Goal: Task Accomplishment & Management: Complete application form

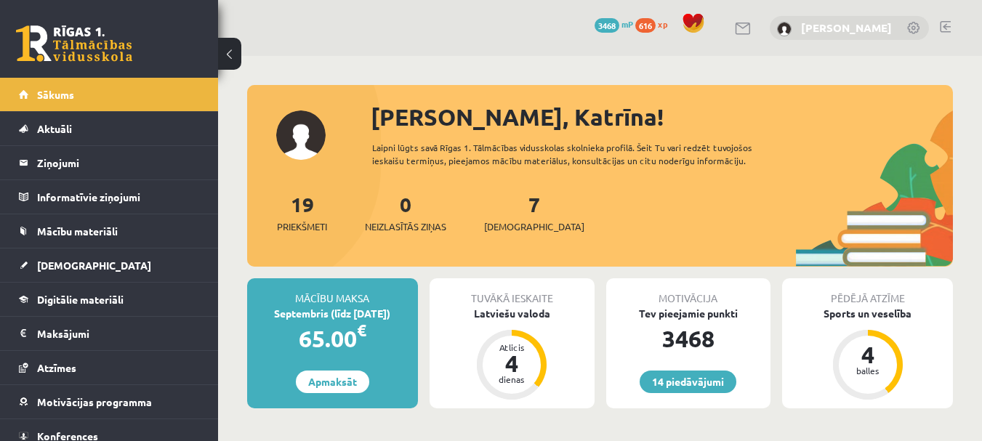
click at [857, 27] on link "[PERSON_NAME]" at bounding box center [846, 27] width 91 height 15
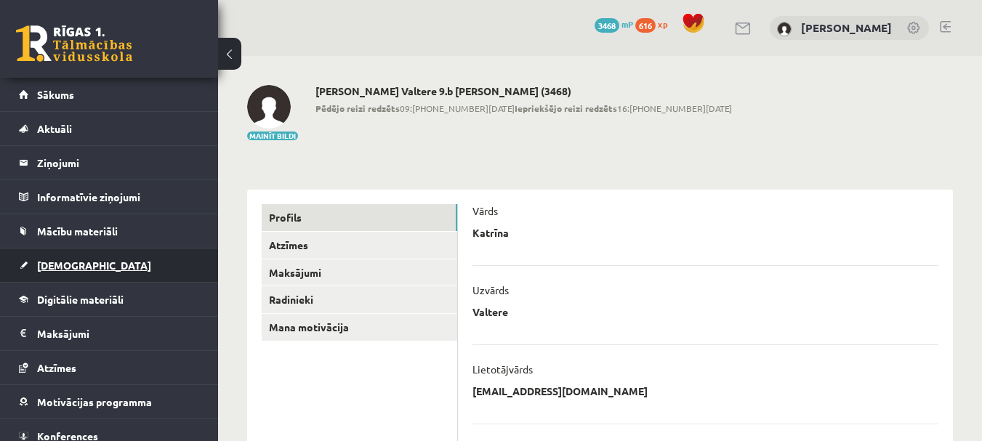
click at [75, 264] on span "[DEMOGRAPHIC_DATA]" at bounding box center [94, 265] width 114 height 13
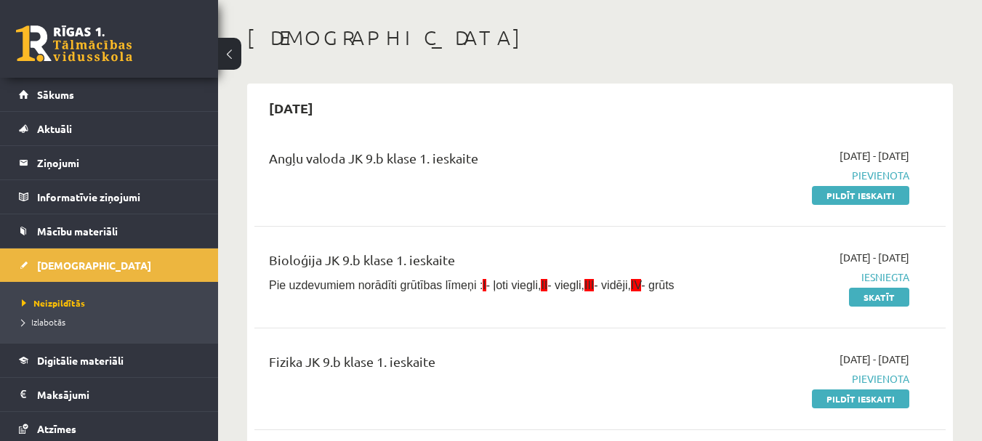
scroll to position [145, 0]
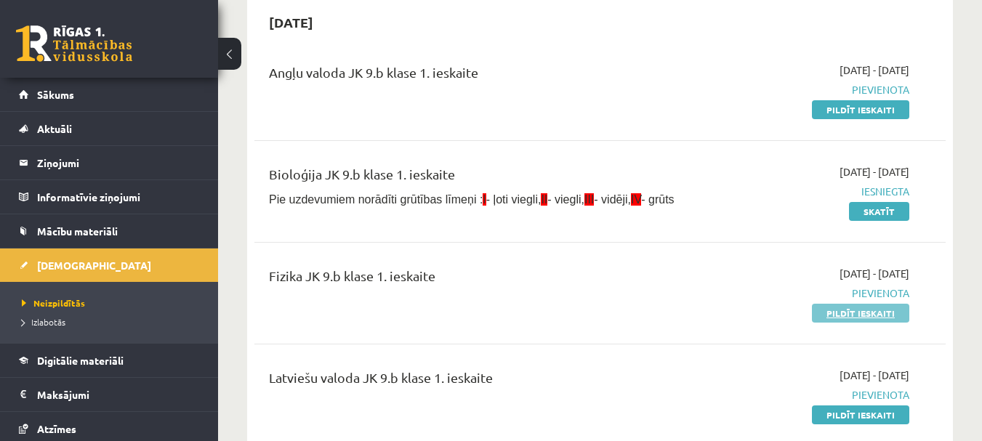
click at [878, 311] on link "Pildīt ieskaiti" at bounding box center [860, 313] width 97 height 19
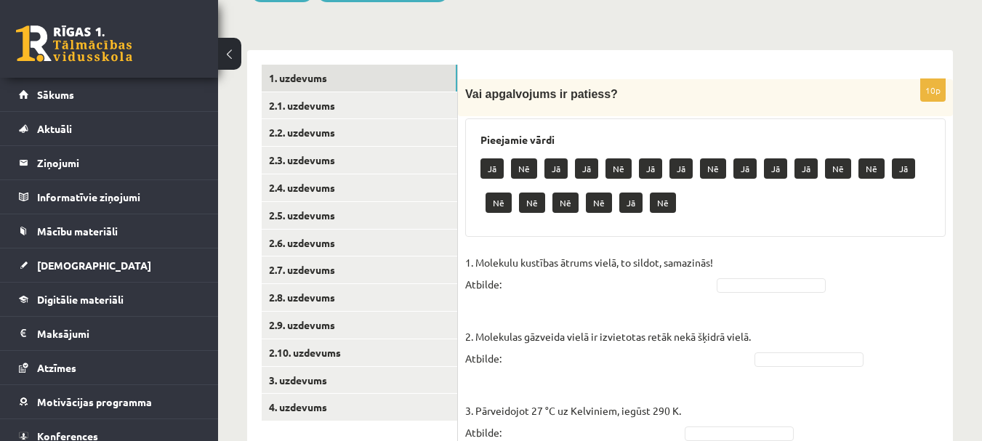
scroll to position [218, 0]
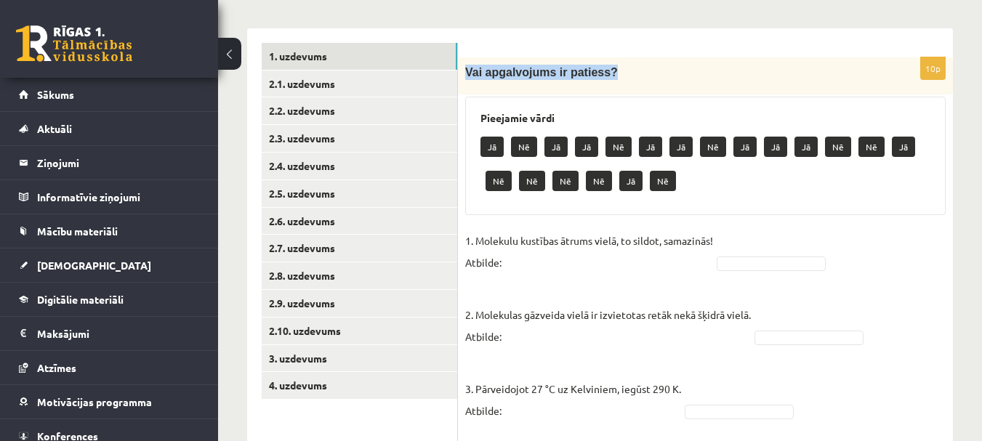
drag, startPoint x: 465, startPoint y: 71, endPoint x: 604, endPoint y: 71, distance: 138.2
click at [604, 71] on p "Vai apgalvojums ir patiess?" at bounding box center [669, 72] width 408 height 15
copy span "Vai apgalvojums ir patiess?"
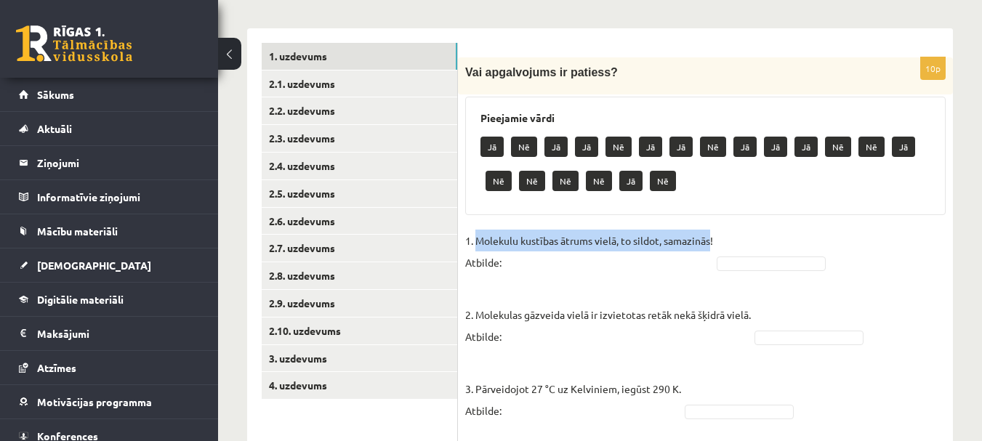
drag, startPoint x: 476, startPoint y: 241, endPoint x: 715, endPoint y: 242, distance: 239.2
click at [713, 242] on p "1. Molekulu kustības ātrums vielā, to sildot, samazinās! Atbilde:" at bounding box center [589, 252] width 248 height 44
copy p "Molekulu kustības ātrums vielā, to sildot, samazinās"
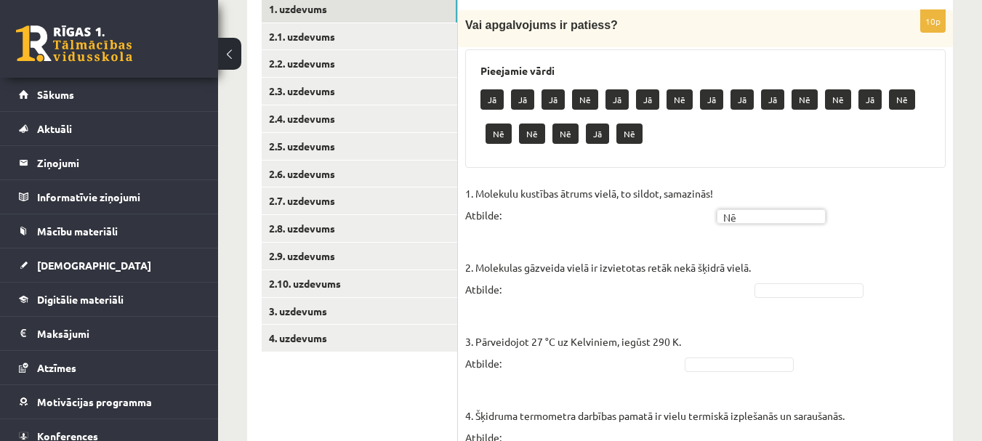
scroll to position [291, 0]
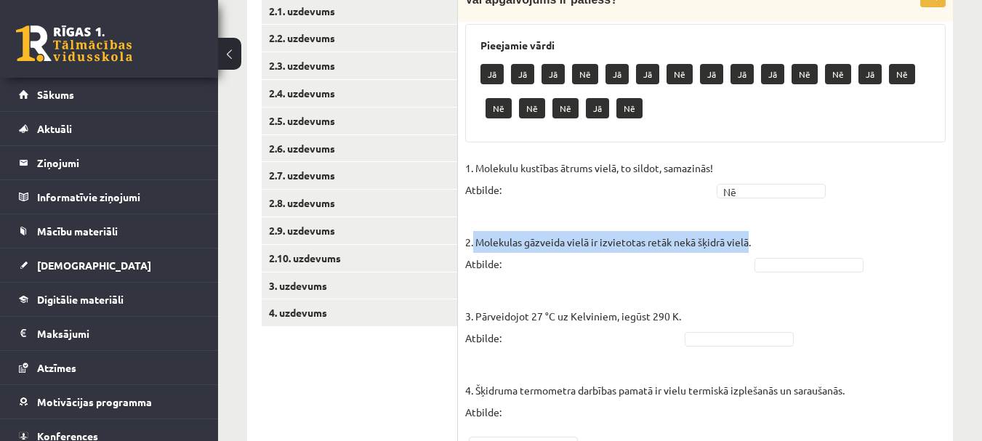
drag, startPoint x: 476, startPoint y: 241, endPoint x: 749, endPoint y: 241, distance: 272.7
click at [749, 241] on p "2. Molekulas gāzveida vielā ir izvietotas retāk nekā šķidrā vielā. Atbilde:" at bounding box center [608, 241] width 286 height 65
copy p "Molekulas gāzveida vielā ir izvietotas retāk nekā šķidrā vielā"
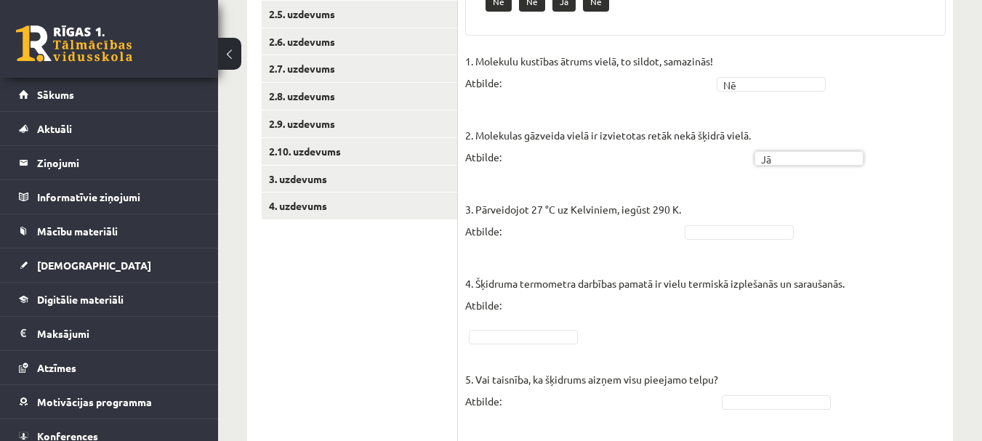
scroll to position [436, 0]
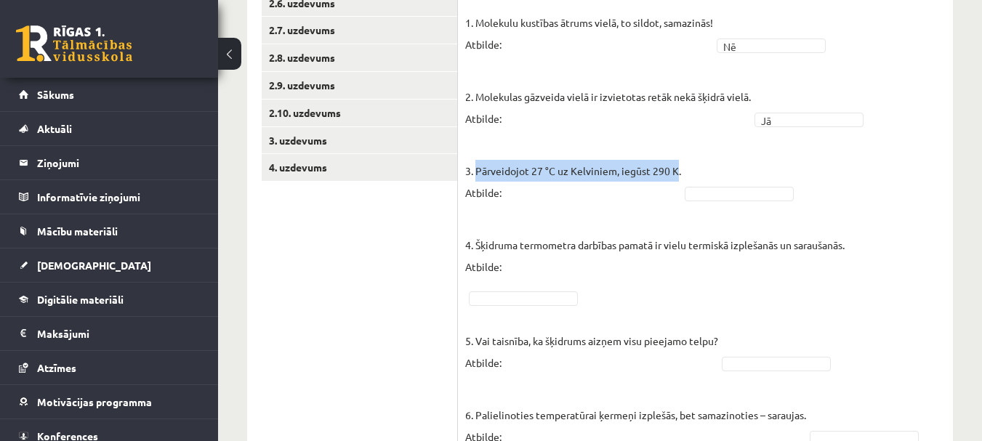
drag, startPoint x: 478, startPoint y: 169, endPoint x: 679, endPoint y: 167, distance: 201.4
click at [679, 167] on p "3. Pārveidojot 27 °C uz Kelviniem, iegūst 290 K. Atbilde:" at bounding box center [573, 170] width 216 height 65
copy p "Pārveidojot 27 °C uz Kelviniem, iegūst 290 K"
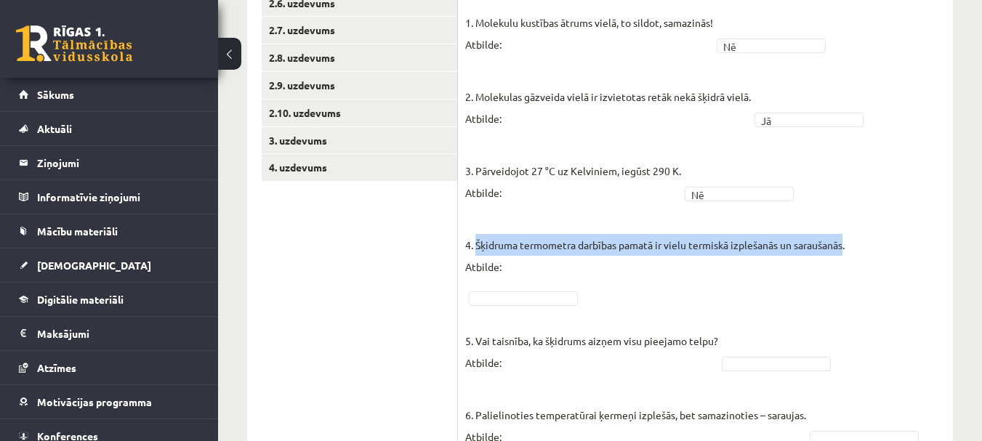
drag, startPoint x: 475, startPoint y: 244, endPoint x: 849, endPoint y: 239, distance: 374.5
click at [845, 239] on p "4. Šķidruma termometra darbības pamatā ir vielu termiskā izplešanās un saraušan…" at bounding box center [655, 244] width 380 height 65
copy p "Šķidruma termometra darbības pamatā ir vielu termiskā izplešanās un saraušanās"
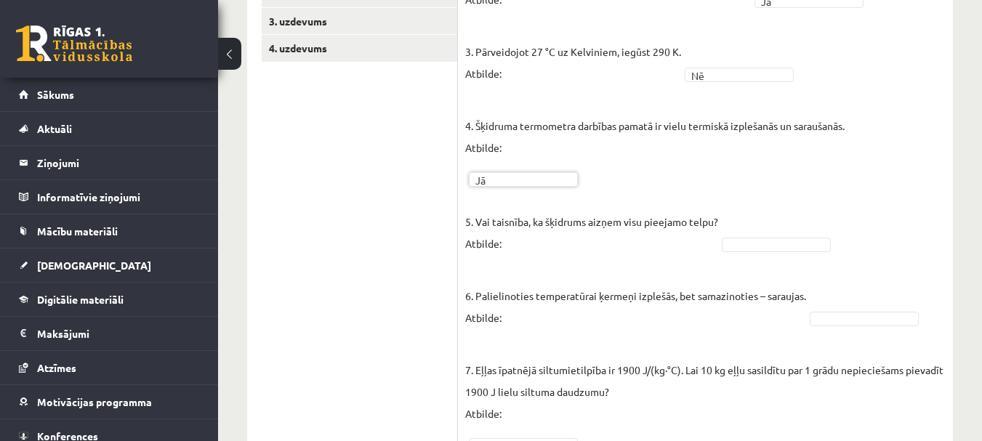
scroll to position [582, 0]
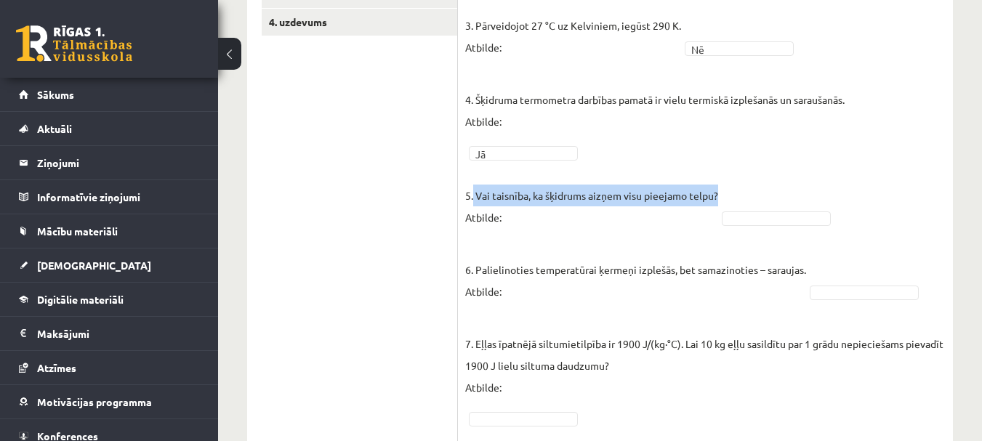
drag, startPoint x: 474, startPoint y: 193, endPoint x: 718, endPoint y: 196, distance: 243.6
click at [718, 196] on p "5. Vai taisnība, ka šķidrums aizņem visu pieejamo telpu? Atbilde:" at bounding box center [591, 195] width 253 height 65
copy p "Vai taisnība, ka šķidrums aizņem visu pieejamo telpu?"
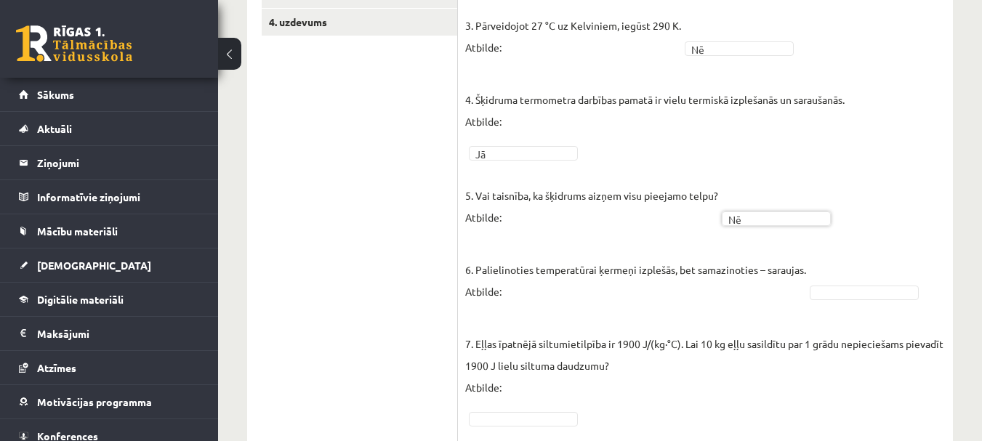
scroll to position [654, 0]
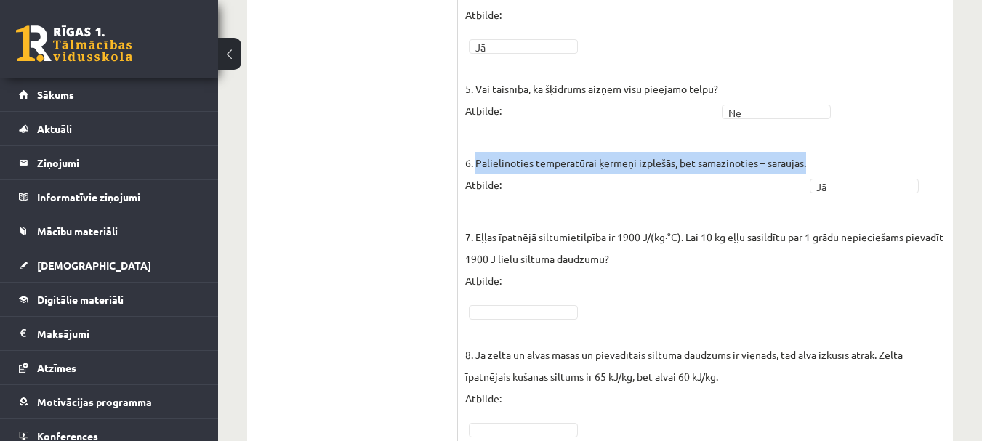
drag, startPoint x: 477, startPoint y: 161, endPoint x: 807, endPoint y: 166, distance: 330.1
click at [806, 166] on p "6. Palielinoties temperatūrai ķermeņi izplešās, bet samazinoties – saraujas. At…" at bounding box center [635, 162] width 341 height 65
copy p "Palielinoties temperatūrai ķermeņi izplešās, bet samazinoties – saraujas."
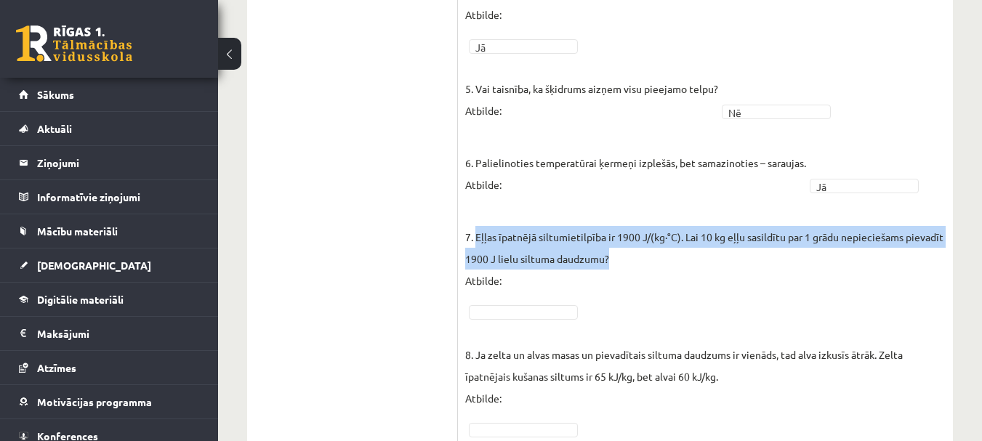
drag, startPoint x: 511, startPoint y: 239, endPoint x: 612, endPoint y: 262, distance: 103.2
click at [612, 262] on p "7. Eļļas īpatnējā siltumietilpība ir 1900 J/(kg∙°C). Lai 10 kg eļļu sasildītu p…" at bounding box center [705, 247] width 481 height 87
copy p "Eļļas īpatnējā siltumietilpība ir 1900 J/(kg∙°C). Lai 10 kg eļļu sasildītu par …"
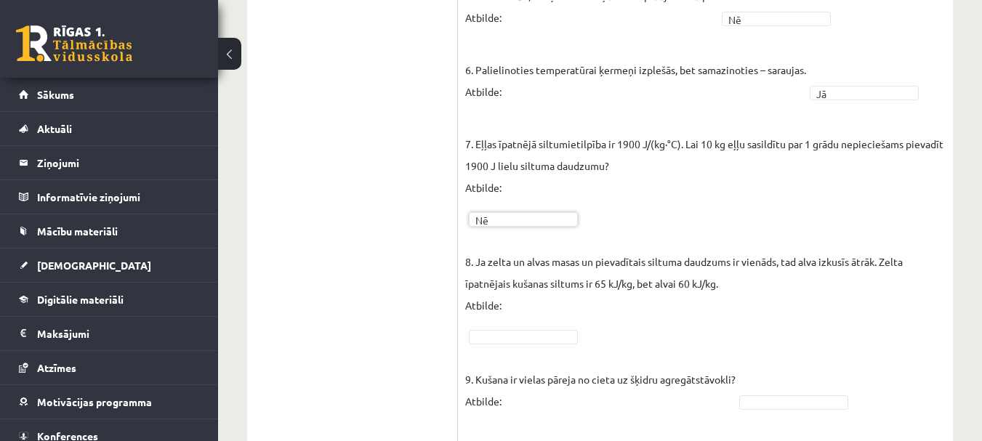
scroll to position [800, 0]
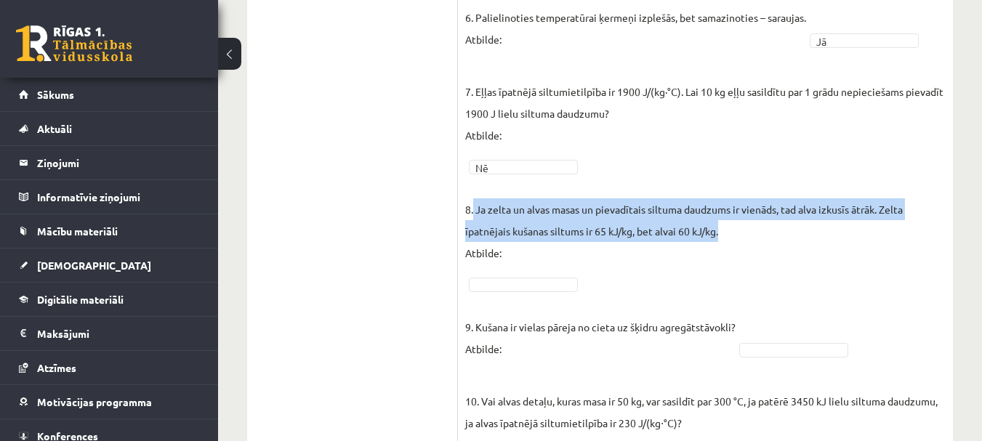
drag, startPoint x: 474, startPoint y: 209, endPoint x: 724, endPoint y: 236, distance: 250.9
click at [724, 236] on p "8. Ja zelta un alvas masas un pievadītais siltuma daudzums ir vienāds, tad alva…" at bounding box center [705, 220] width 481 height 87
copy p "Ja zelta un alvas masas un pievadītais siltuma daudzums ir vienāds, tad alva iz…"
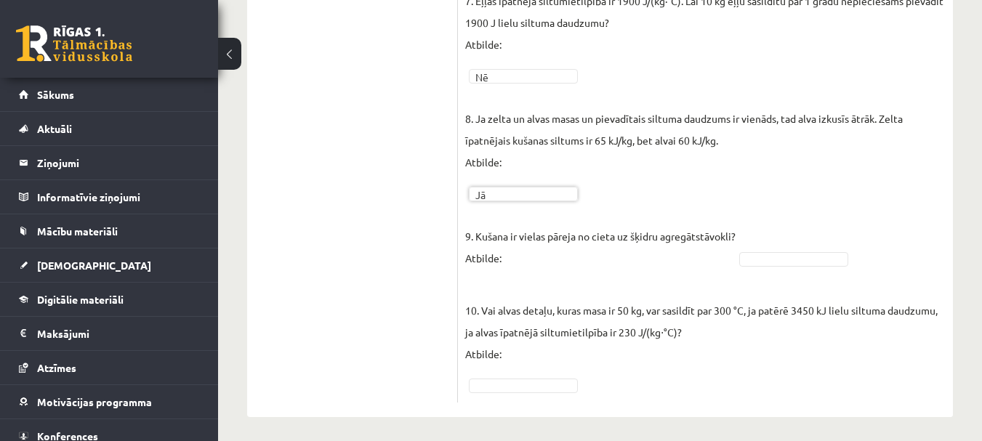
scroll to position [897, 0]
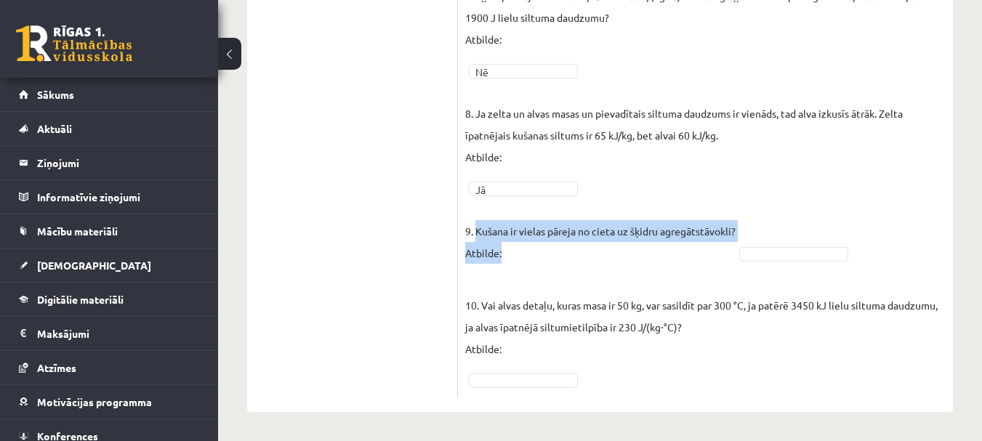
drag, startPoint x: 476, startPoint y: 228, endPoint x: 743, endPoint y: 232, distance: 266.9
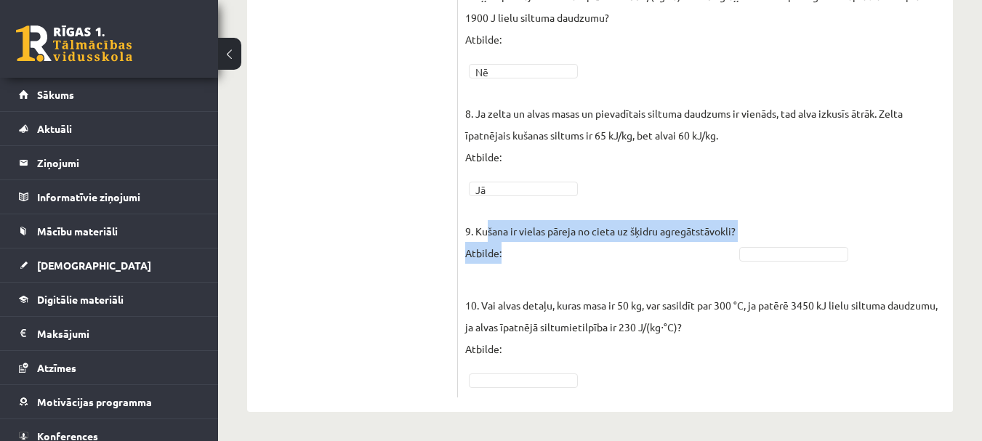
drag, startPoint x: 743, startPoint y: 231, endPoint x: 500, endPoint y: 242, distance: 243.1
click at [483, 227] on p "9. Kušana ir vielas pāreja no cieta uz šķidru agregātstāvokli? Atbilde:" at bounding box center [600, 231] width 270 height 65
drag, startPoint x: 477, startPoint y: 229, endPoint x: 734, endPoint y: 230, distance: 257.4
click at [734, 230] on p "9. Kušana ir vielas pāreja no cieta uz šķidru agregātstāvokli? Atbilde:" at bounding box center [600, 231] width 270 height 65
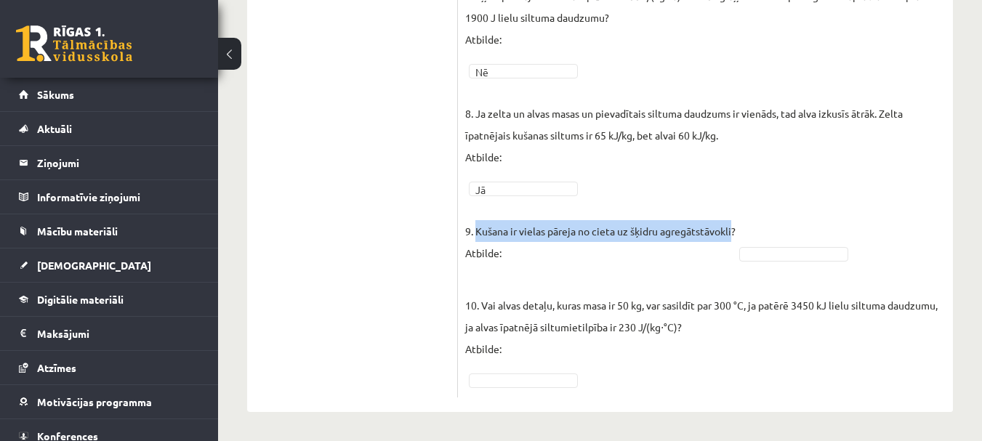
copy p "Kušana ir vielas pāreja no cieta uz šķidru agregātstāvokli"
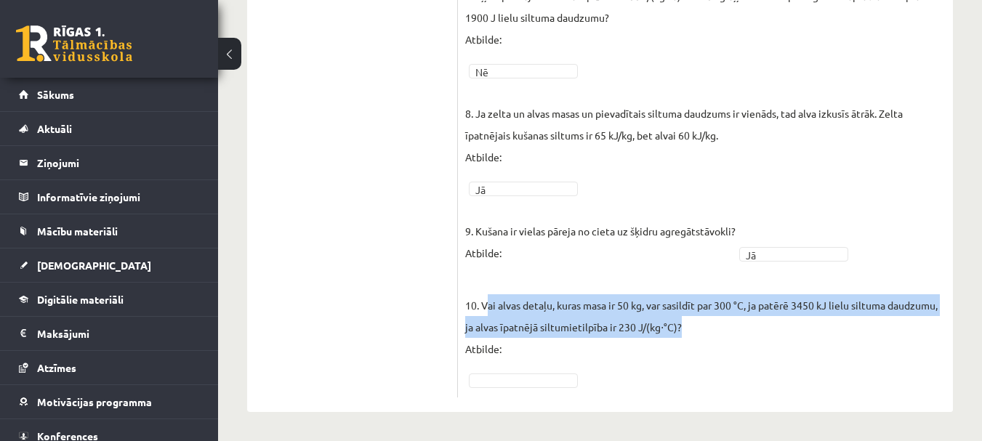
drag, startPoint x: 486, startPoint y: 304, endPoint x: 686, endPoint y: 324, distance: 201.7
click at [686, 324] on p "10. Vai alvas detaļu, kuras masa ir 50 kg, var sasildīt par 300 °C, ja patērē 3…" at bounding box center [705, 316] width 481 height 87
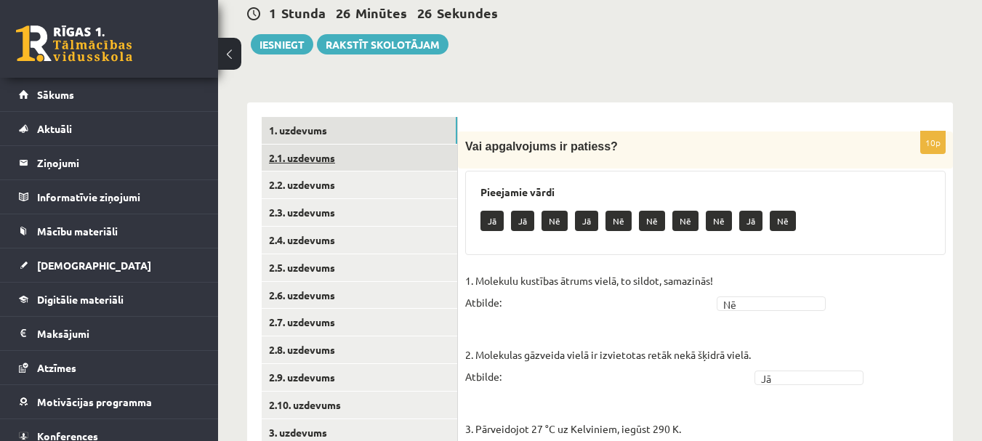
scroll to position [169, 0]
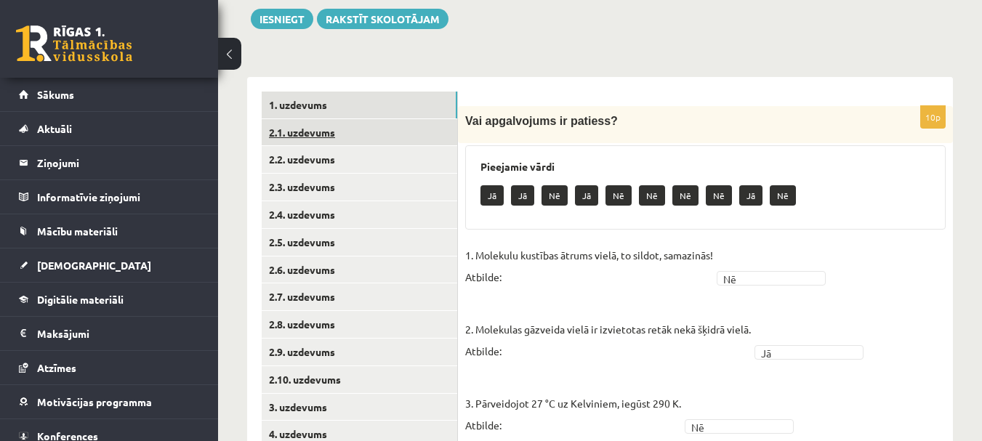
click at [306, 135] on link "2.1. uzdevums" at bounding box center [360, 132] width 196 height 27
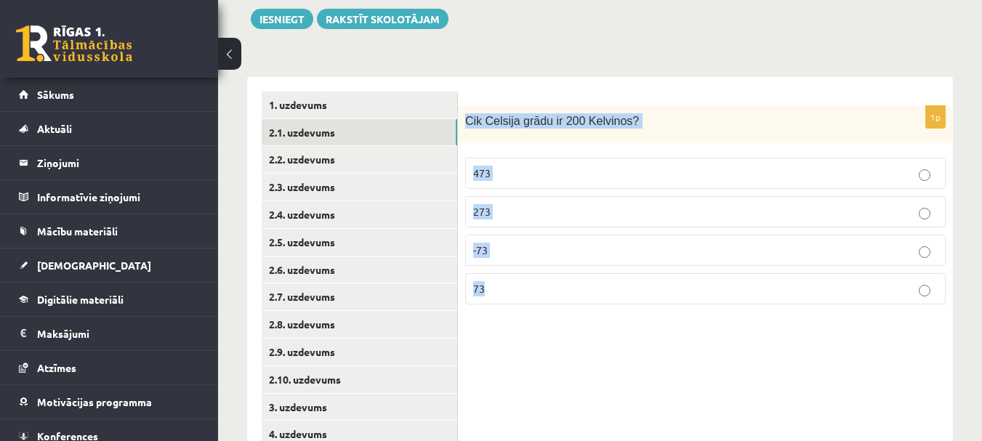
drag, startPoint x: 471, startPoint y: 128, endPoint x: 515, endPoint y: 280, distance: 158.1
click at [515, 280] on div "1p Cik Celsija grādu ir 200 Kelvinos? 473 273 -73 73" at bounding box center [705, 211] width 495 height 210
click at [529, 254] on p "-73" at bounding box center [705, 250] width 465 height 15
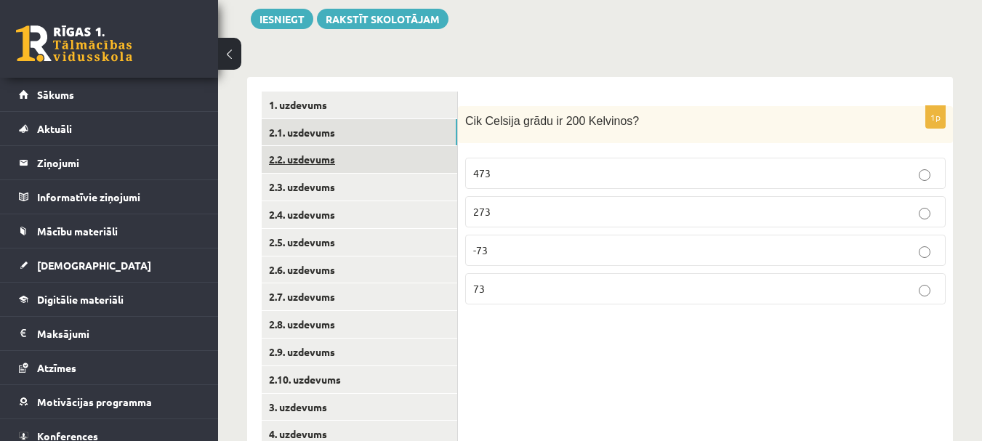
click at [300, 161] on link "2.2. uzdevums" at bounding box center [360, 159] width 196 height 27
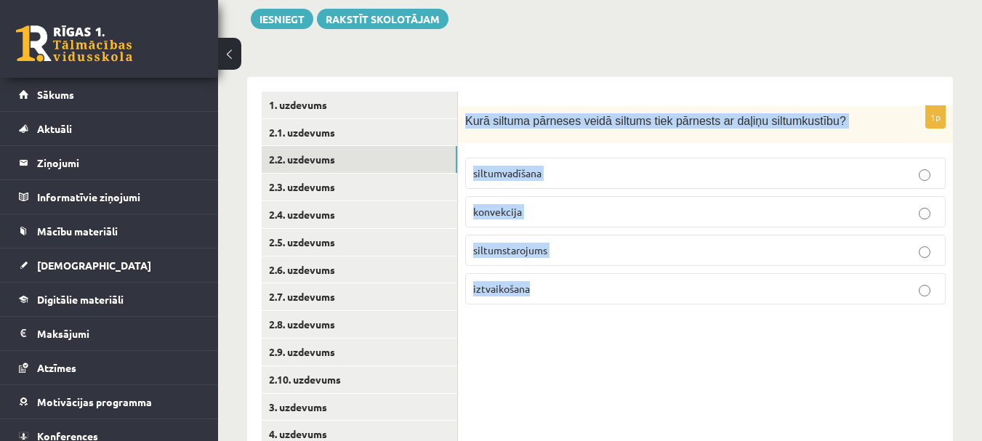
drag, startPoint x: 466, startPoint y: 115, endPoint x: 539, endPoint y: 276, distance: 177.0
click at [539, 276] on div "1p Kurā siltuma pārneses veidā siltums tiek pārnests ar daļiņu siltumkustību? s…" at bounding box center [705, 211] width 495 height 210
click at [597, 181] on p "siltumvadīšana" at bounding box center [705, 173] width 465 height 15
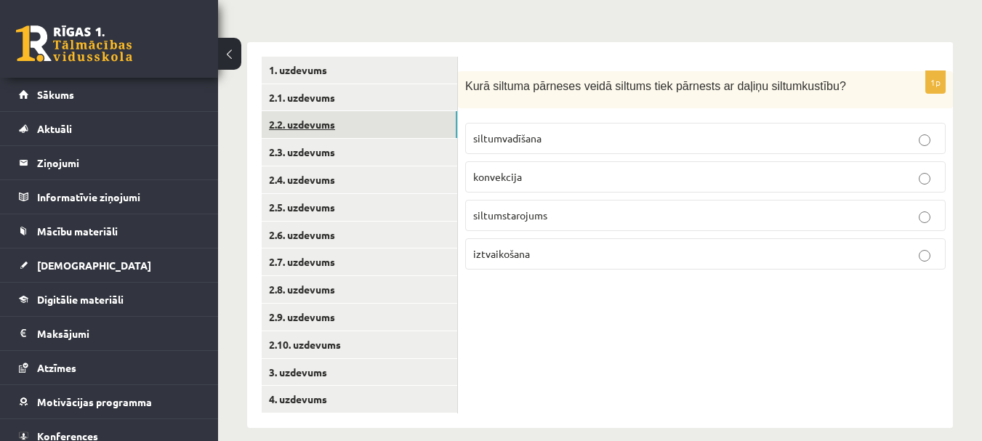
scroll to position [221, 0]
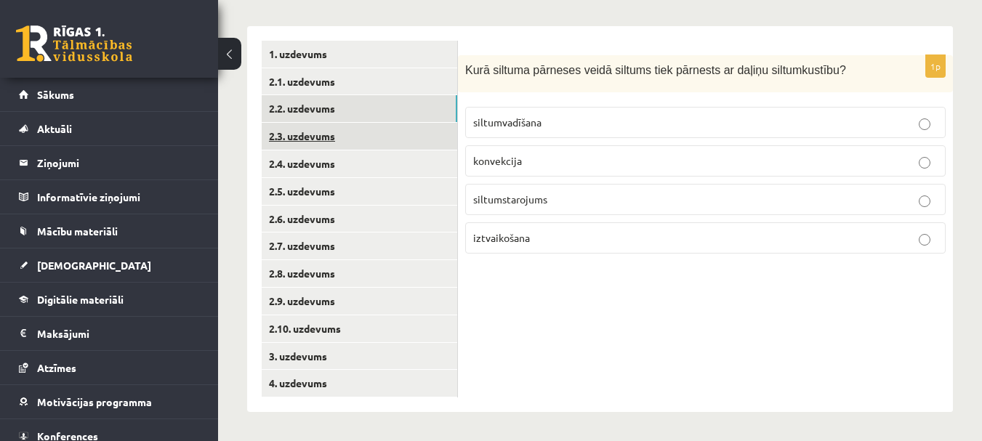
click at [290, 134] on link "2.3. uzdevums" at bounding box center [360, 136] width 196 height 27
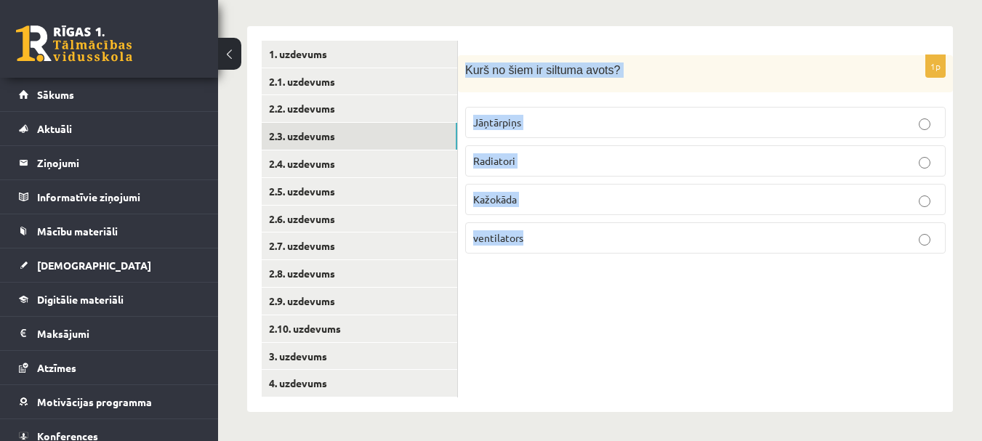
drag, startPoint x: 466, startPoint y: 63, endPoint x: 545, endPoint y: 236, distance: 190.7
click at [545, 236] on div "1p Kurš no šiem ir siltuma avots? Jāņtārpiņs Radiatori Kažokāda ventilators" at bounding box center [705, 160] width 495 height 210
click at [560, 162] on p "Radiatori" at bounding box center [705, 160] width 465 height 15
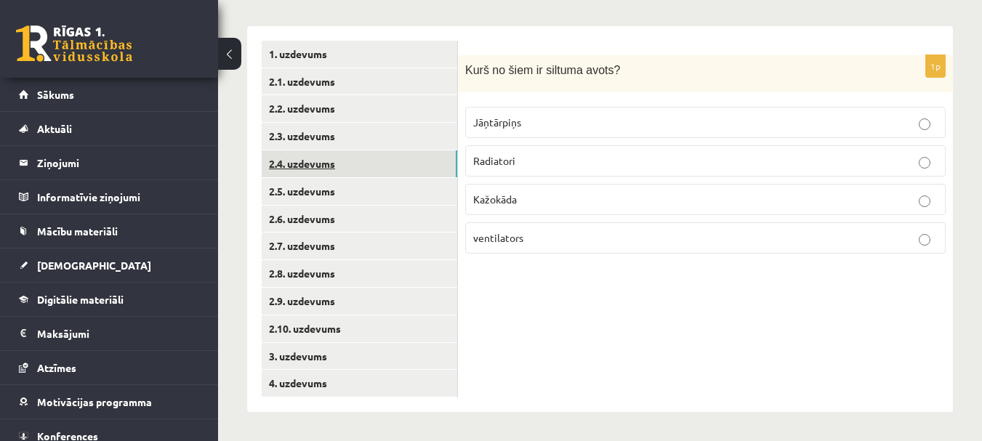
click at [313, 166] on link "2.4. uzdevums" at bounding box center [360, 164] width 196 height 27
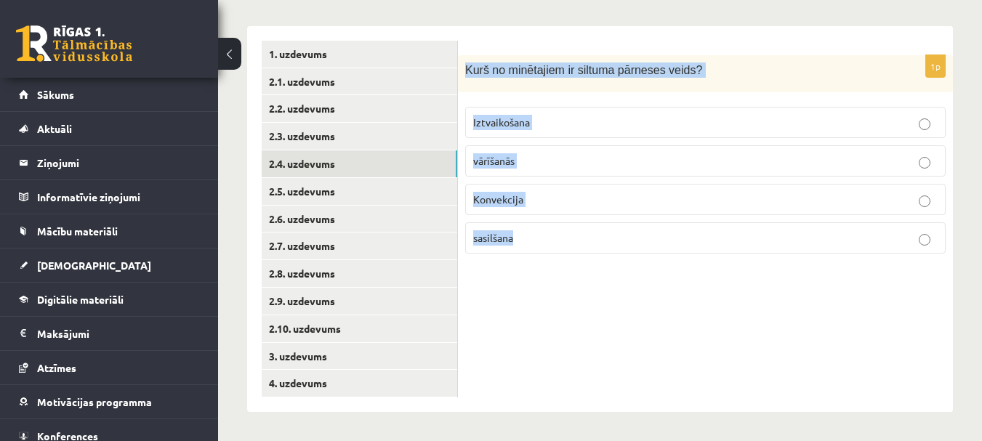
drag, startPoint x: 464, startPoint y: 63, endPoint x: 544, endPoint y: 225, distance: 180.2
click at [544, 225] on div "1p Kurš no minētajiem ir siltuma pārneses veids? Iztvaikošana vārīšanās Konvekc…" at bounding box center [705, 160] width 495 height 210
click at [555, 199] on p "Konvekcija" at bounding box center [705, 199] width 465 height 15
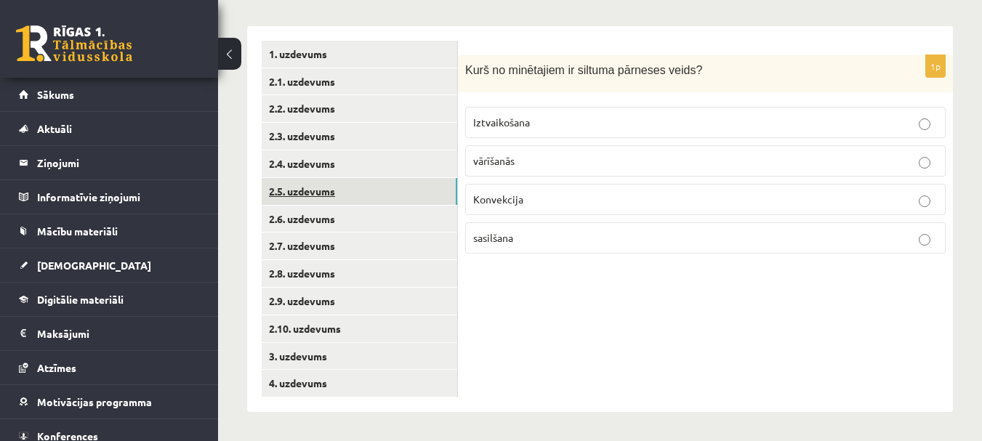
click at [345, 185] on link "2.5. uzdevums" at bounding box center [360, 191] width 196 height 27
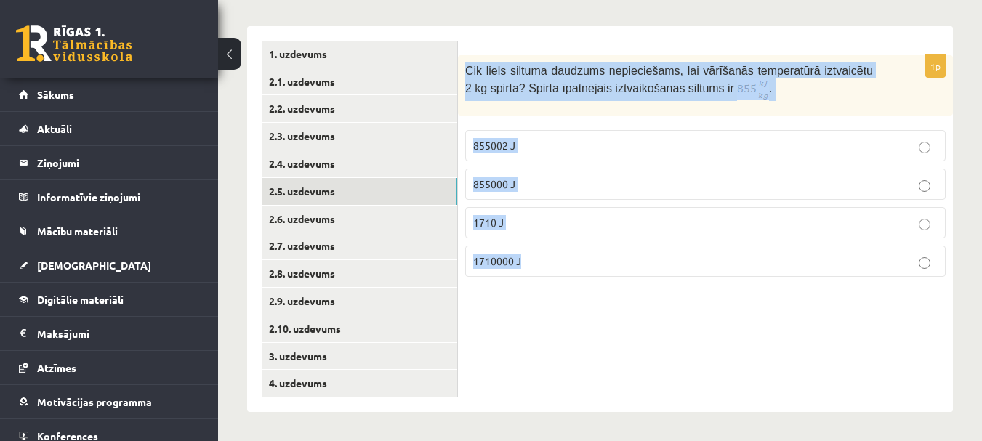
drag, startPoint x: 466, startPoint y: 63, endPoint x: 539, endPoint y: 256, distance: 206.6
click at [539, 256] on div "1p Cik liels siltuma daudzums nepieciešams, lai vārīšanās temperatūrā iztvaicēt…" at bounding box center [705, 171] width 495 height 233
click at [534, 262] on p "1710000 J" at bounding box center [705, 261] width 465 height 15
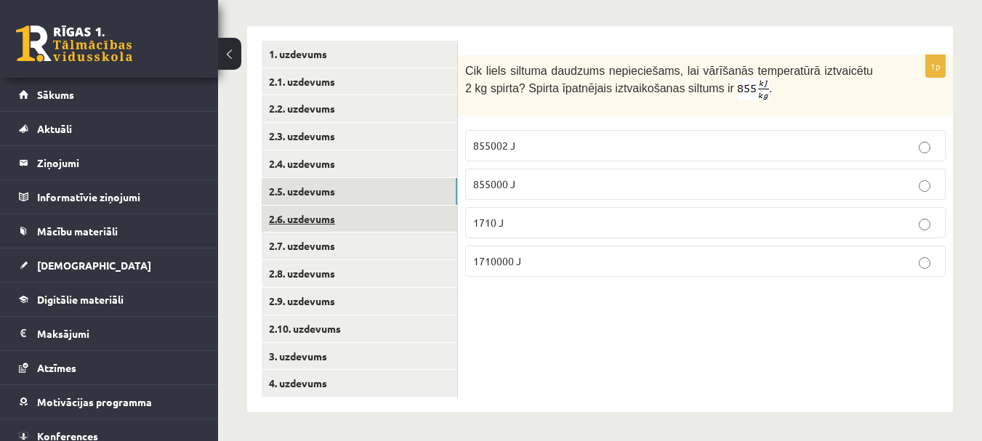
click at [337, 223] on link "2.6. uzdevums" at bounding box center [360, 219] width 196 height 27
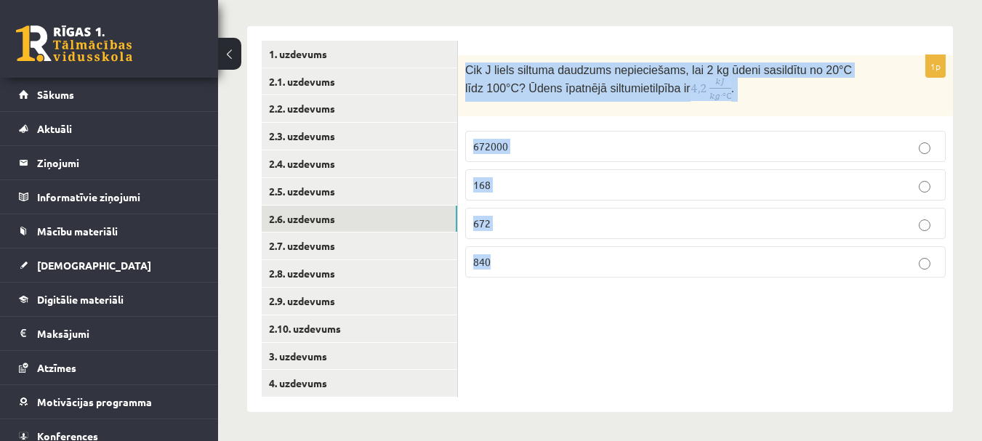
drag, startPoint x: 468, startPoint y: 63, endPoint x: 552, endPoint y: 265, distance: 218.8
click at [552, 265] on div "1p Cik J liels siltuma daudzums nepieciešams, lai 2 kg ūdeni sasildītu no 20°C …" at bounding box center [705, 172] width 495 height 234
click at [688, 81] on p "Cik J liels siltuma daudzums nepieciešams, lai 2 kg ūdeni sasildītu no 20°C līd…" at bounding box center [669, 82] width 408 height 39
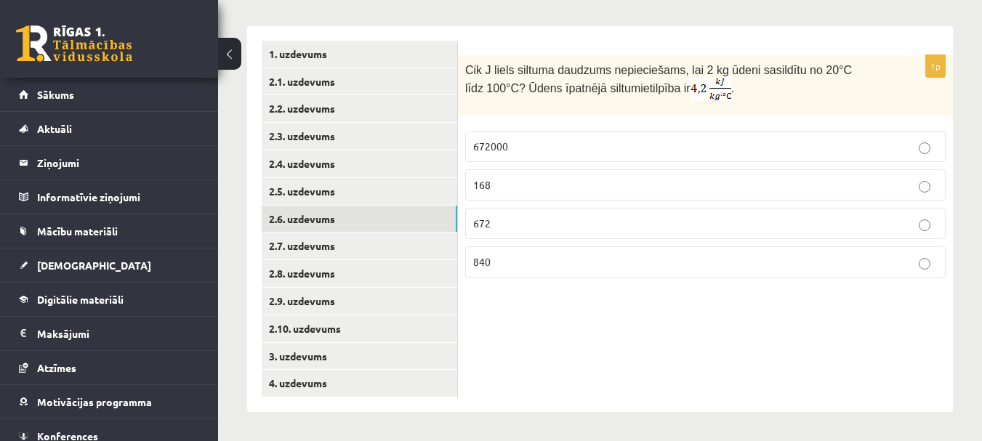
click at [553, 143] on p "672000" at bounding box center [705, 146] width 465 height 15
click at [320, 244] on link "2.7. uzdevums" at bounding box center [360, 246] width 196 height 27
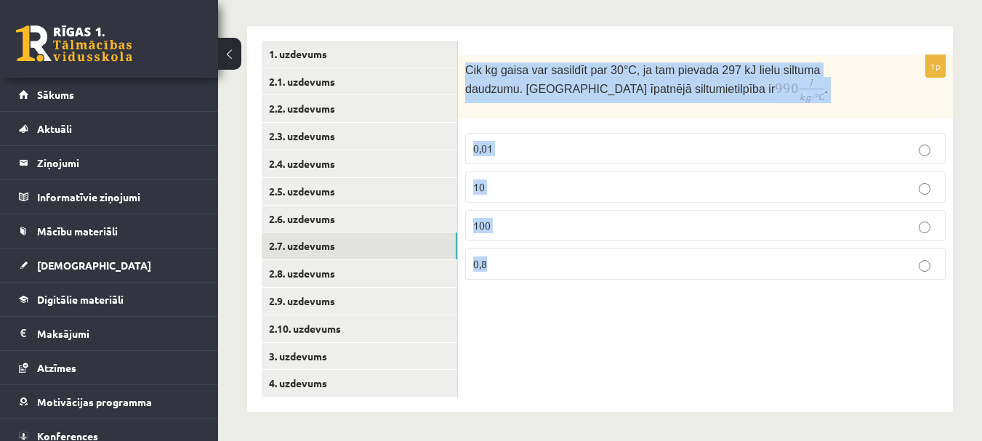
drag, startPoint x: 464, startPoint y: 68, endPoint x: 516, endPoint y: 255, distance: 194.6
click at [516, 255] on div "1p Cik kg gaisa var sasildīt par 30 °C, ja tam pievada 297 kJ lielu siltuma dau…" at bounding box center [705, 173] width 495 height 236
click at [686, 100] on p "Cik kg gaisa var sasildīt par 30 °C, ja tam pievada 297 kJ lielu siltuma daudzu…" at bounding box center [669, 83] width 408 height 41
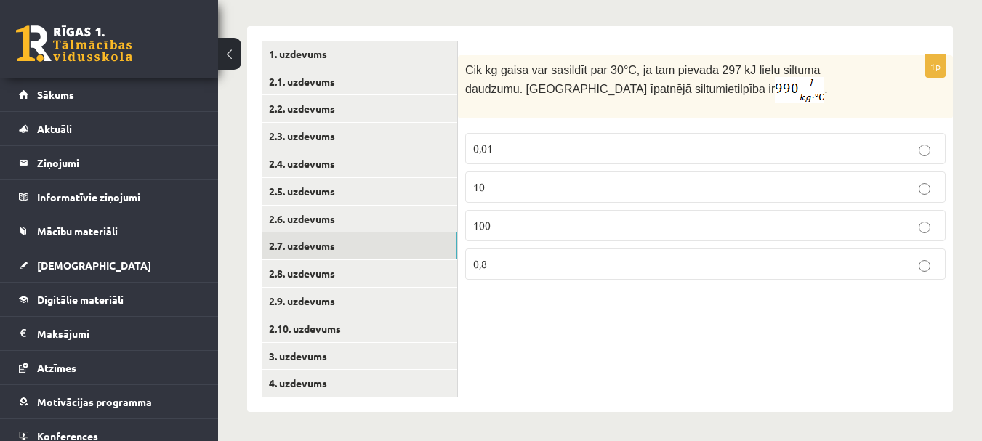
click at [505, 190] on p "10" at bounding box center [705, 187] width 465 height 15
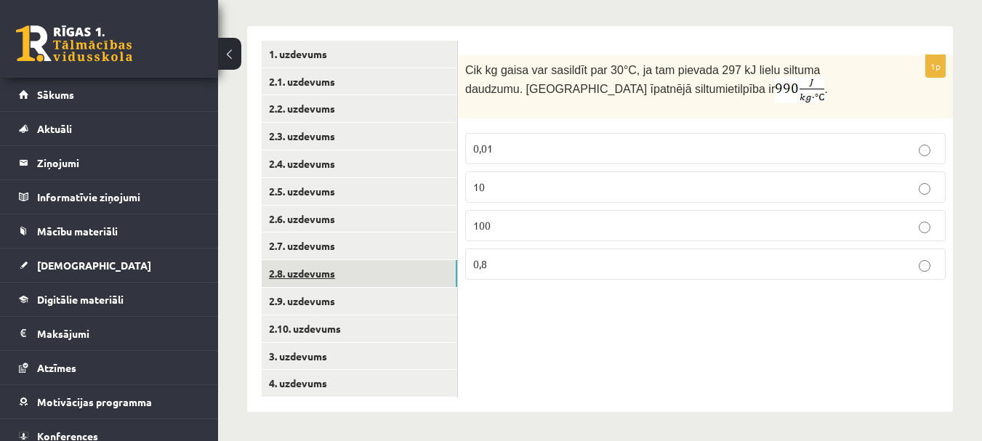
click at [341, 273] on link "2.8. uzdevums" at bounding box center [360, 273] width 196 height 27
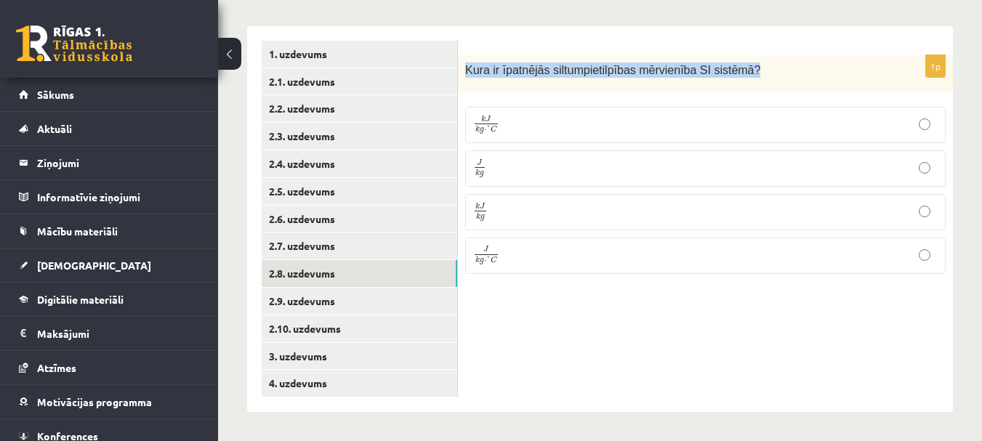
drag, startPoint x: 462, startPoint y: 63, endPoint x: 739, endPoint y: 86, distance: 278.0
click at [739, 86] on div "Kura ir īpatnējās siltumpietilpības mērvienība SI sistēmā ?" at bounding box center [705, 73] width 495 height 37
click at [529, 251] on p "J k g ⋅ ° C J k g ⋅ ° C" at bounding box center [705, 256] width 465 height 20
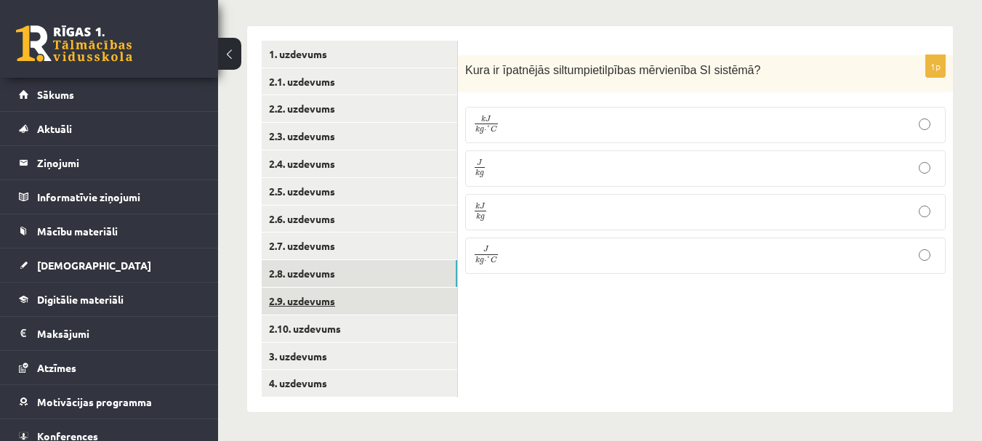
click at [312, 311] on link "2.9. uzdevums" at bounding box center [360, 301] width 196 height 27
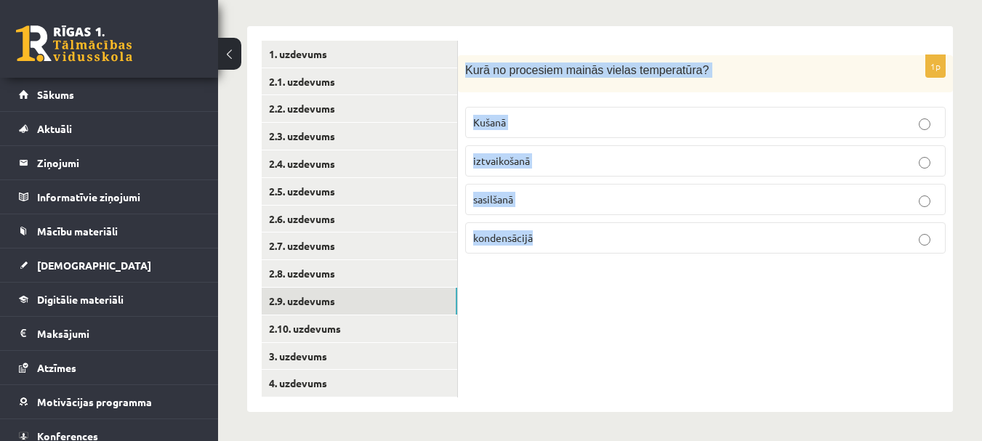
drag, startPoint x: 476, startPoint y: 75, endPoint x: 574, endPoint y: 228, distance: 181.9
click at [574, 228] on div "1p Kurā no procesiem mainās vielas temperatūra? Kušanā iztvaikošanā sasilšanā k…" at bounding box center [705, 160] width 495 height 210
click at [550, 206] on p "sasilšanā" at bounding box center [705, 199] width 465 height 15
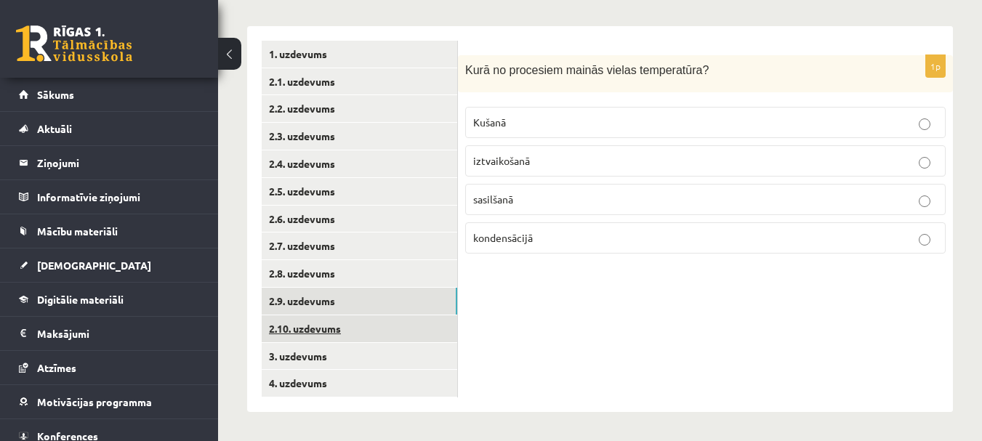
click at [330, 329] on link "2.10. uzdevums" at bounding box center [360, 329] width 196 height 27
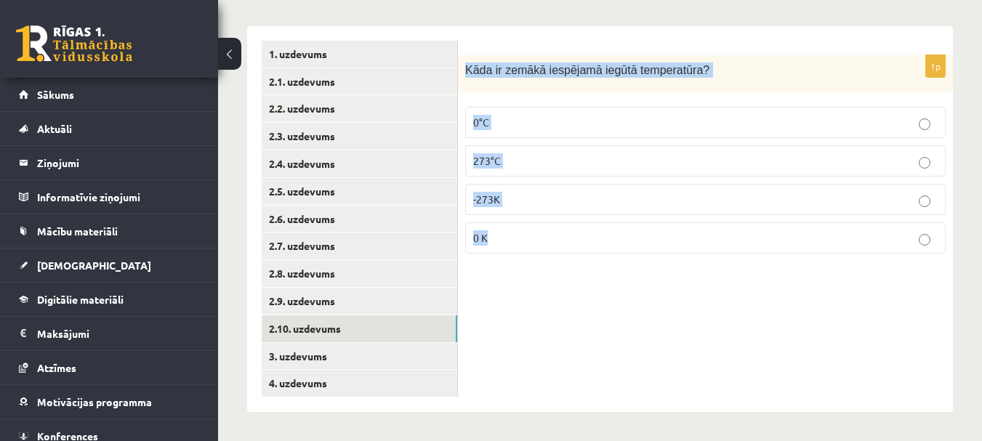
drag, startPoint x: 470, startPoint y: 69, endPoint x: 536, endPoint y: 231, distance: 174.9
click at [536, 231] on div "1p Kāda ir zemākā iespējamā iegūtā temperatūra? 0°C 273°C -273K 0 K" at bounding box center [705, 160] width 495 height 210
click at [543, 236] on p "0 K" at bounding box center [705, 238] width 465 height 15
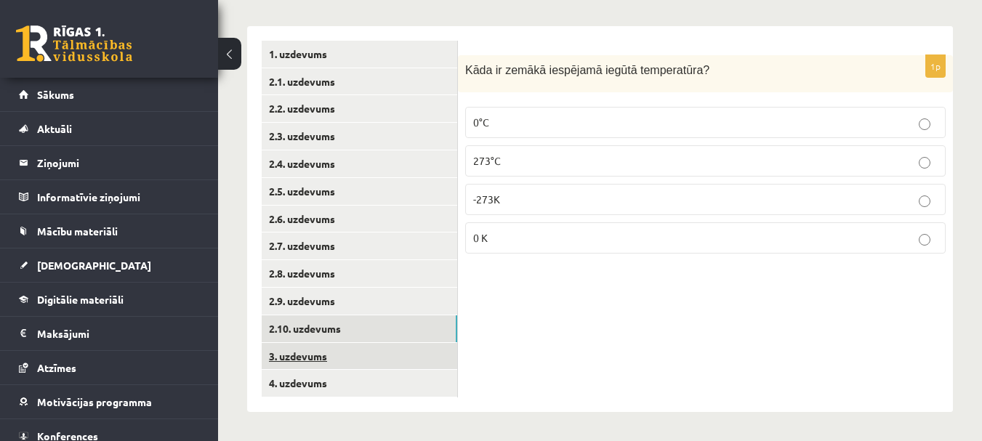
click at [318, 359] on link "3. uzdevums" at bounding box center [360, 356] width 196 height 27
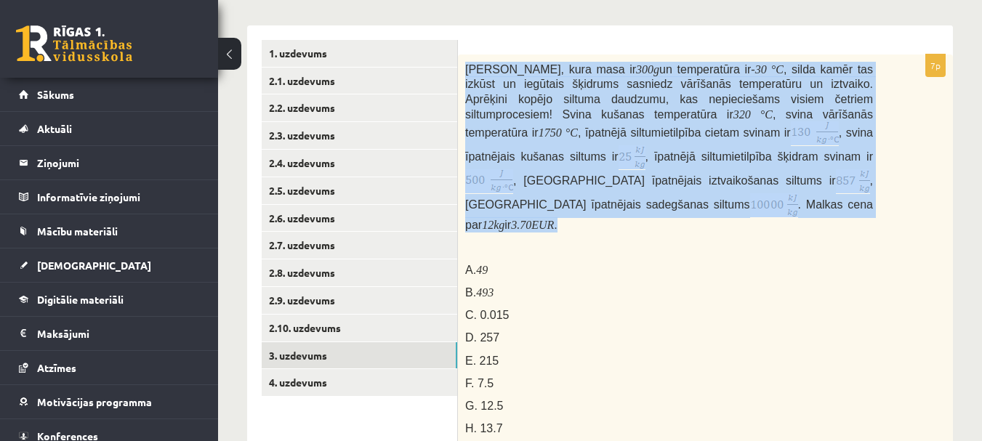
drag, startPoint x: 466, startPoint y: 64, endPoint x: 582, endPoint y: 206, distance: 183.0
click at [582, 206] on p "Svina klucīti, kura masa ir 300 g un temperatūra ir - 30 ° C , silda kamēr tas …" at bounding box center [669, 147] width 408 height 171
click at [761, 108] on span ", svina vārīšanās temperatūra ir" at bounding box center [669, 123] width 408 height 31
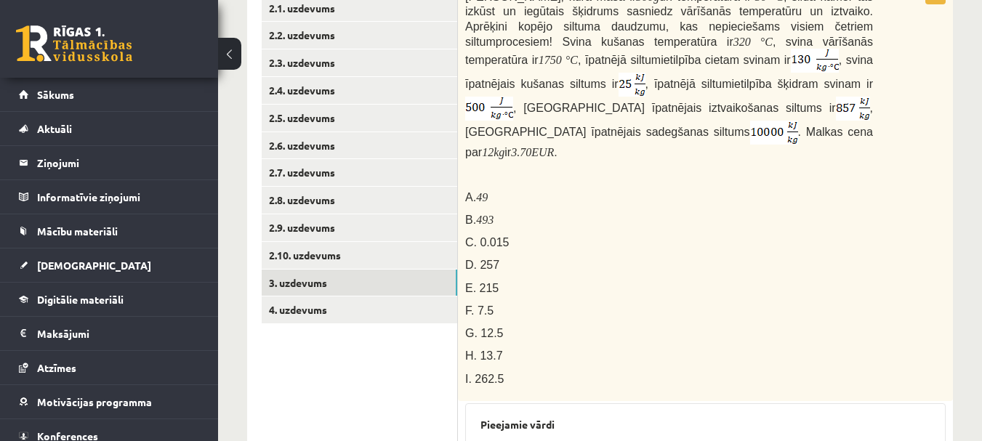
scroll to position [366, 0]
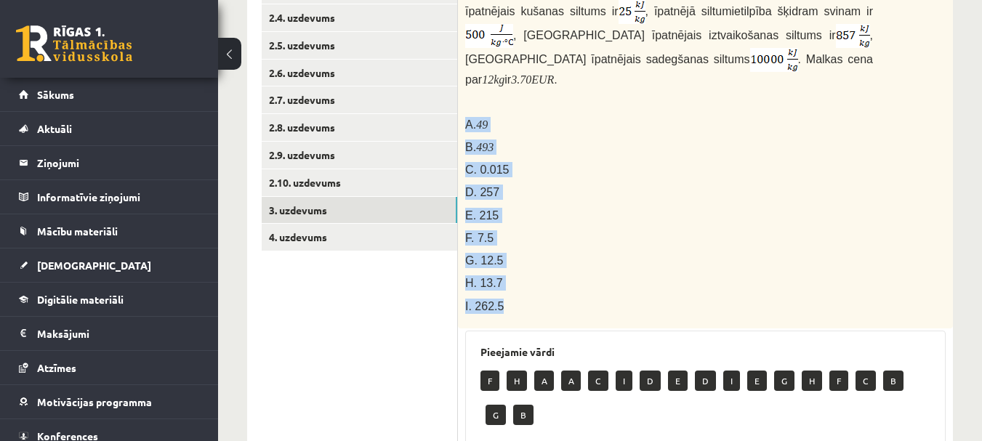
drag, startPoint x: 463, startPoint y: 94, endPoint x: 532, endPoint y: 286, distance: 204.0
click at [527, 292] on div "Svina klucīti, kura masa ir 300 g un temperatūra ir - 30 ° C , silda kamēr tas …" at bounding box center [705, 119] width 495 height 420
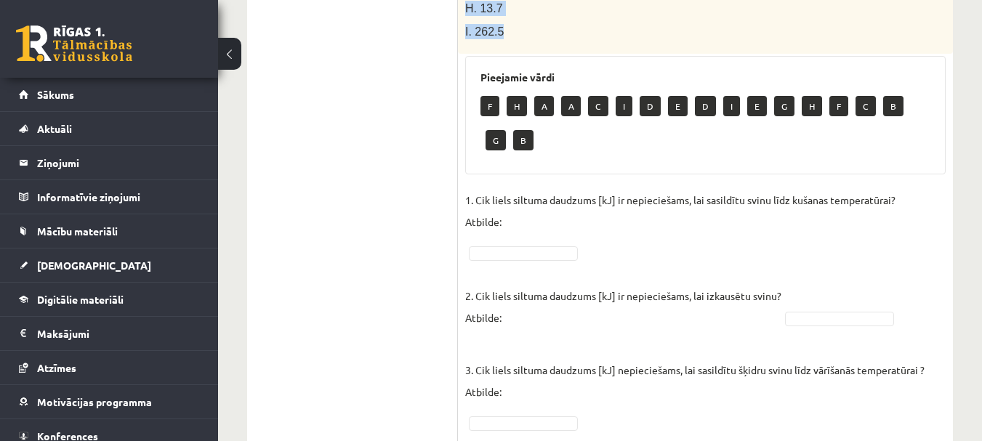
scroll to position [657, 0]
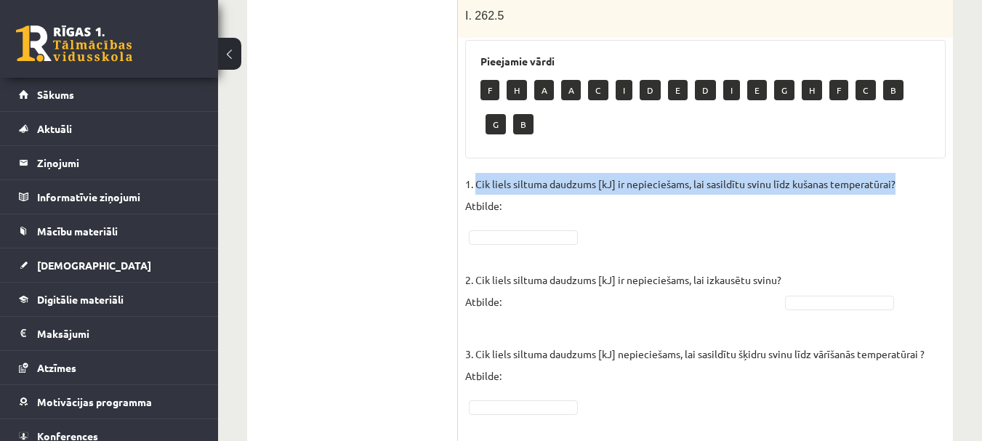
drag, startPoint x: 477, startPoint y: 160, endPoint x: 896, endPoint y: 166, distance: 418.9
click at [896, 173] on p "1. Cik liels siltuma daudzums [kJ] ir nepieciešams, lai sasildītu svinu līdz ku…" at bounding box center [680, 195] width 430 height 44
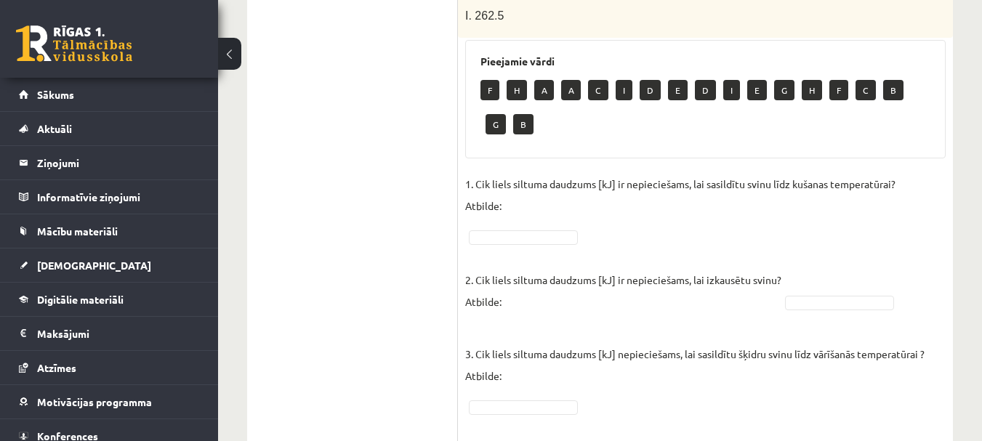
click at [555, 131] on div "Pieejamie vārdi F H A A C I D E D I E G H F C B G B" at bounding box center [705, 99] width 481 height 119
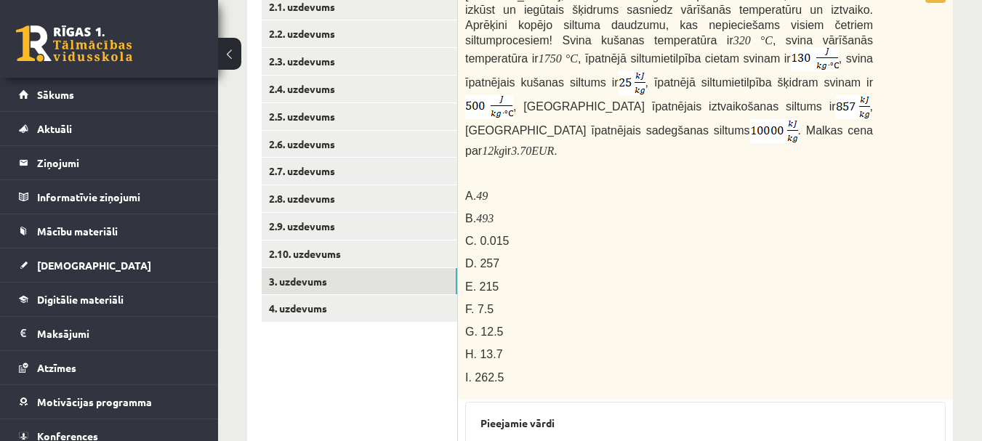
scroll to position [294, 0]
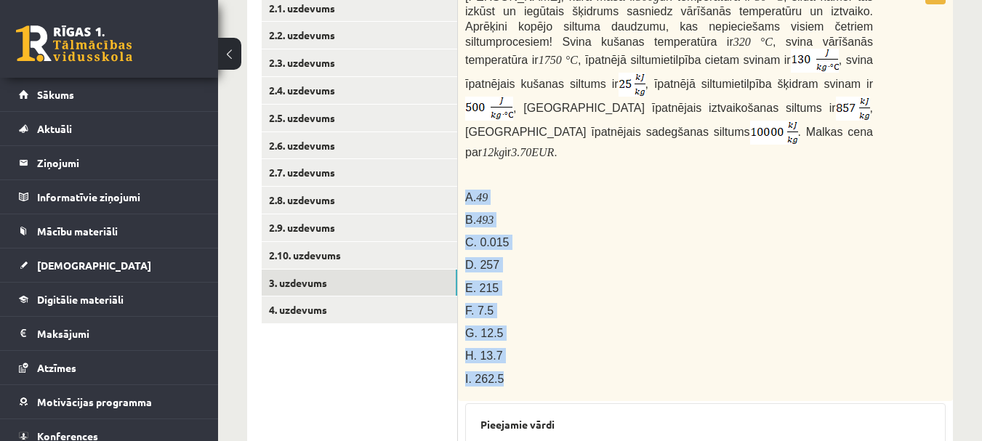
drag, startPoint x: 465, startPoint y: 172, endPoint x: 516, endPoint y: 353, distance: 188.3
click at [516, 353] on div "Svina klucīti, kura masa ir 300 g un temperatūra ir - 30 ° C , silda kamēr tas …" at bounding box center [705, 192] width 495 height 420
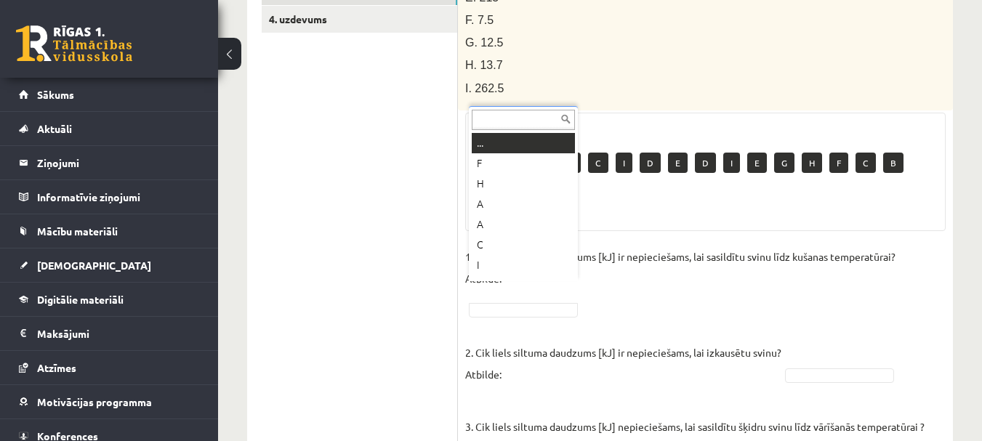
scroll to position [17, 0]
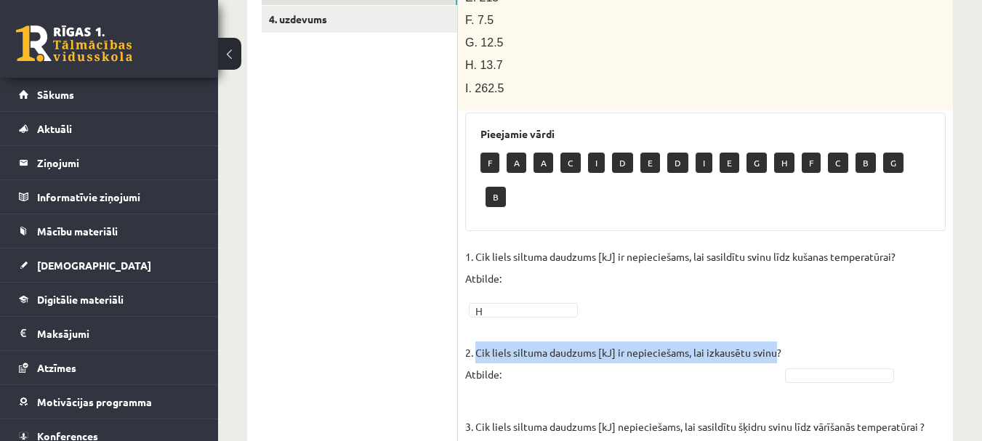
drag, startPoint x: 476, startPoint y: 292, endPoint x: 779, endPoint y: 300, distance: 302.6
click at [779, 320] on p "2. Cik liels siltuma daudzums [kJ] ir nepieciešams, lai izkausētu svinu? Atbild…" at bounding box center [623, 352] width 316 height 65
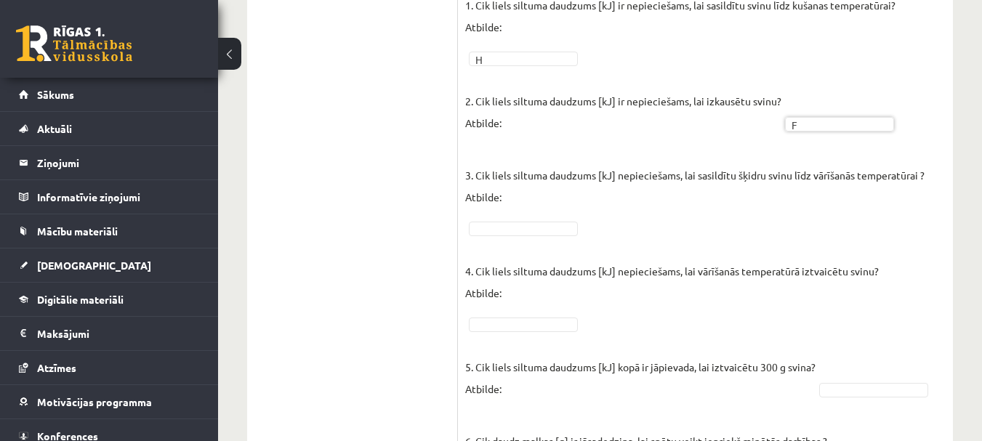
scroll to position [803, 0]
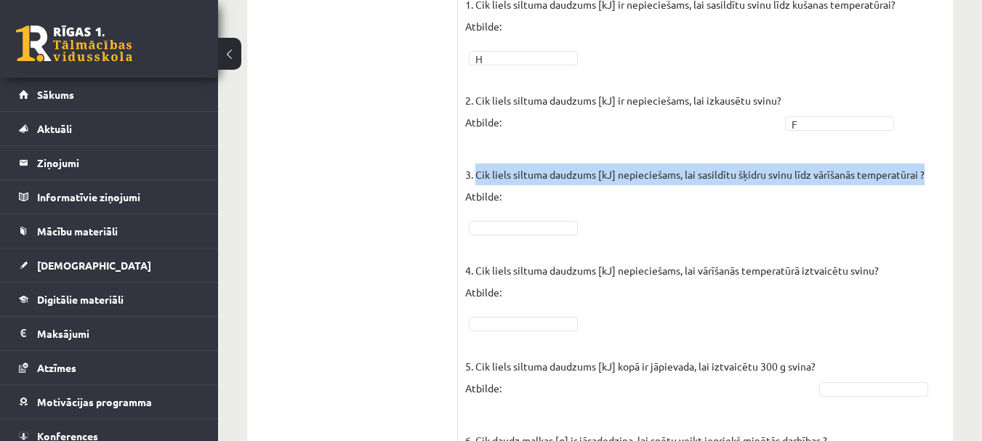
drag, startPoint x: 478, startPoint y: 153, endPoint x: 926, endPoint y: 159, distance: 447.2
click at [925, 159] on p "3. Cik liels siltuma daudzums [kJ] nepieciešams, lai sasildītu šķidru svinu līd…" at bounding box center [695, 174] width 460 height 65
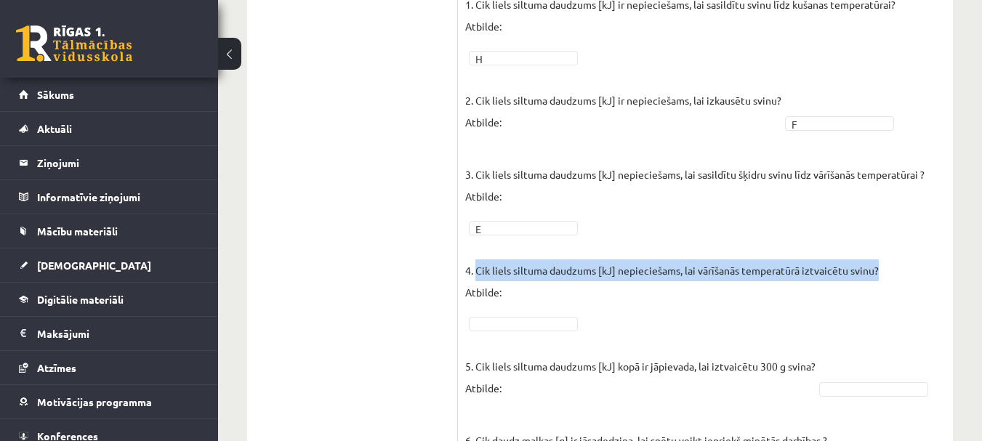
drag, startPoint x: 480, startPoint y: 247, endPoint x: 878, endPoint y: 246, distance: 397.7
click at [878, 246] on p "4. Cik liels siltuma daudzums [kJ] nepieciešams, lai vārīšanās temperatūrā iztv…" at bounding box center [672, 270] width 414 height 65
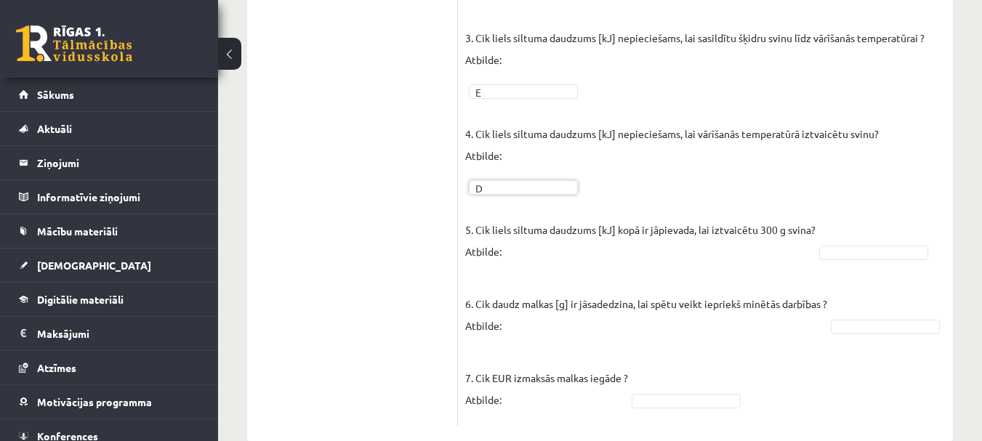
scroll to position [948, 0]
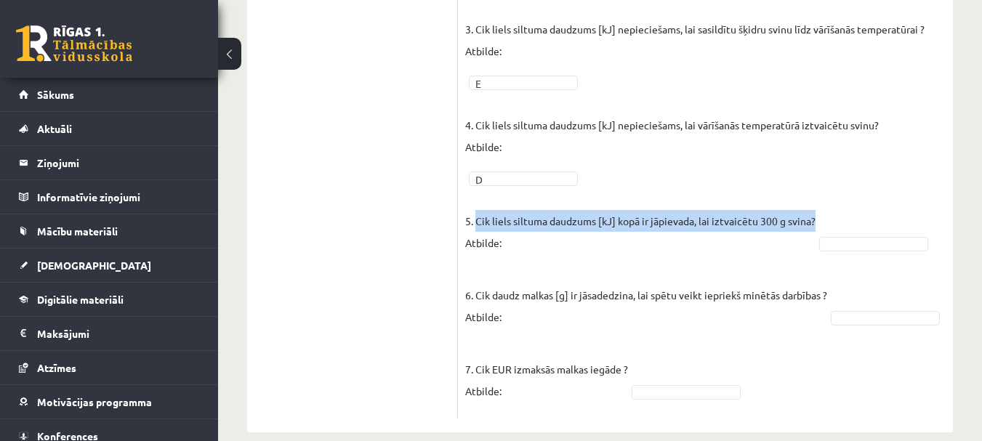
drag, startPoint x: 477, startPoint y: 199, endPoint x: 815, endPoint y: 200, distance: 338.1
click at [815, 200] on p "5. Cik liels siltuma daudzums [kJ] kopā ir jāpievada, lai iztvaicētu 300 g svin…" at bounding box center [640, 220] width 350 height 65
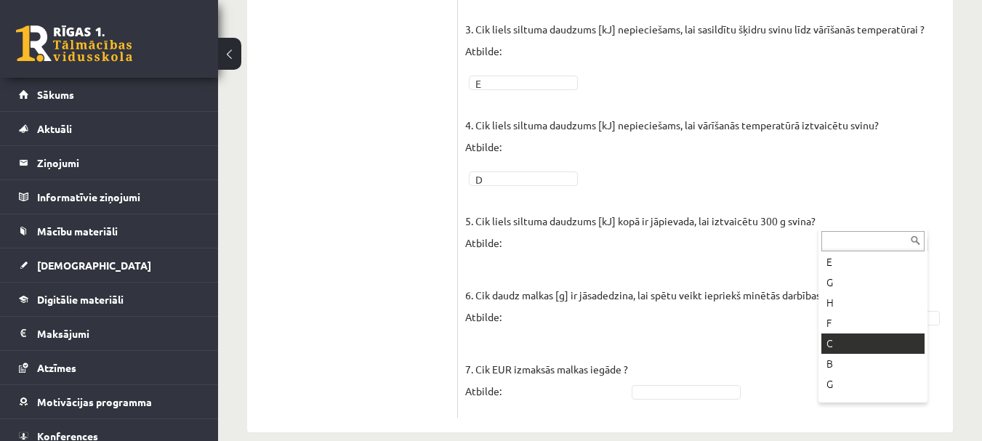
scroll to position [145, 0]
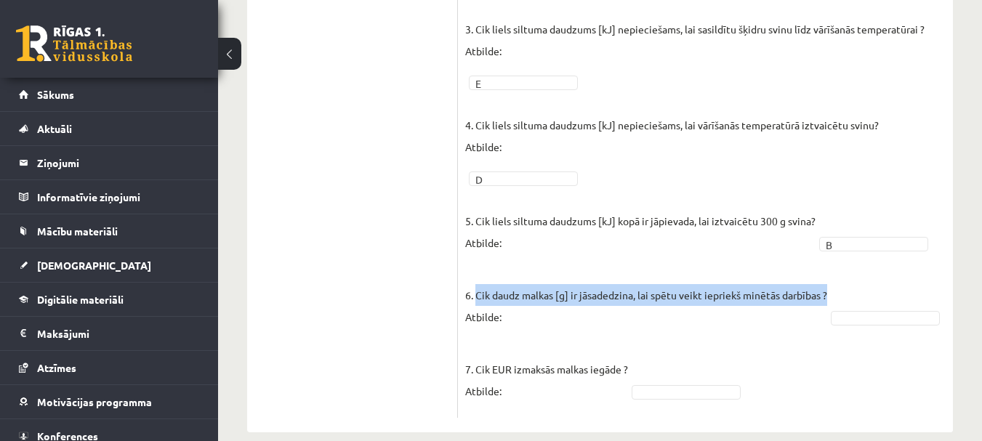
drag, startPoint x: 528, startPoint y: 270, endPoint x: 830, endPoint y: 272, distance: 301.8
click at [827, 272] on p "6. Cik daudz malkas [g] ir jāsadedzina, lai spētu veikt iepriekš minētās darbīb…" at bounding box center [646, 294] width 362 height 65
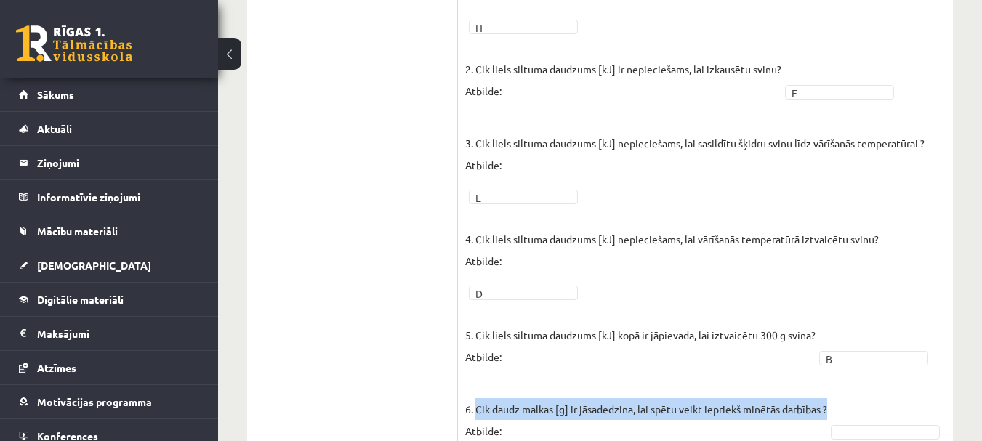
scroll to position [969, 0]
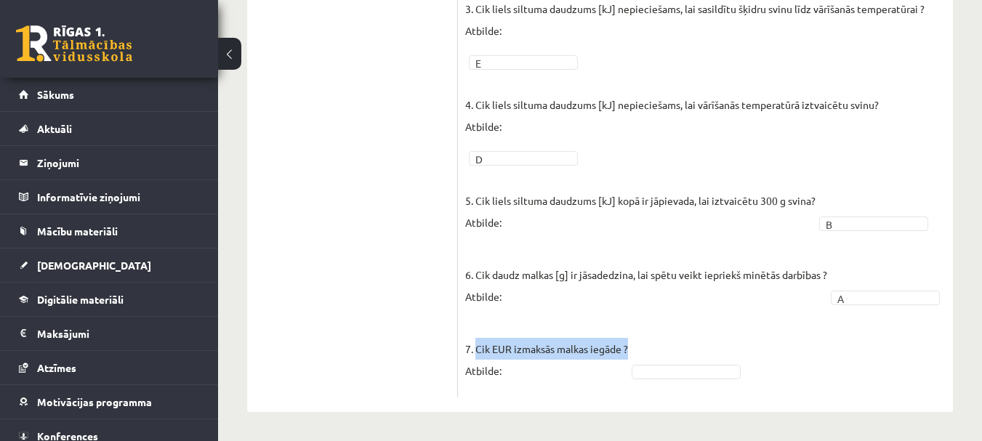
drag, startPoint x: 477, startPoint y: 350, endPoint x: 629, endPoint y: 345, distance: 152.0
click at [628, 345] on p "7. Cik EUR izmaksās malkas iegāde ? Atbilde:" at bounding box center [546, 348] width 163 height 65
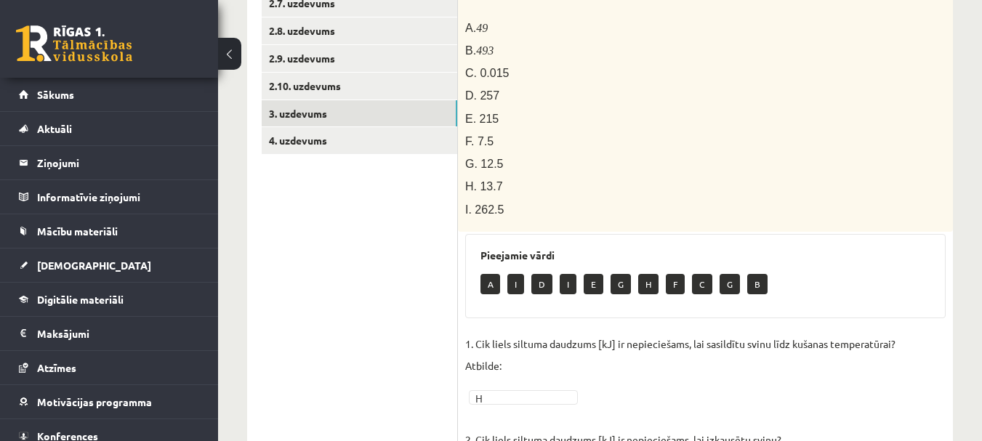
scroll to position [241, 0]
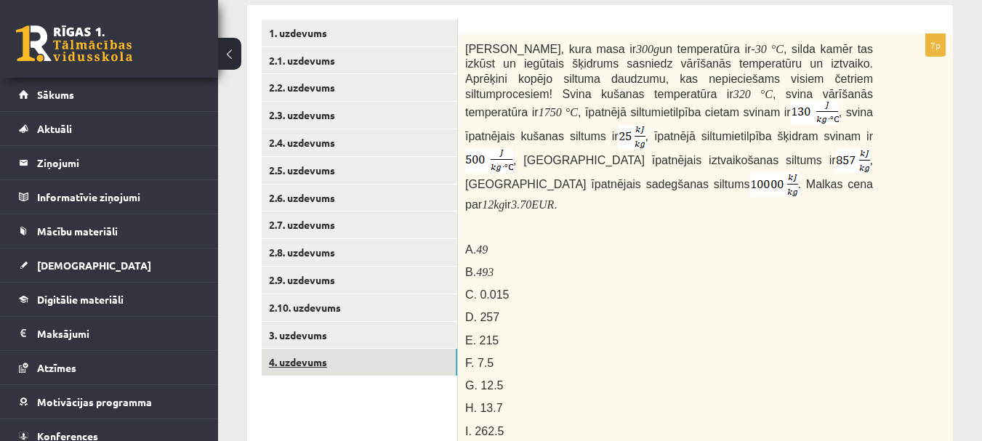
click at [294, 368] on link "4. uzdevums" at bounding box center [360, 362] width 196 height 27
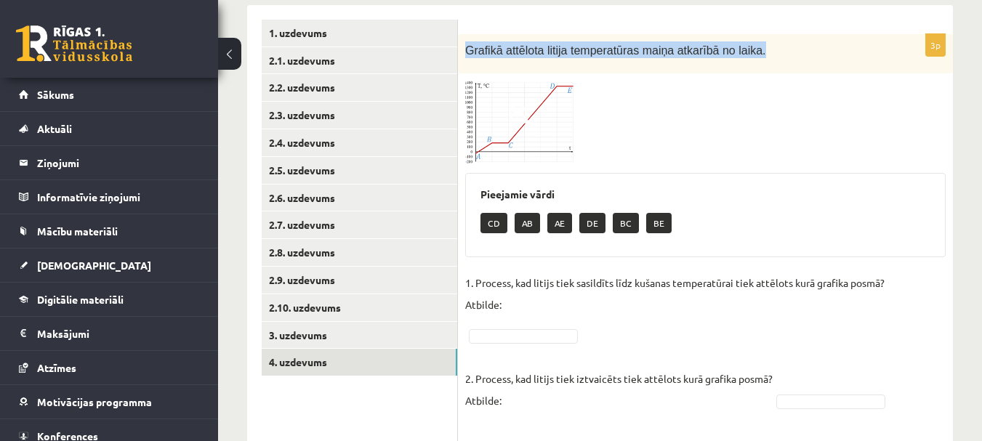
drag, startPoint x: 465, startPoint y: 48, endPoint x: 748, endPoint y: 56, distance: 283.0
click at [748, 56] on p "Grafikā attēlota litija temperatūras maiņa atkarībā no laika." at bounding box center [669, 49] width 408 height 17
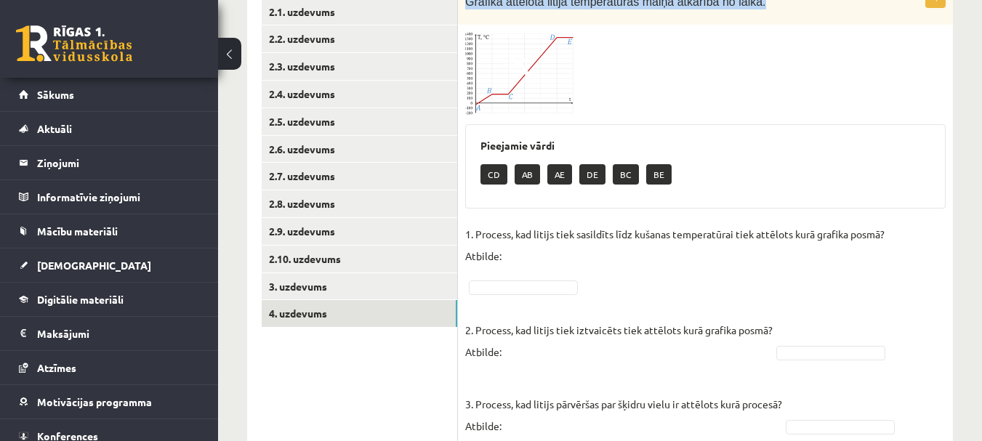
scroll to position [314, 0]
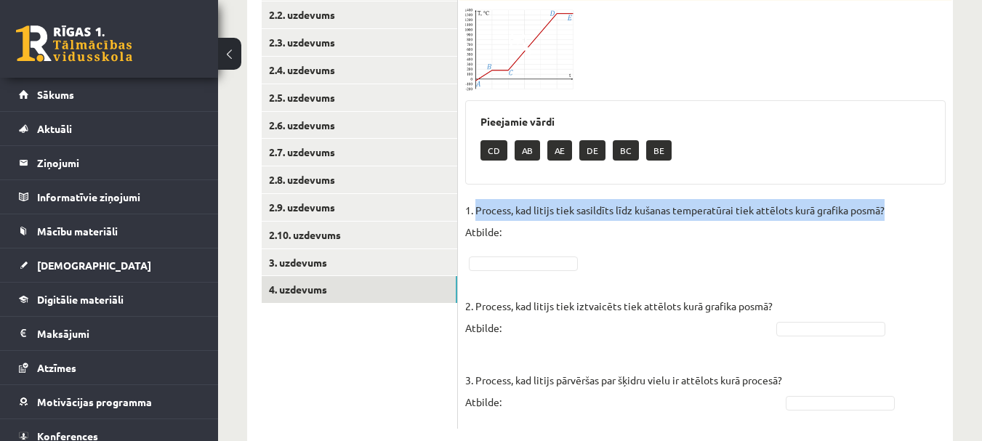
drag, startPoint x: 476, startPoint y: 205, endPoint x: 886, endPoint y: 209, distance: 410.1
click at [885, 209] on p "1. Process, kad litijs tiek sasildīts līdz kušanas temperatūrai tiek attēlots k…" at bounding box center [675, 221] width 420 height 44
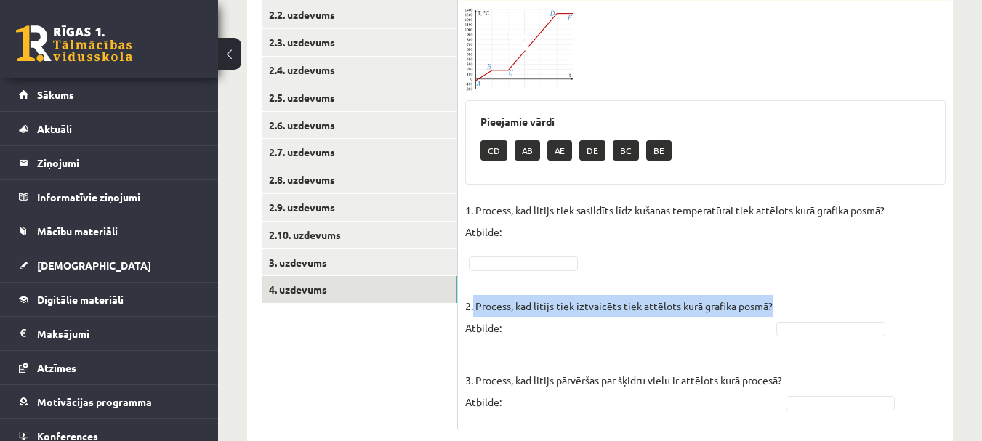
drag, startPoint x: 474, startPoint y: 307, endPoint x: 773, endPoint y: 305, distance: 298.9
click at [773, 305] on p "2. Process, kad litijs tiek iztvaicēts tiek attēlots kurā grafika posmā? Atbild…" at bounding box center [619, 305] width 308 height 65
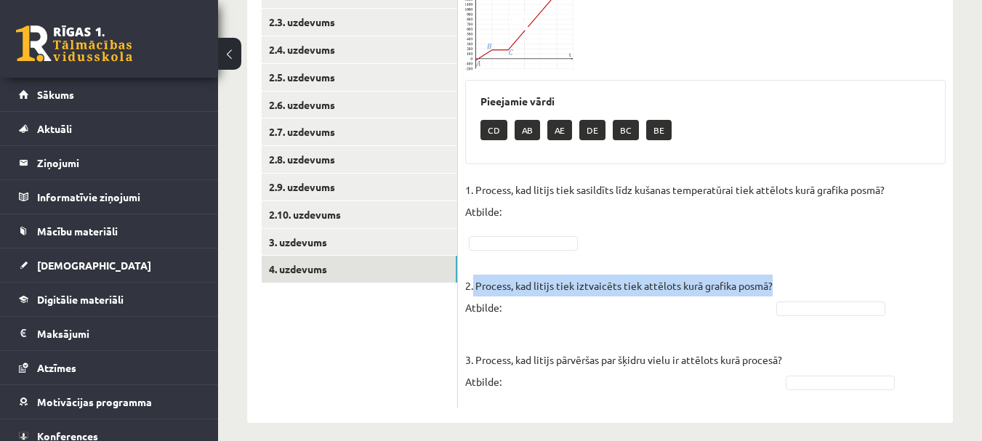
scroll to position [346, 0]
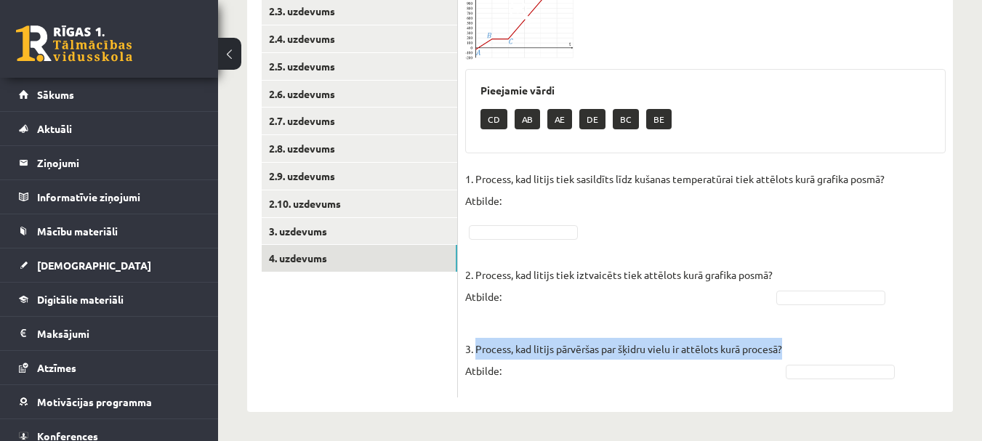
drag, startPoint x: 477, startPoint y: 347, endPoint x: 787, endPoint y: 348, distance: 309.8
click at [782, 348] on p "3. Process, kad litijs pārvēršas par šķidru vielu ir attēlots kurā procesā? Atb…" at bounding box center [623, 348] width 317 height 65
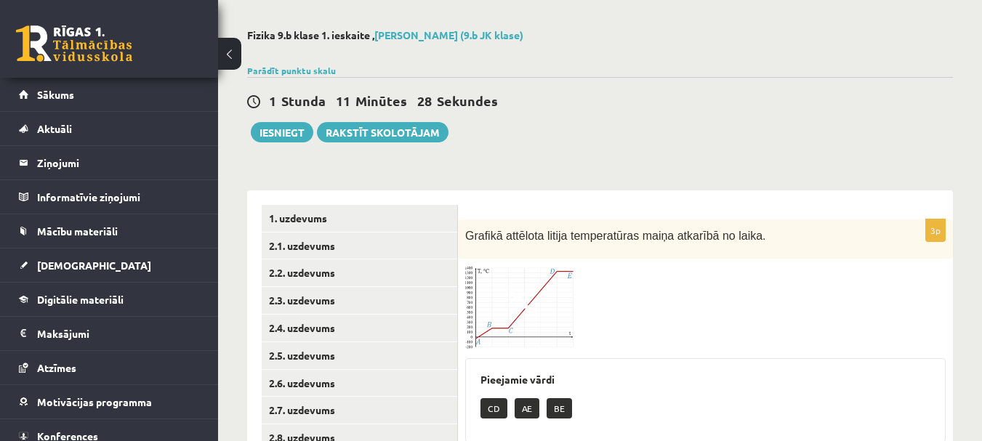
scroll to position [55, 0]
click at [317, 222] on link "1. uzdevums" at bounding box center [360, 219] width 196 height 27
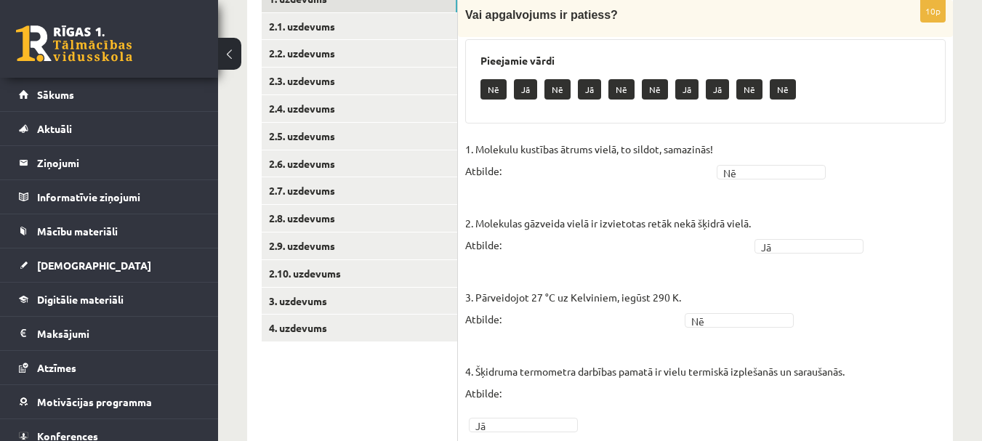
scroll to position [128, 0]
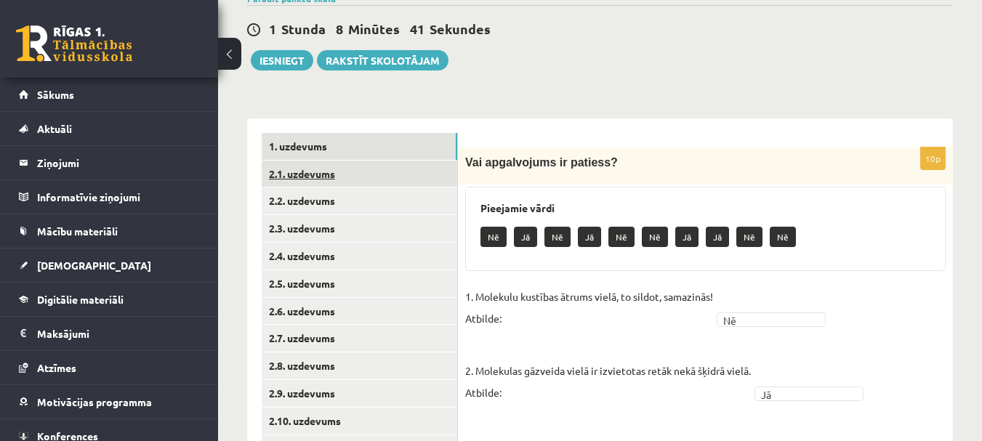
click at [311, 180] on link "2.1. uzdevums" at bounding box center [360, 174] width 196 height 27
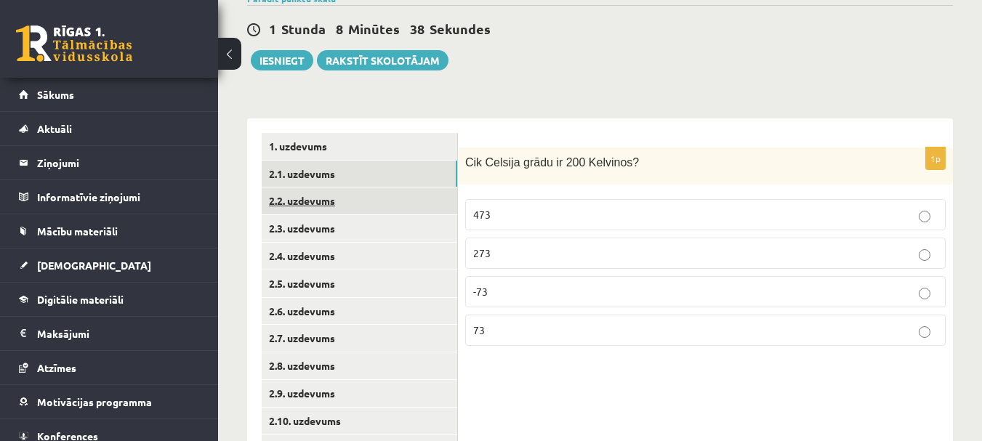
click at [329, 198] on link "2.2. uzdevums" at bounding box center [360, 201] width 196 height 27
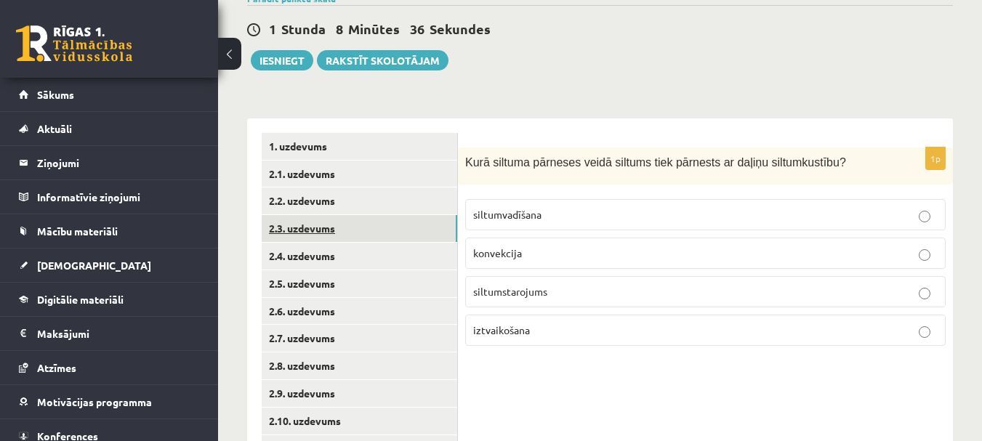
click at [326, 224] on link "2.3. uzdevums" at bounding box center [360, 228] width 196 height 27
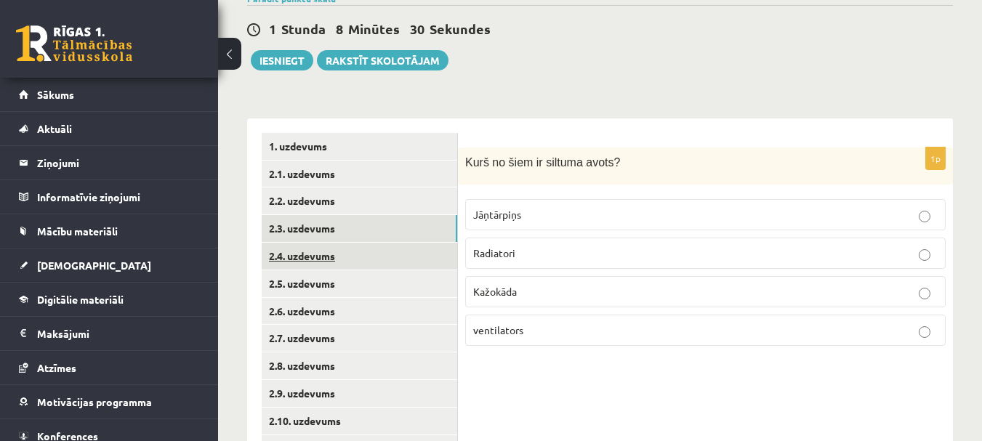
click at [321, 262] on link "2.4. uzdevums" at bounding box center [360, 256] width 196 height 27
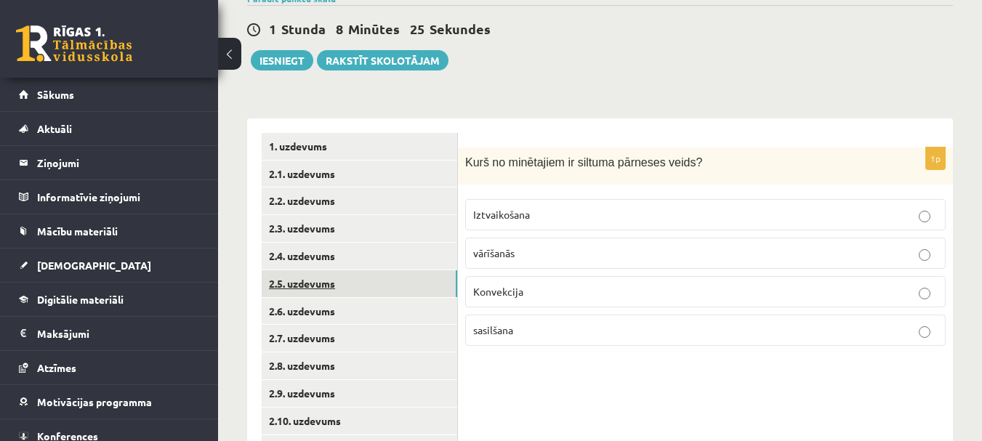
click at [323, 282] on link "2.5. uzdevums" at bounding box center [360, 283] width 196 height 27
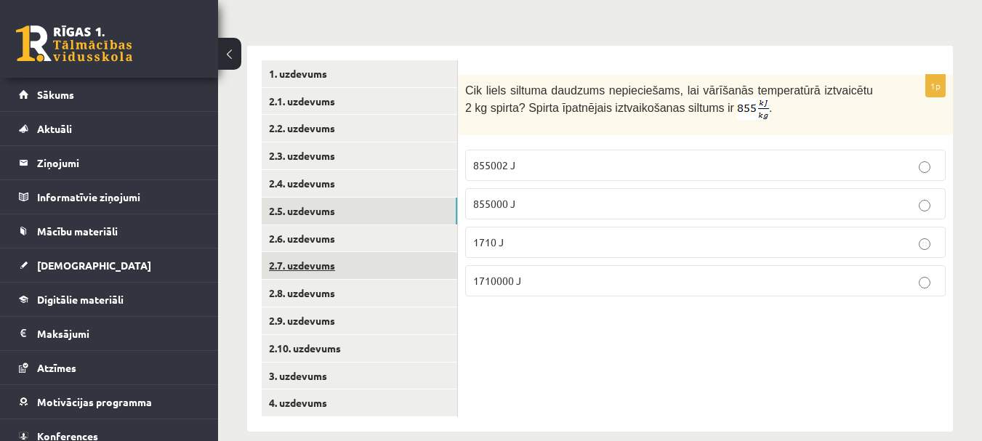
scroll to position [221, 0]
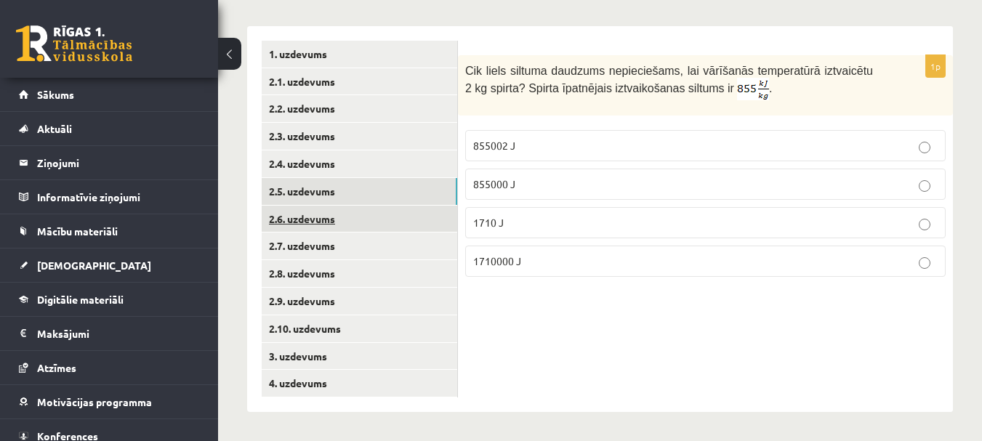
click at [316, 209] on link "2.6. uzdevums" at bounding box center [360, 219] width 196 height 27
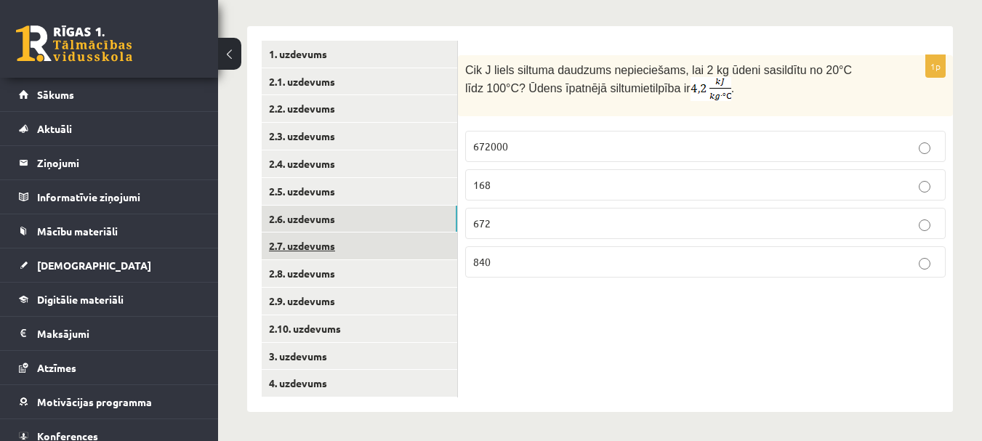
click at [329, 248] on link "2.7. uzdevums" at bounding box center [360, 246] width 196 height 27
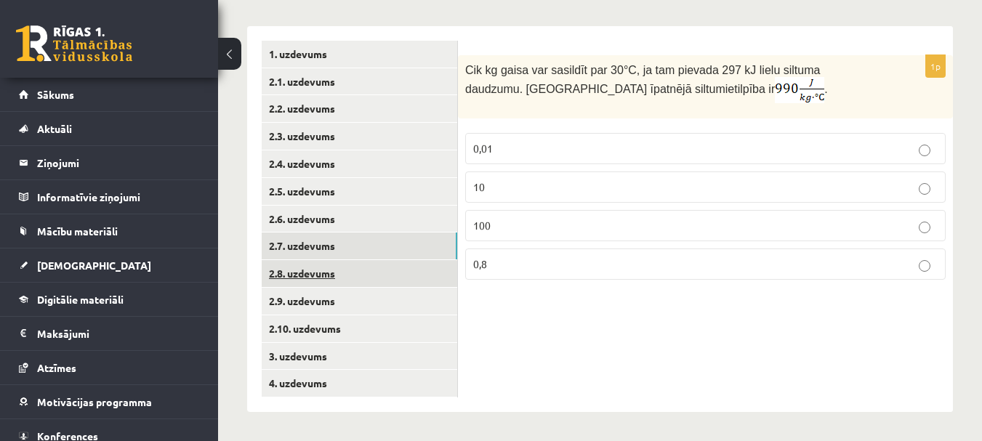
click at [335, 272] on link "2.8. uzdevums" at bounding box center [360, 273] width 196 height 27
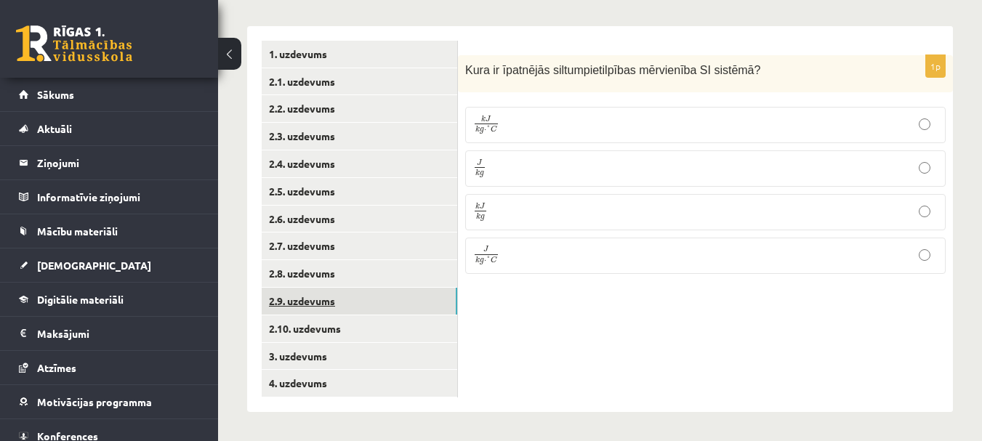
click at [341, 301] on link "2.9. uzdevums" at bounding box center [360, 301] width 196 height 27
click at [344, 302] on link "2.9. uzdevums" at bounding box center [360, 301] width 196 height 27
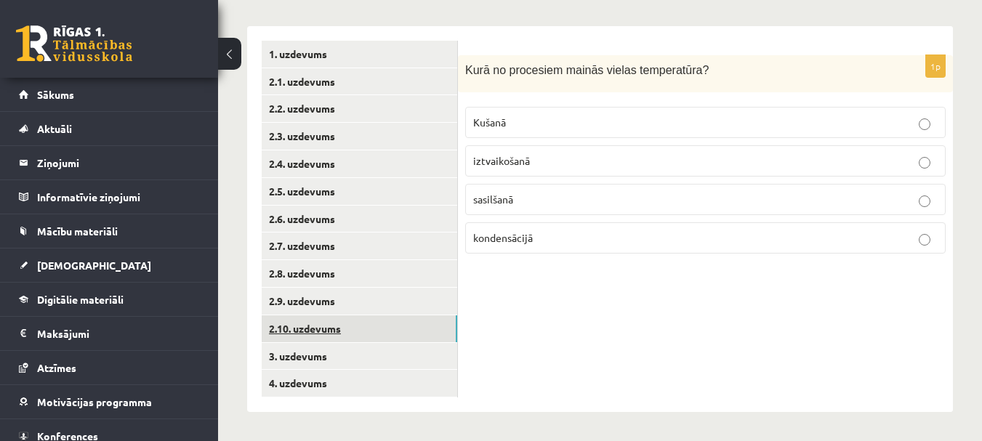
click at [345, 324] on link "2.10. uzdevums" at bounding box center [360, 329] width 196 height 27
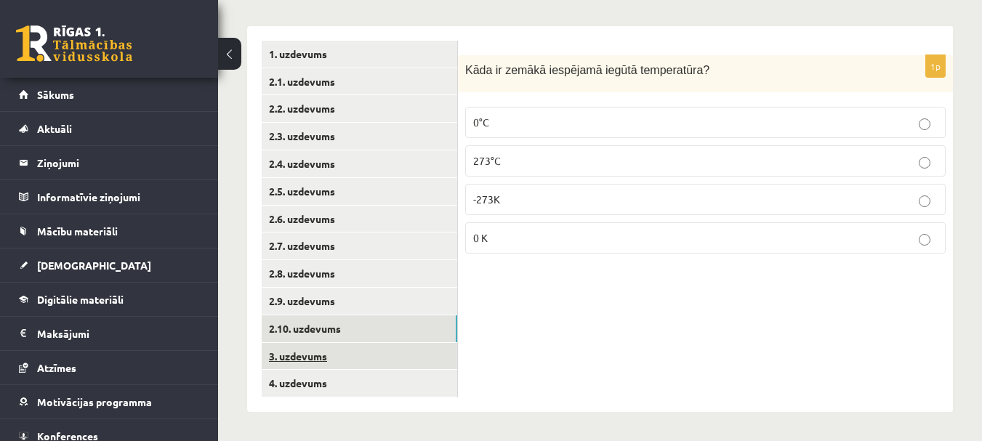
click at [329, 350] on link "3. uzdevums" at bounding box center [360, 356] width 196 height 27
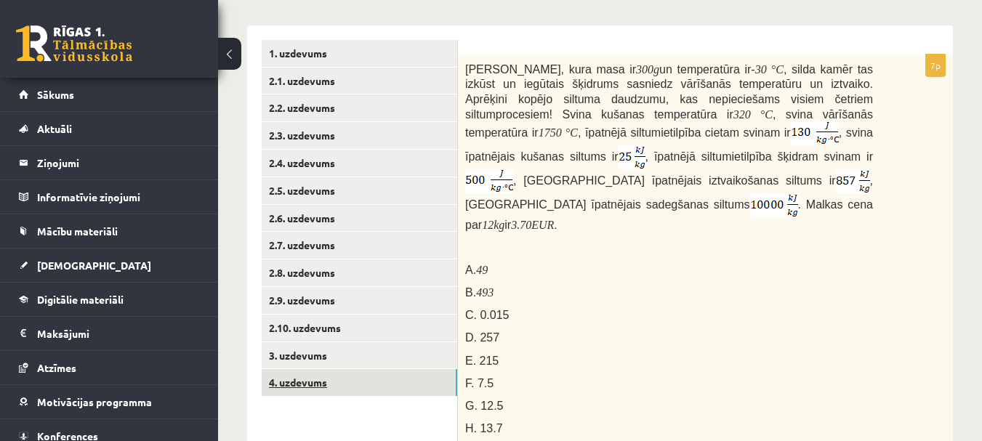
click at [329, 383] on link "4. uzdevums" at bounding box center [360, 382] width 196 height 27
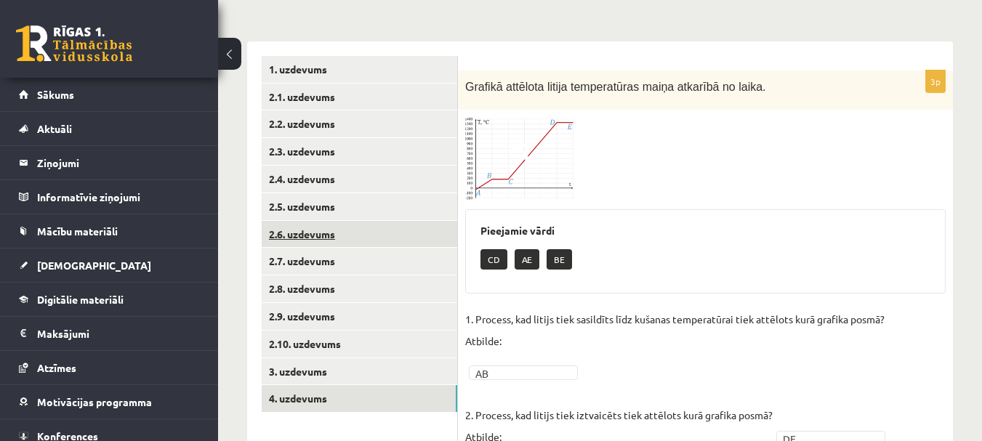
scroll to position [0, 0]
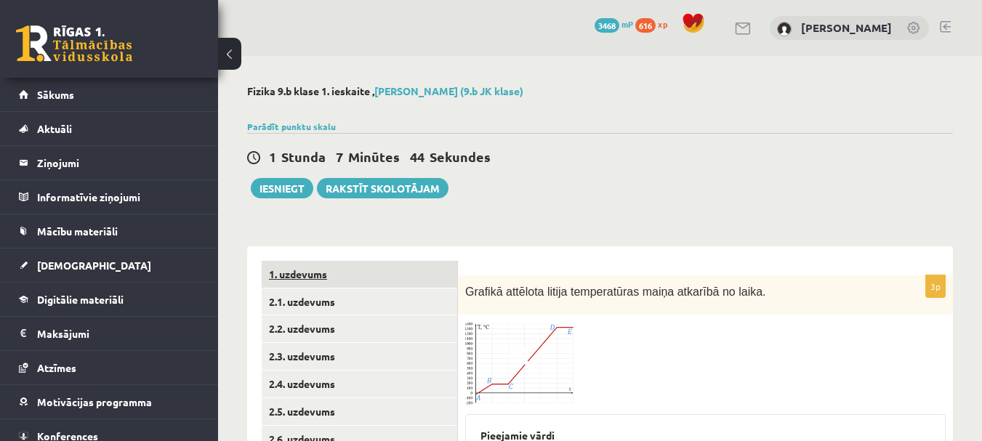
click at [308, 272] on link "1. uzdevums" at bounding box center [360, 274] width 196 height 27
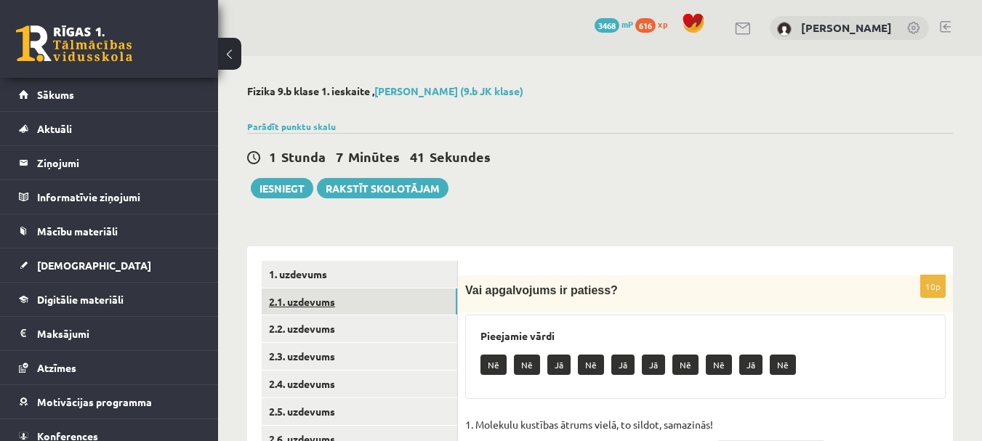
click at [315, 300] on link "2.1. uzdevums" at bounding box center [360, 302] width 196 height 27
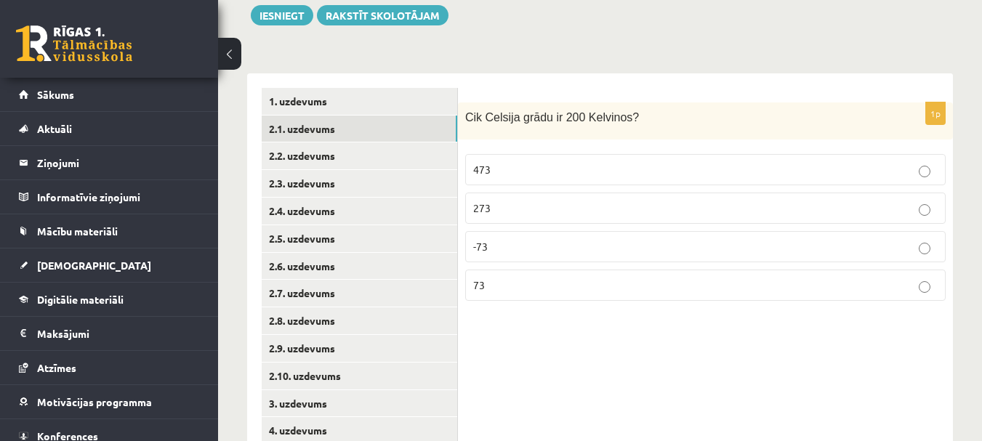
scroll to position [148, 0]
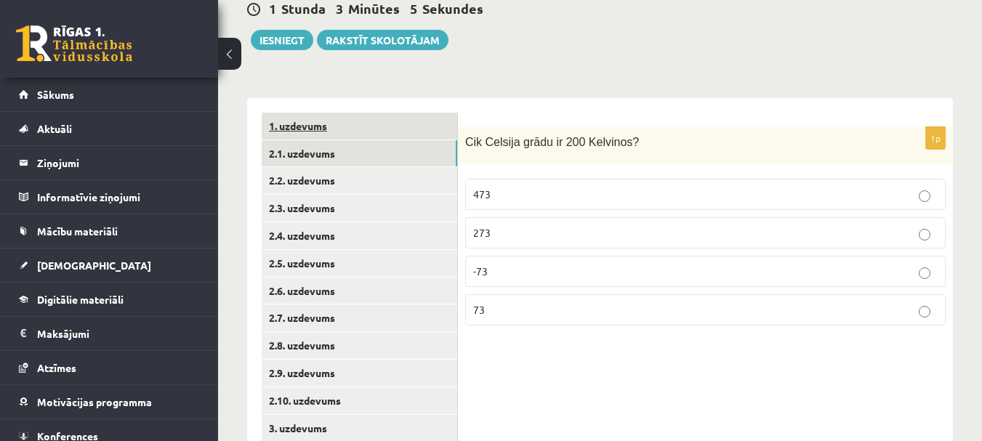
click at [316, 127] on link "1. uzdevums" at bounding box center [360, 126] width 196 height 27
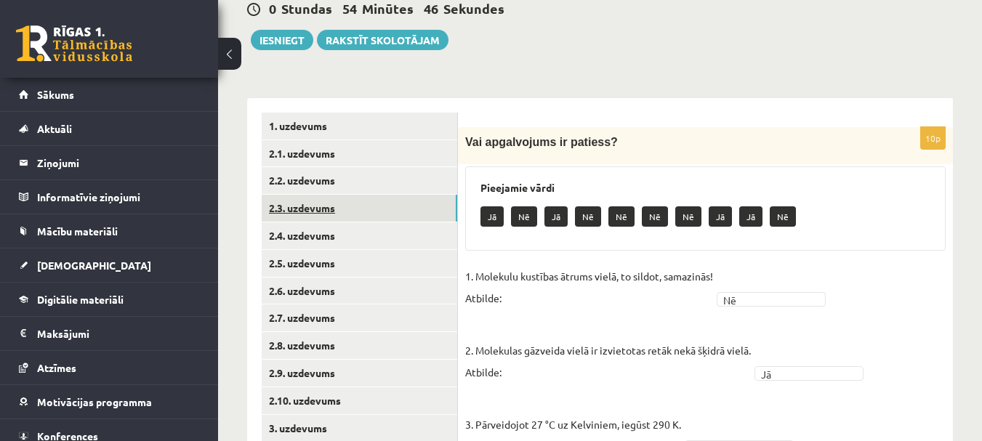
click at [321, 215] on link "2.3. uzdevums" at bounding box center [360, 208] width 196 height 27
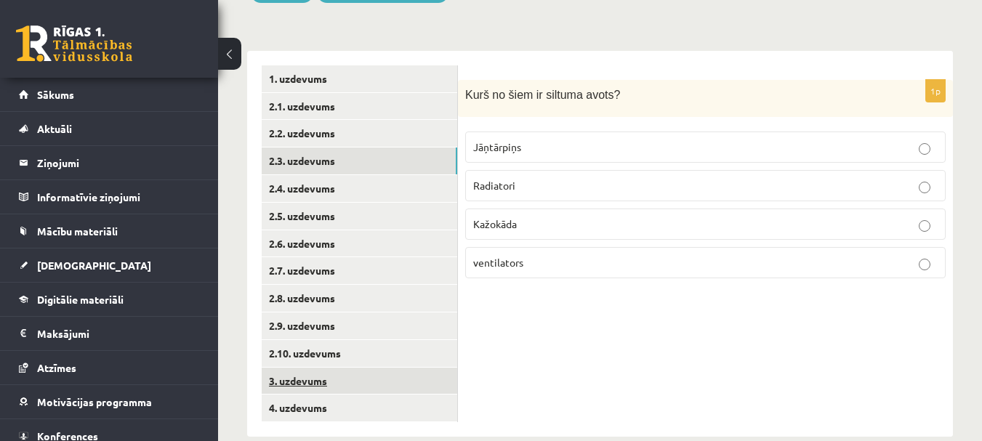
scroll to position [221, 0]
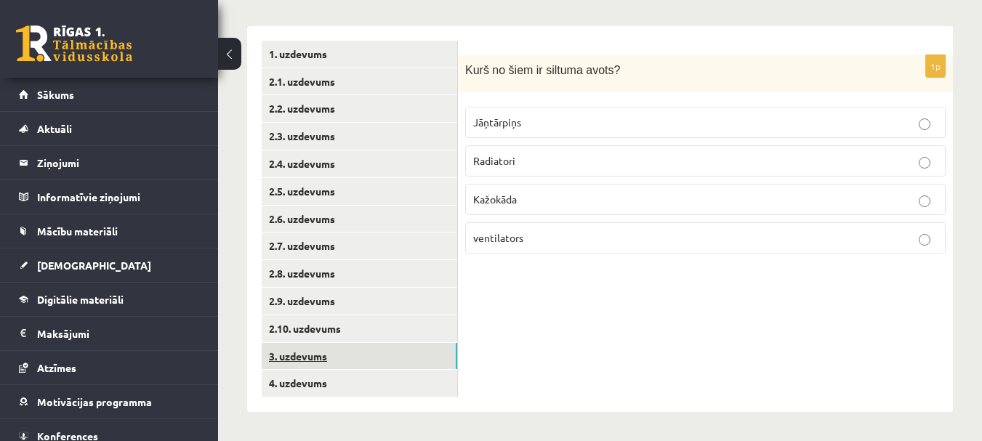
click at [308, 358] on link "3. uzdevums" at bounding box center [360, 356] width 196 height 27
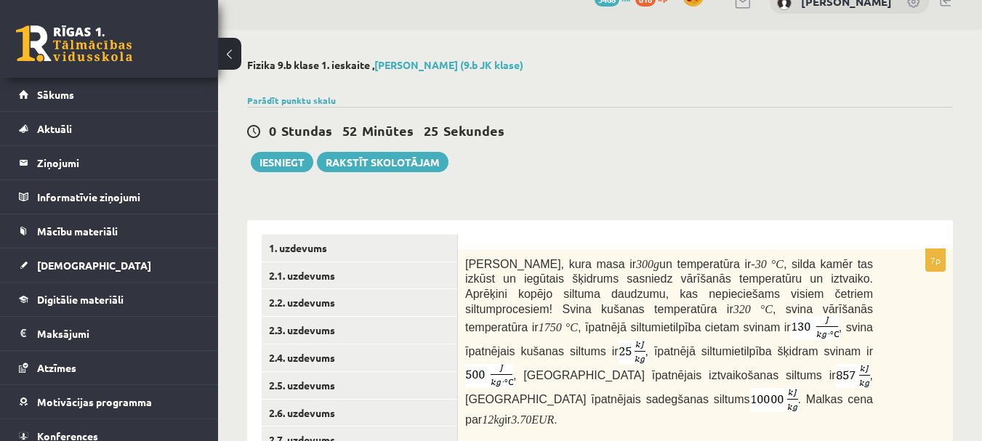
scroll to position [0, 0]
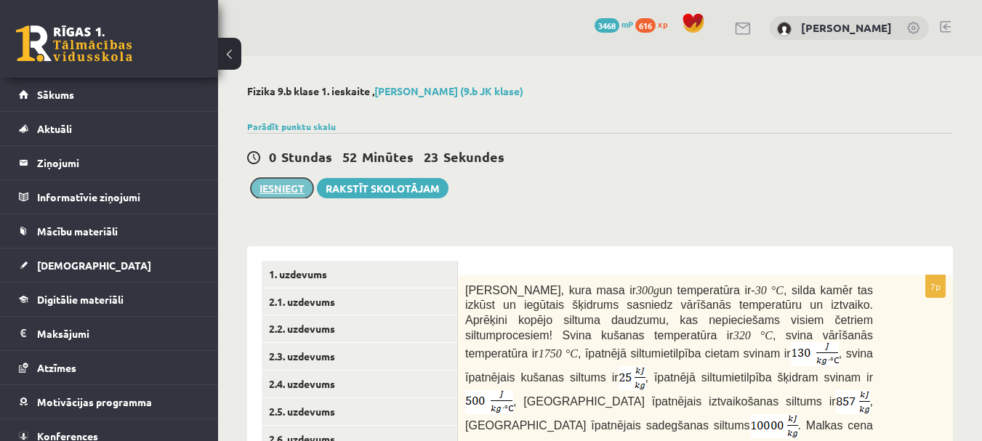
click at [294, 188] on button "Iesniegt" at bounding box center [282, 188] width 63 height 20
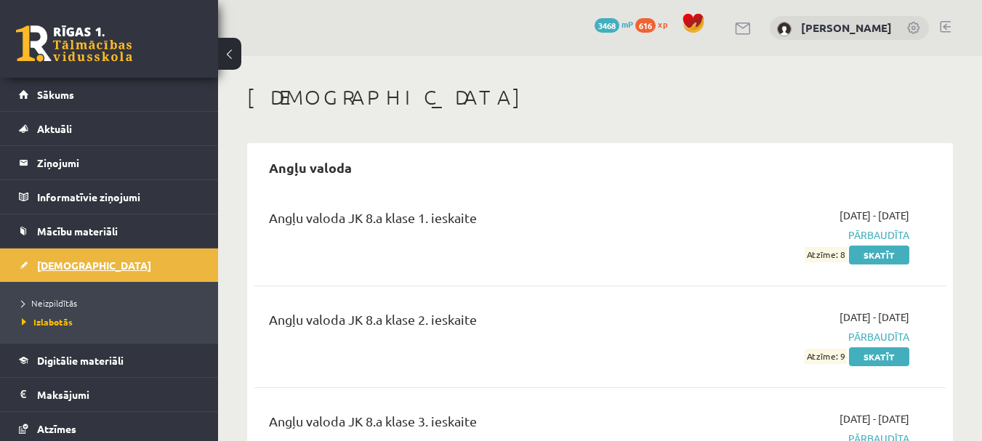
click at [73, 270] on span "[DEMOGRAPHIC_DATA]" at bounding box center [94, 265] width 114 height 13
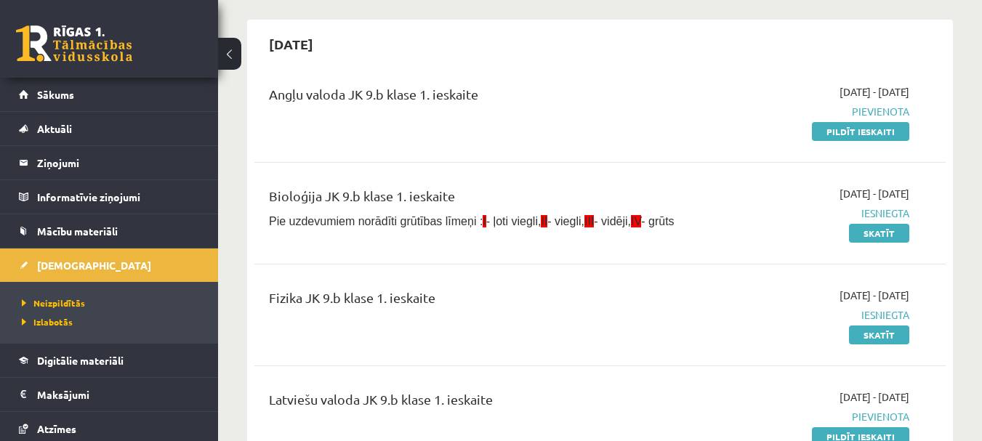
scroll to position [145, 0]
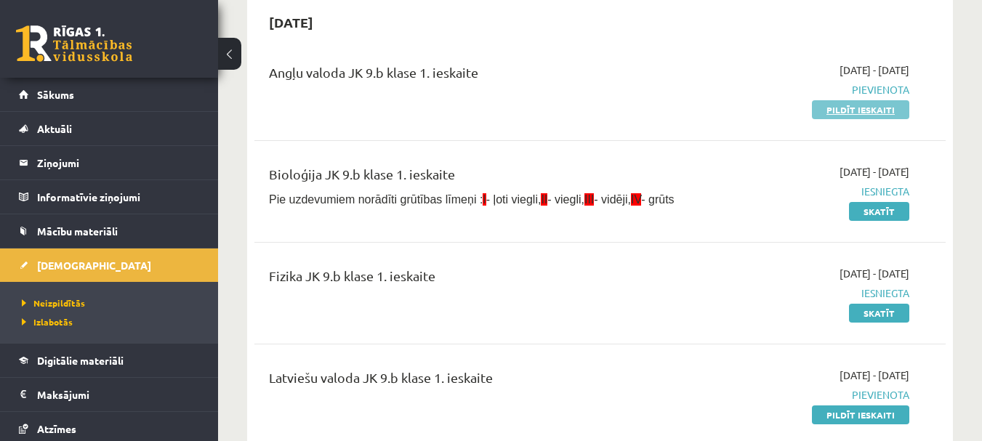
click at [856, 106] on link "Pildīt ieskaiti" at bounding box center [860, 109] width 97 height 19
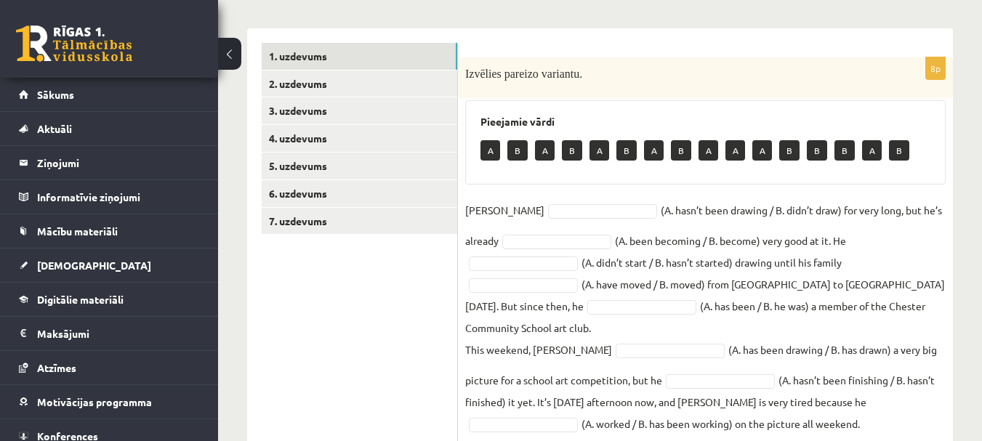
scroll to position [241, 0]
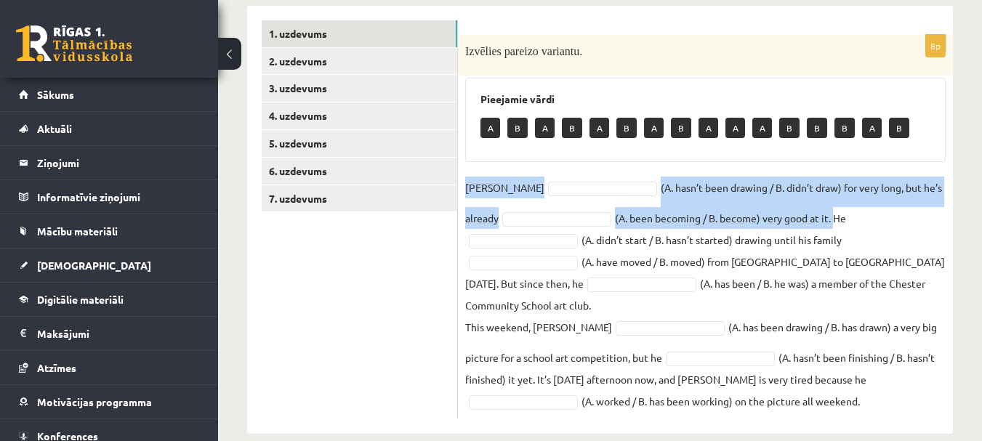
drag, startPoint x: 465, startPoint y: 177, endPoint x: 801, endPoint y: 217, distance: 338.2
click at [801, 217] on fieldset "Danny (A. hasn’t been drawing / B. didn’t draw) for very long, but he’s already…" at bounding box center [705, 295] width 481 height 236
copy fieldset "Danny (A. hasn’t been drawing / B. didn’t draw) for very long, but he’s already…"
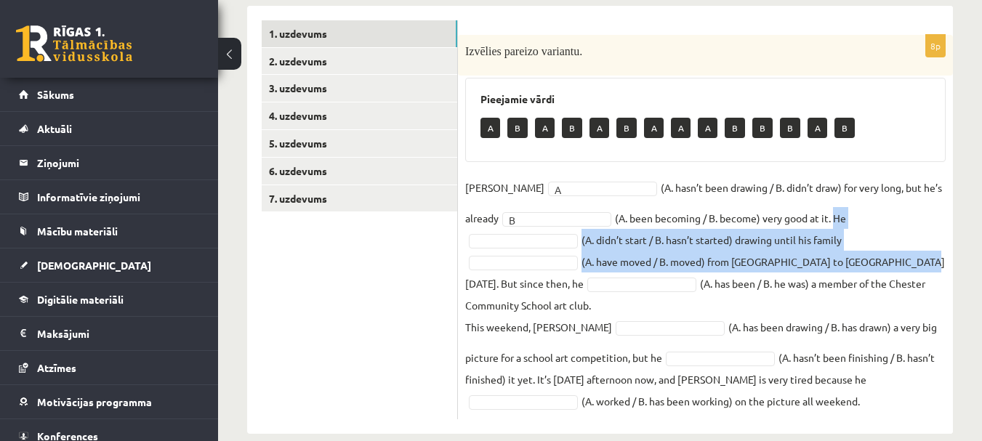
drag, startPoint x: 801, startPoint y: 214, endPoint x: 706, endPoint y: 260, distance: 105.7
click at [706, 260] on fieldset "Danny A * (A. hasn’t been drawing / B. didn’t draw) for very long, but he’s alr…" at bounding box center [705, 295] width 481 height 236
copy fieldset "He (A. didn’t start / B. hasn’t started) drawing until his family (A. have move…"
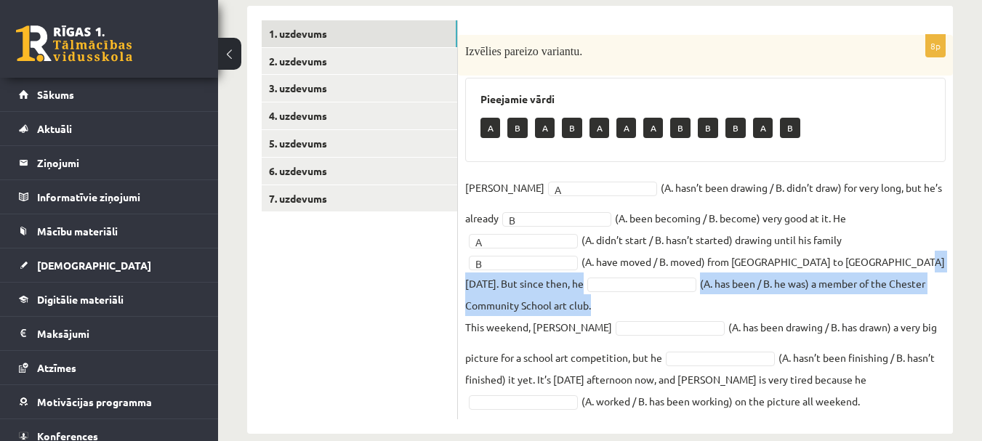
drag, startPoint x: 702, startPoint y: 262, endPoint x: 801, endPoint y: 278, distance: 99.5
click at [801, 278] on fieldset "Danny A * (A. hasn’t been drawing / B. didn’t draw) for very long, but he’s alr…" at bounding box center [705, 295] width 481 height 236
copy fieldset "But since then, he (A. has been / B. he was) a member of the Chester Community …"
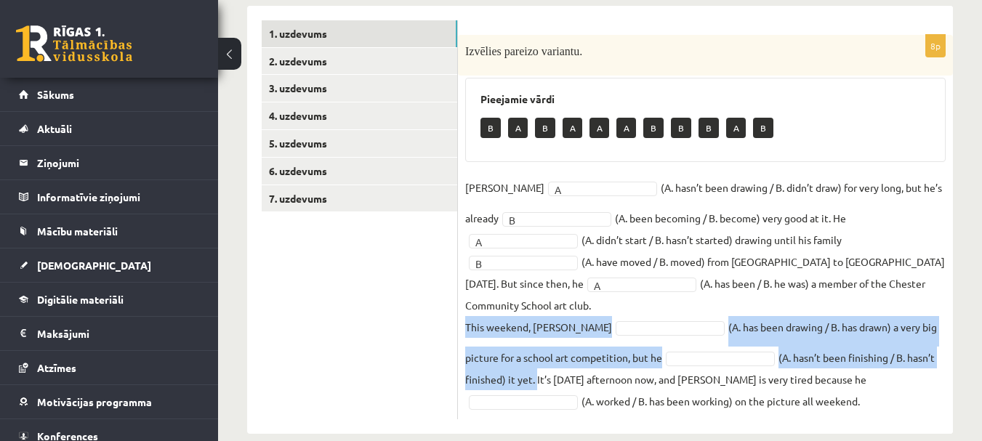
drag, startPoint x: 465, startPoint y: 302, endPoint x: 485, endPoint y: 356, distance: 57.5
click at [484, 356] on div "8p Izvēlies pareizo variantu. Pieejamie vārdi B A B A A A B B B A B Danny A * (…" at bounding box center [705, 227] width 495 height 385
copy fieldset "This weekend, Danny (A. has been drawing / B. has drawn) a very big picture for…"
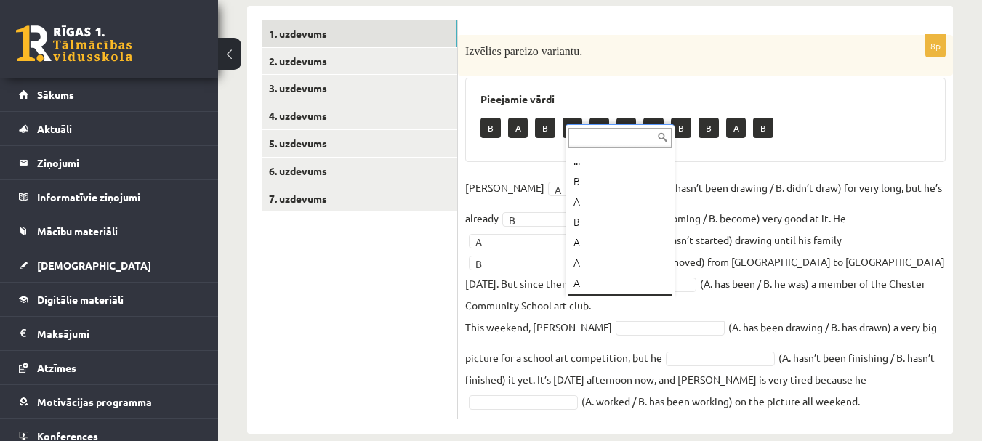
scroll to position [17, 0]
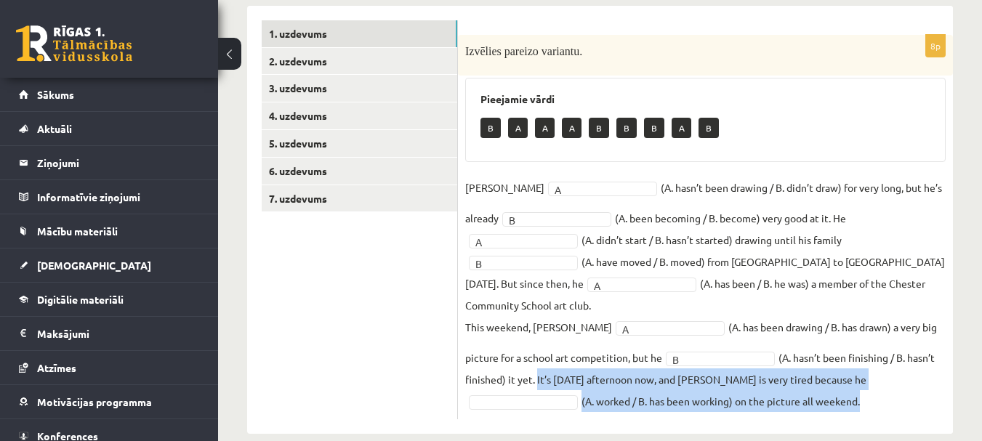
drag, startPoint x: 485, startPoint y: 355, endPoint x: 745, endPoint y: 388, distance: 262.5
click at [745, 388] on fieldset "Danny A * (A. hasn’t been drawing / B. didn’t draw) for very long, but he’s alr…" at bounding box center [705, 295] width 481 height 236
copy fieldset "It’s Sunday afternoon now, and Danny is very tired because he (A. worked / B. h…"
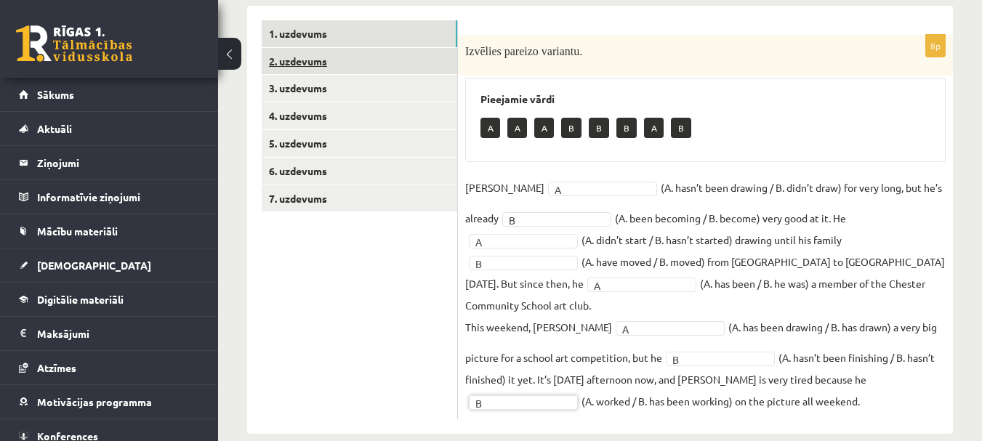
click at [311, 65] on link "2. uzdevums" at bounding box center [360, 61] width 196 height 27
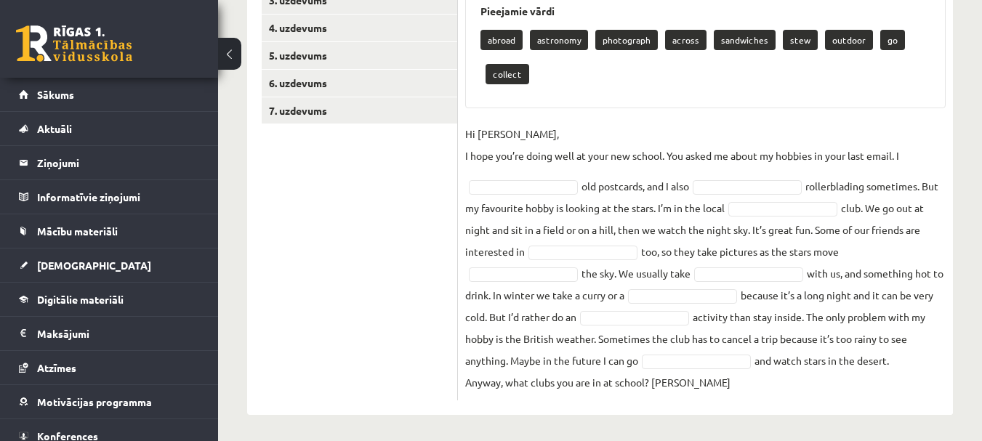
scroll to position [332, 0]
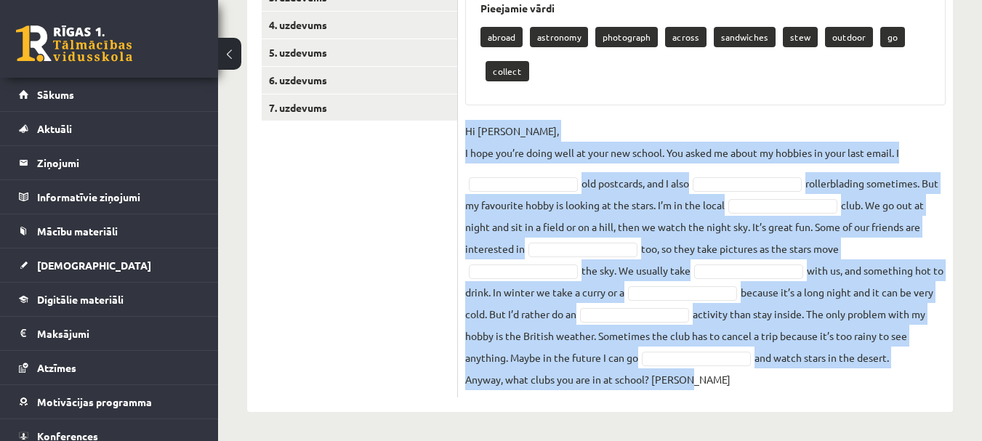
drag, startPoint x: 463, startPoint y: 122, endPoint x: 920, endPoint y: 384, distance: 526.4
click at [920, 384] on div "9p Izvēlies pareizo vārdu. Pieejamie vārdi abroad astronomy photograph across s…" at bounding box center [705, 171] width 495 height 454
copy fieldset "Hi Gracie, I hope you’re doing well at your new school. You asked me about my h…"
click at [854, 187] on fieldset "Hi Gracie, I hope you’re doing well at your new school. You asked me about my h…" at bounding box center [705, 255] width 481 height 270
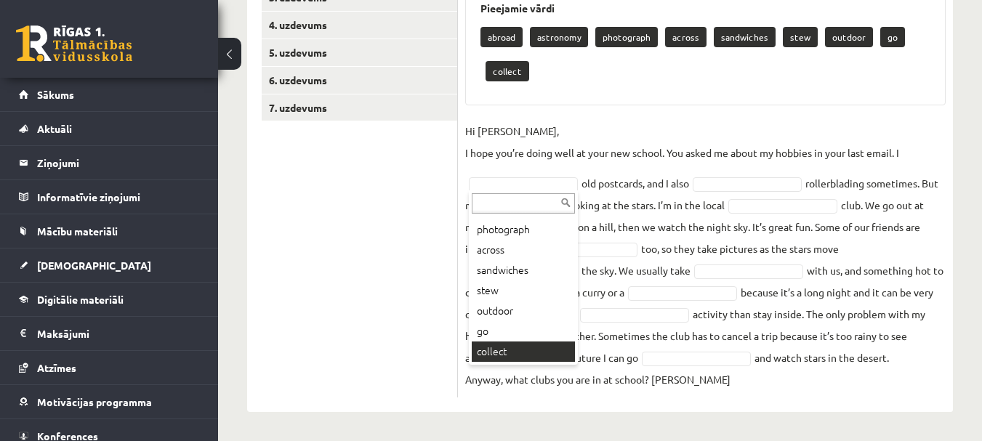
scroll to position [297, 0]
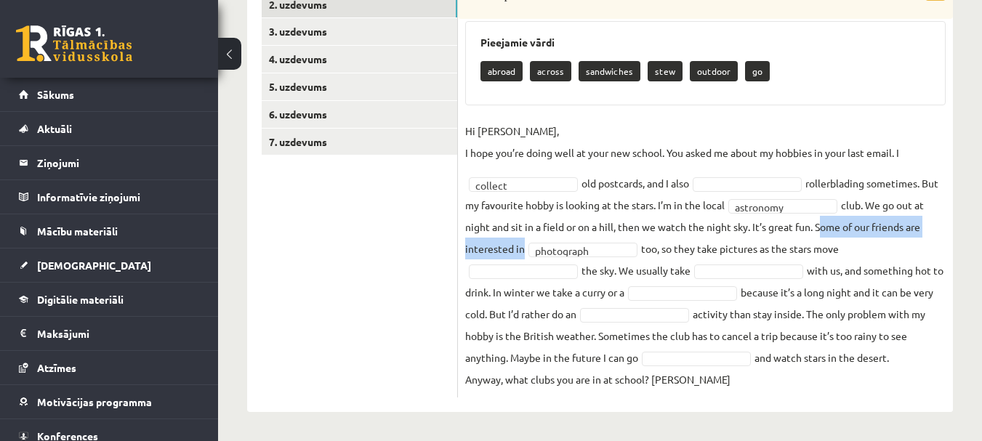
drag, startPoint x: 830, startPoint y: 225, endPoint x: 537, endPoint y: 250, distance: 293.4
click at [537, 250] on fieldset "**********" at bounding box center [705, 255] width 481 height 270
copy fieldset "Some of our friends are interested in photograph"
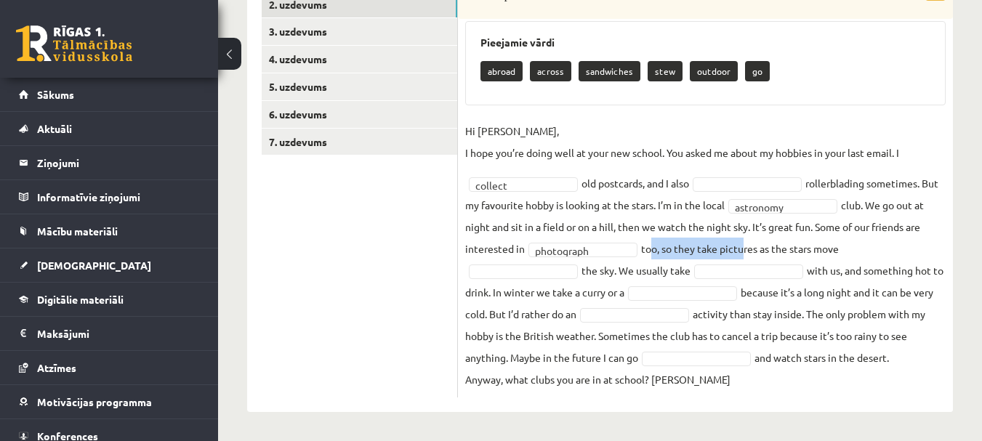
drag, startPoint x: 647, startPoint y: 249, endPoint x: 741, endPoint y: 252, distance: 93.8
click at [741, 252] on fieldset "**********" at bounding box center [705, 255] width 481 height 270
drag, startPoint x: 643, startPoint y: 249, endPoint x: 846, endPoint y: 241, distance: 203.8
click at [846, 241] on fieldset "**********" at bounding box center [705, 255] width 481 height 270
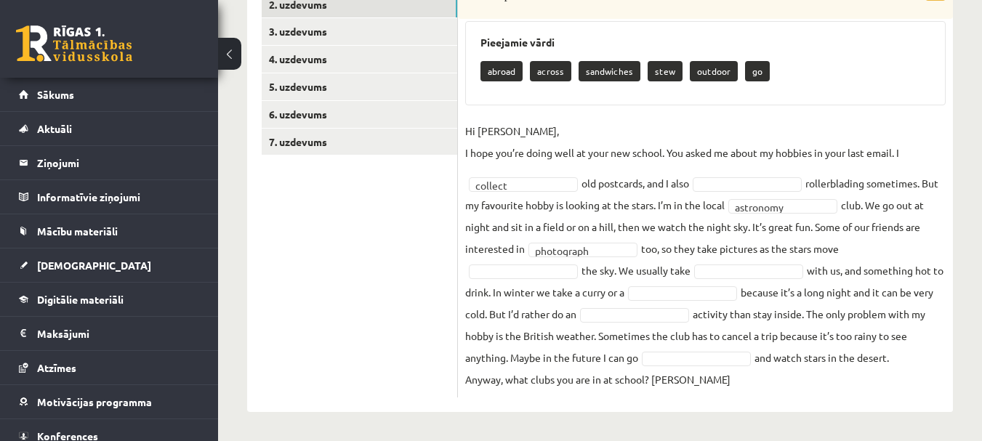
copy fieldset "too, so they take pictures as the stars move"
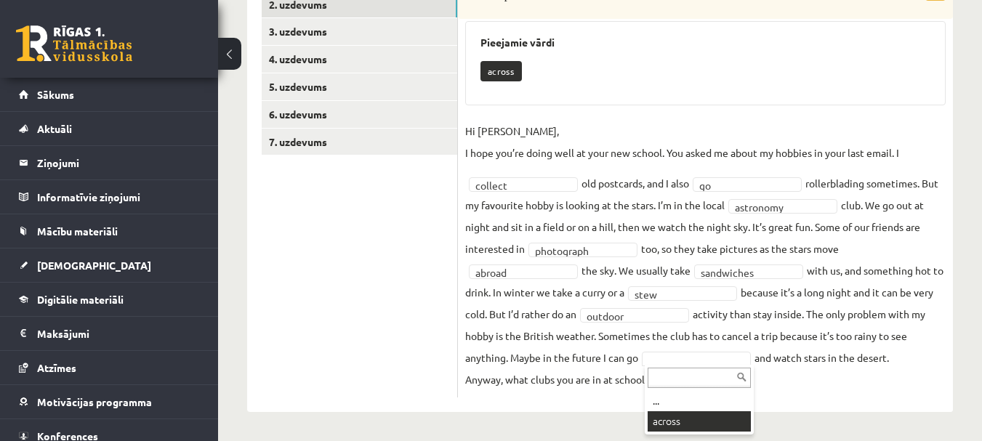
scroll to position [263, 0]
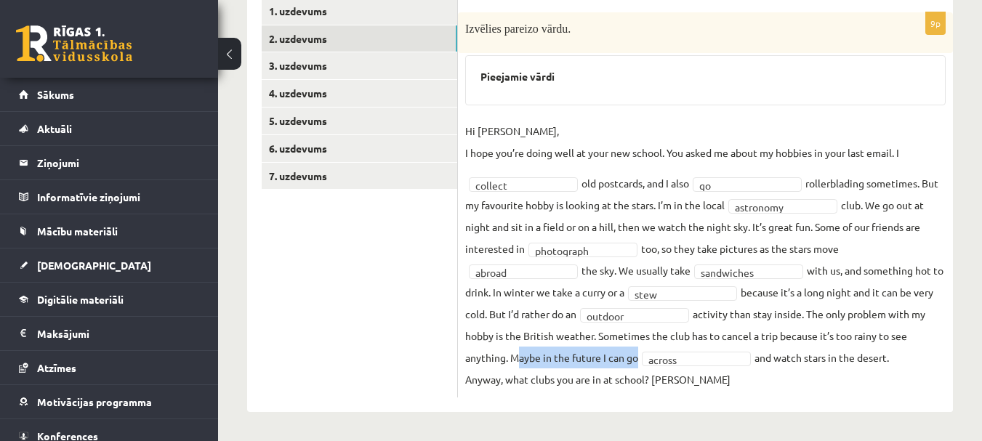
drag, startPoint x: 510, startPoint y: 356, endPoint x: 651, endPoint y: 359, distance: 140.4
click at [651, 359] on fieldset "**********" at bounding box center [705, 255] width 481 height 270
copy fieldset "Maybe in the future I can go across"
drag, startPoint x: 758, startPoint y: 358, endPoint x: 899, endPoint y: 355, distance: 141.1
click at [899, 355] on fieldset "**********" at bounding box center [705, 255] width 481 height 270
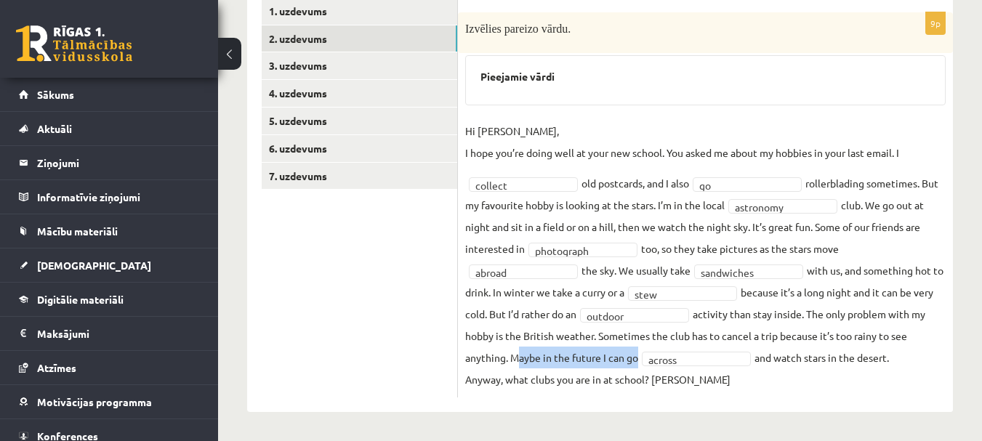
copy fieldset "and watch stars in the desert."
click at [676, 73] on h3 "Pieejamie vārdi" at bounding box center [706, 77] width 450 height 12
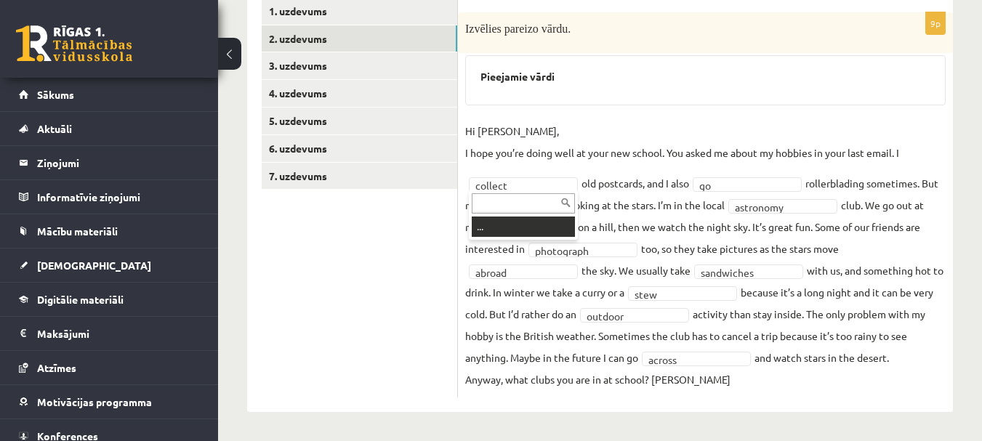
drag, startPoint x: 520, startPoint y: 183, endPoint x: 502, endPoint y: 183, distance: 18.2
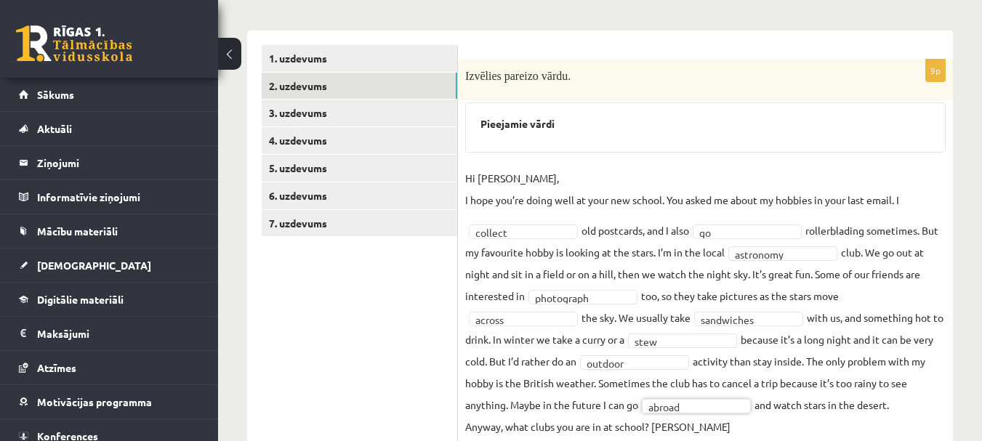
scroll to position [191, 0]
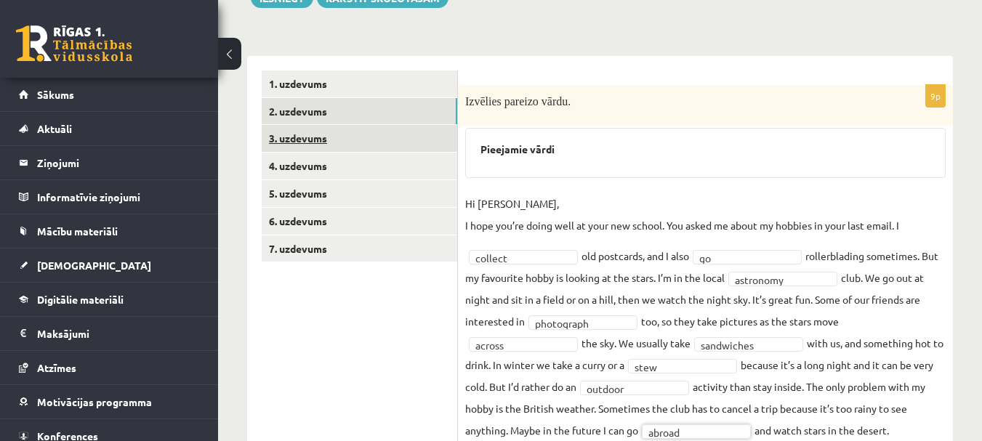
click at [297, 137] on link "3. uzdevums" at bounding box center [360, 138] width 196 height 27
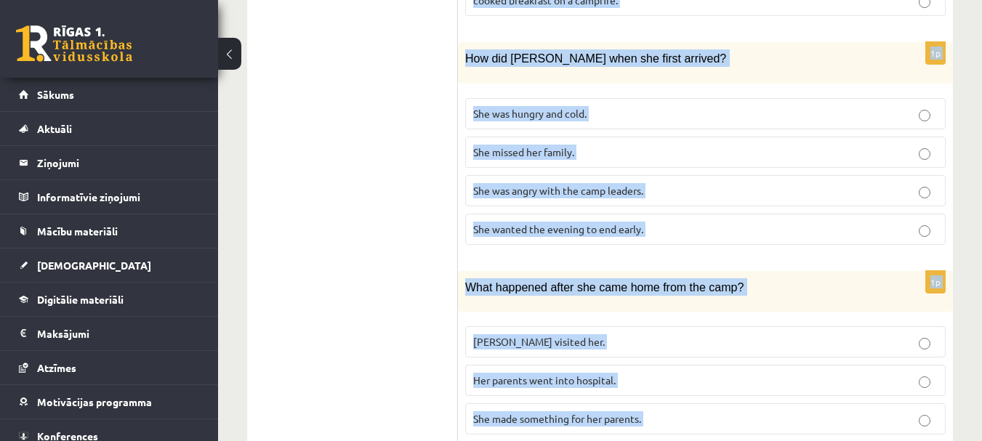
scroll to position [1488, 0]
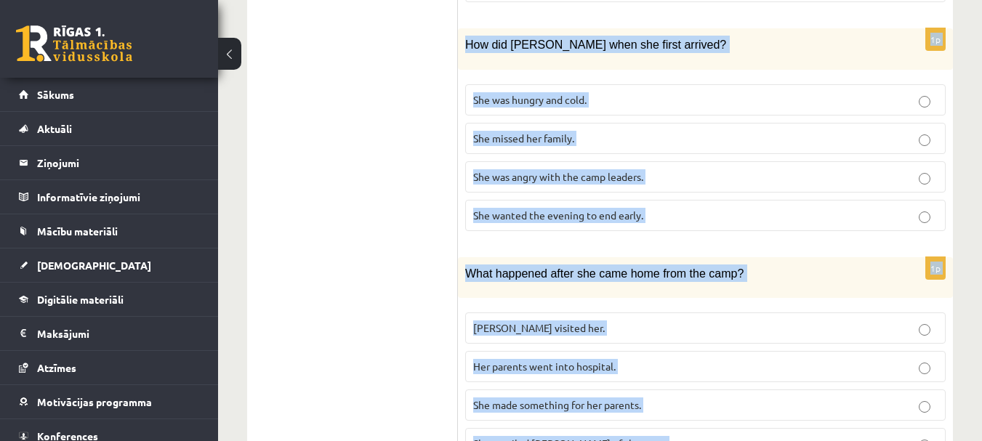
drag, startPoint x: 468, startPoint y: 92, endPoint x: 902, endPoint y: 379, distance: 520.1
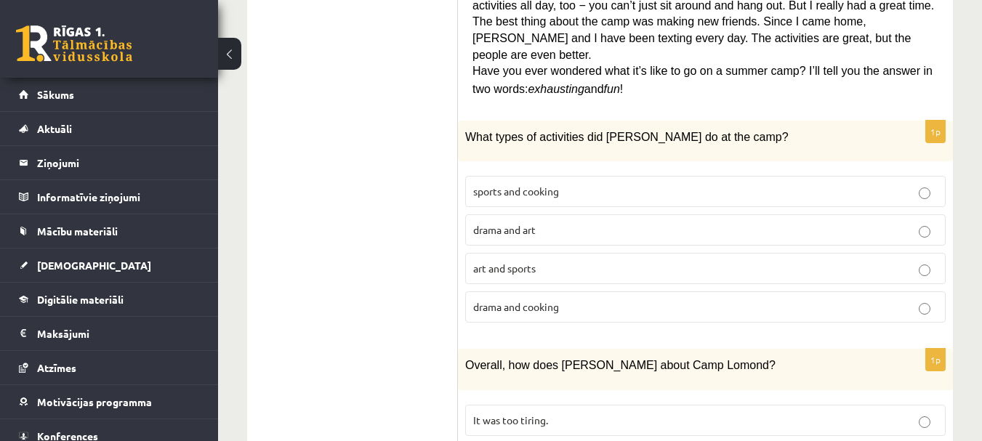
scroll to position [689, 0]
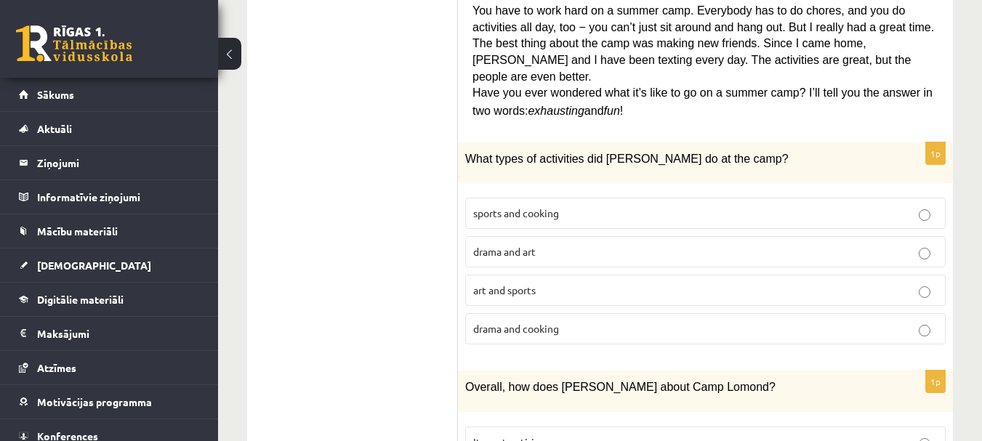
click at [700, 206] on p "sports and cooking" at bounding box center [705, 213] width 465 height 15
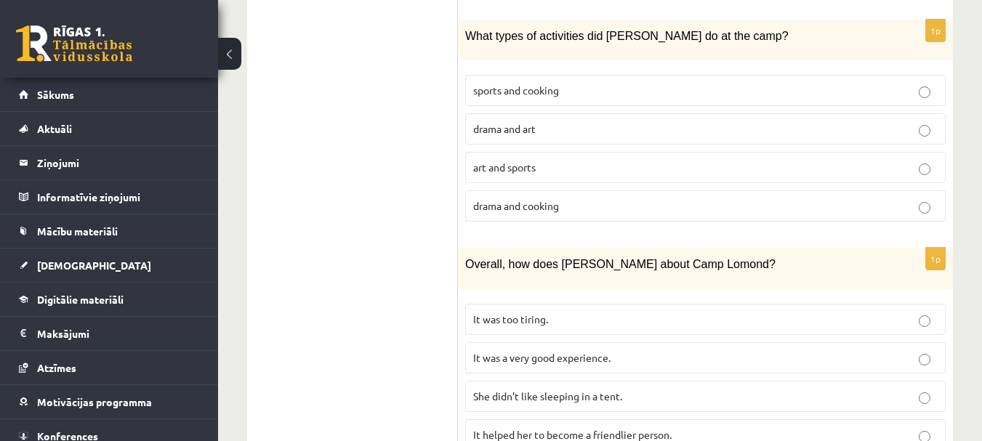
scroll to position [834, 0]
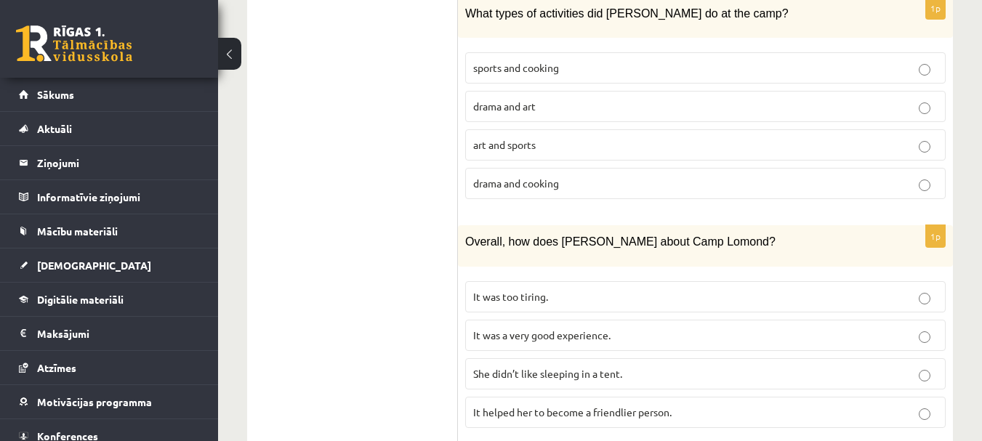
click at [702, 328] on p "It was a very good experience." at bounding box center [705, 335] width 465 height 15
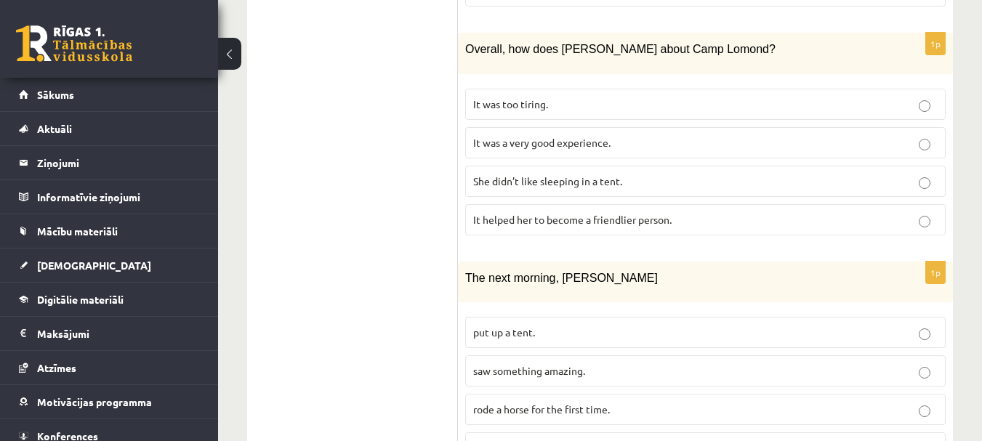
scroll to position [1052, 0]
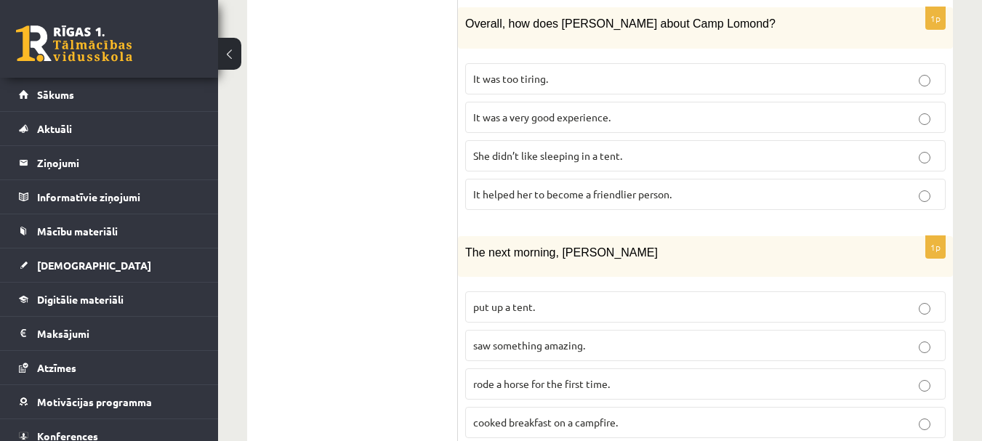
click at [651, 338] on p "saw something amazing." at bounding box center [705, 345] width 465 height 15
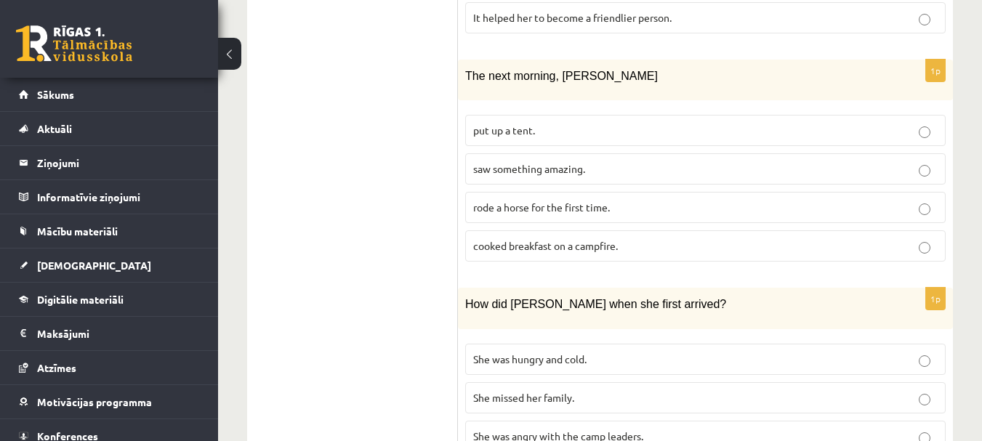
scroll to position [1270, 0]
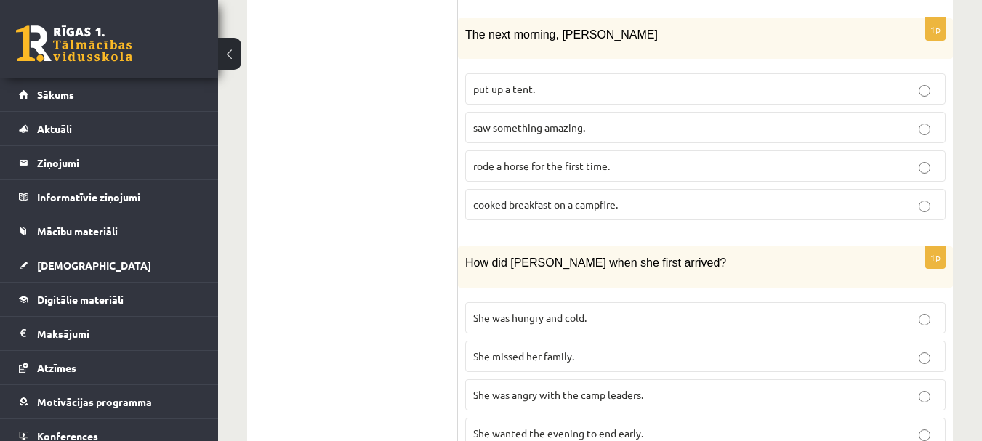
click at [716, 426] on p "She wanted the evening to end early." at bounding box center [705, 433] width 465 height 15
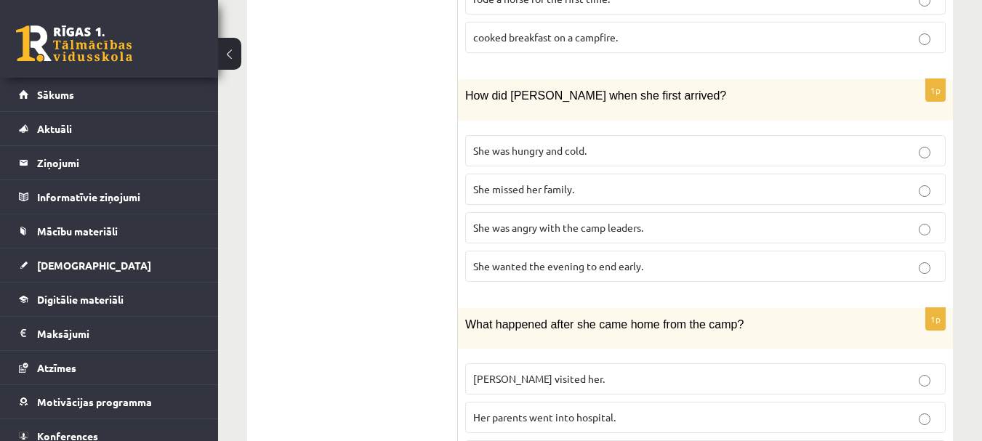
scroll to position [1488, 0]
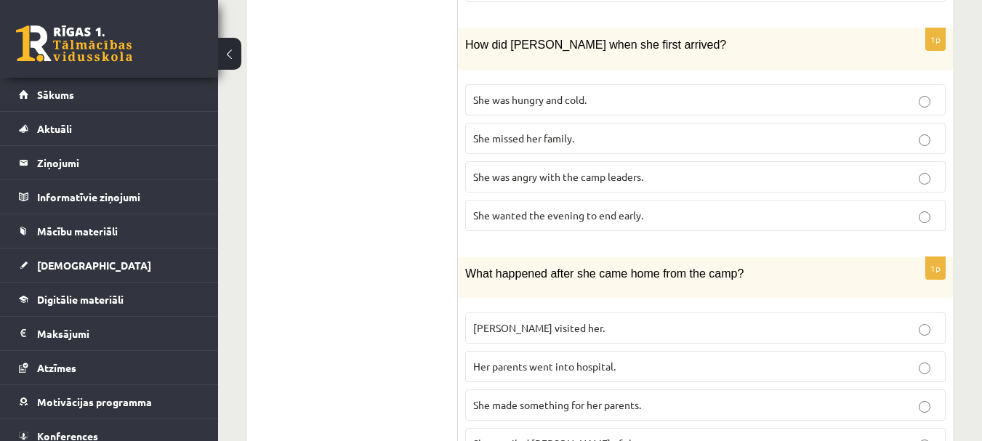
click at [593, 398] on span "She made something for her parents." at bounding box center [557, 404] width 168 height 13
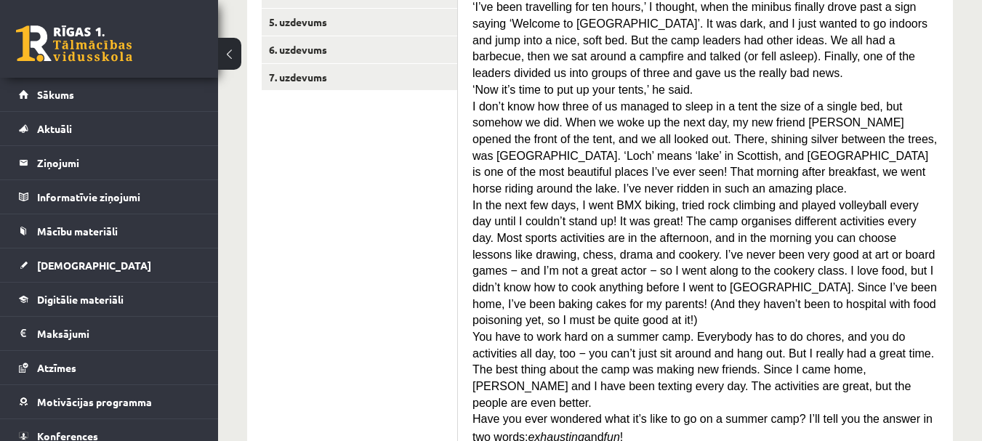
scroll to position [180, 0]
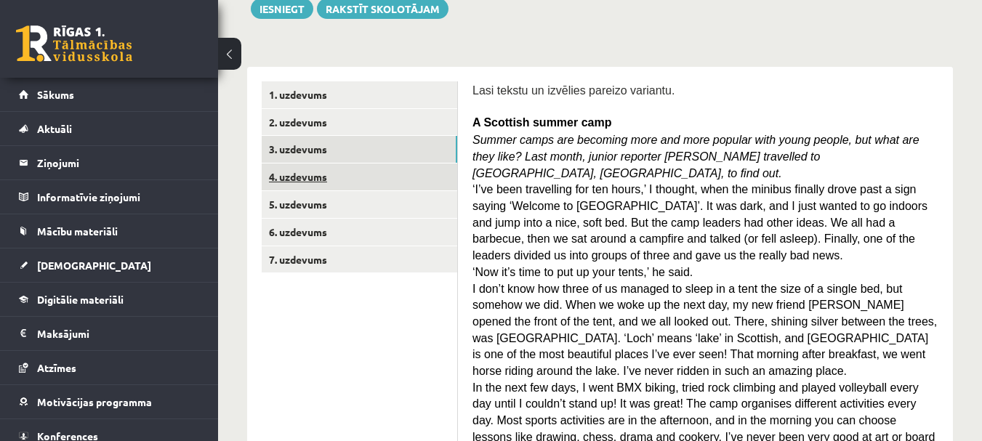
click at [305, 180] on link "4. uzdevums" at bounding box center [360, 177] width 196 height 27
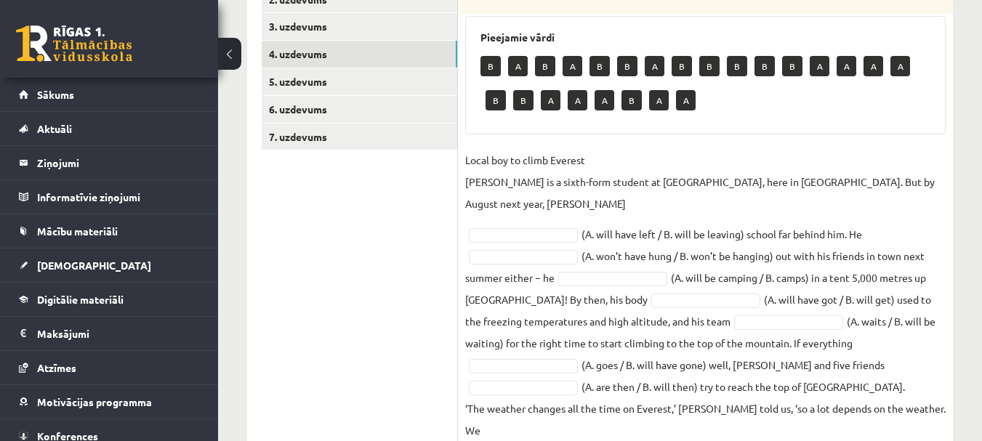
scroll to position [325, 0]
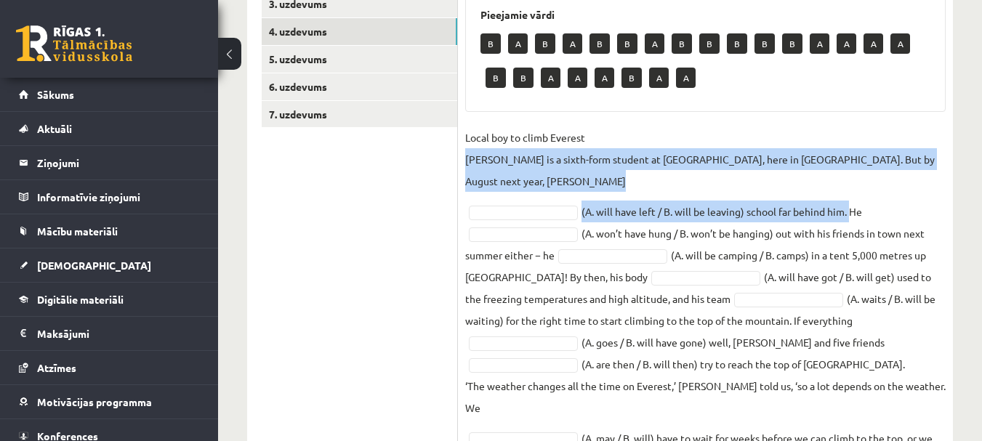
drag, startPoint x: 465, startPoint y: 157, endPoint x: 853, endPoint y: 212, distance: 391.5
click at [853, 212] on fieldset "Local boy to climb Everest Nathan Short is a sixth-form student at Pittville Co…" at bounding box center [705, 343] width 481 height 432
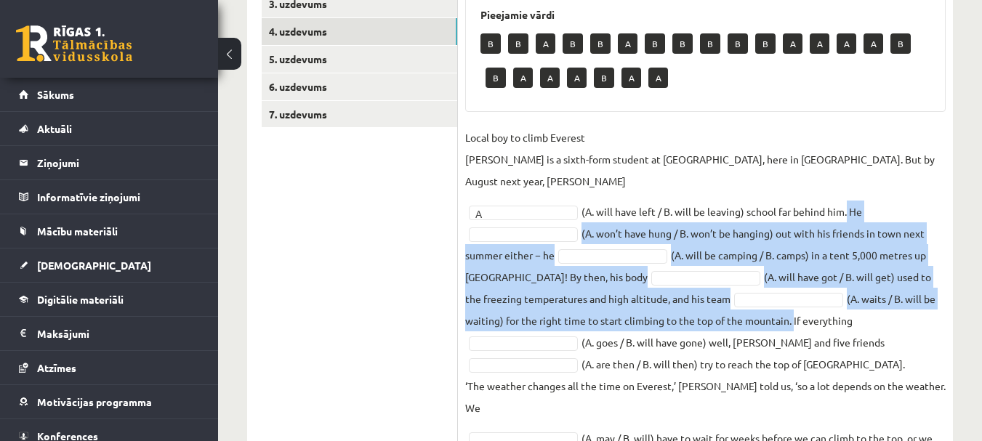
drag, startPoint x: 849, startPoint y: 211, endPoint x: 792, endPoint y: 316, distance: 120.1
click at [793, 316] on fieldset "Local boy to climb Everest Nathan Short is a sixth-form student at Pittville Co…" at bounding box center [705, 343] width 481 height 432
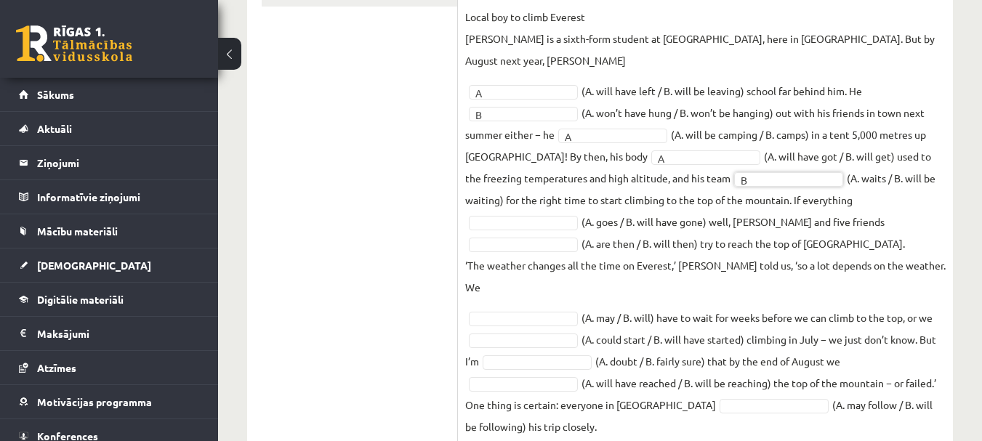
scroll to position [470, 0]
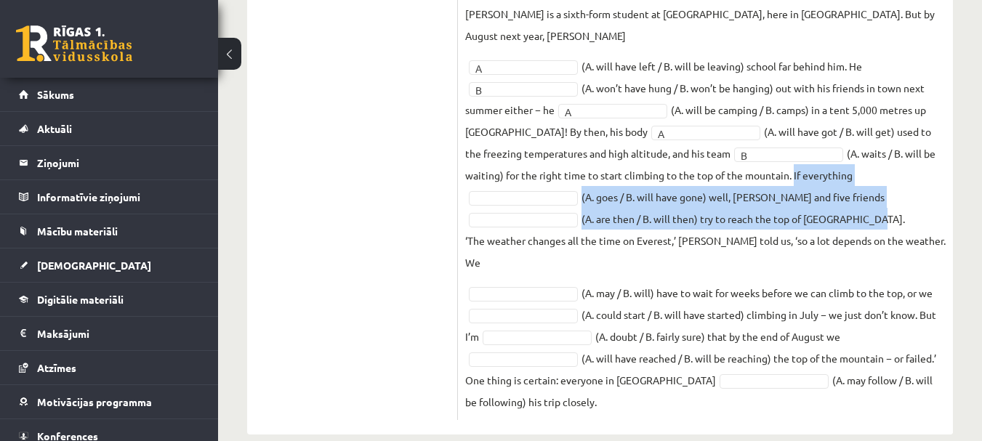
drag, startPoint x: 793, startPoint y: 175, endPoint x: 882, endPoint y: 215, distance: 98.0
click at [882, 215] on fieldset "Local boy to climb Everest Nathan Short is a sixth-form student at Pittville Co…" at bounding box center [705, 197] width 481 height 432
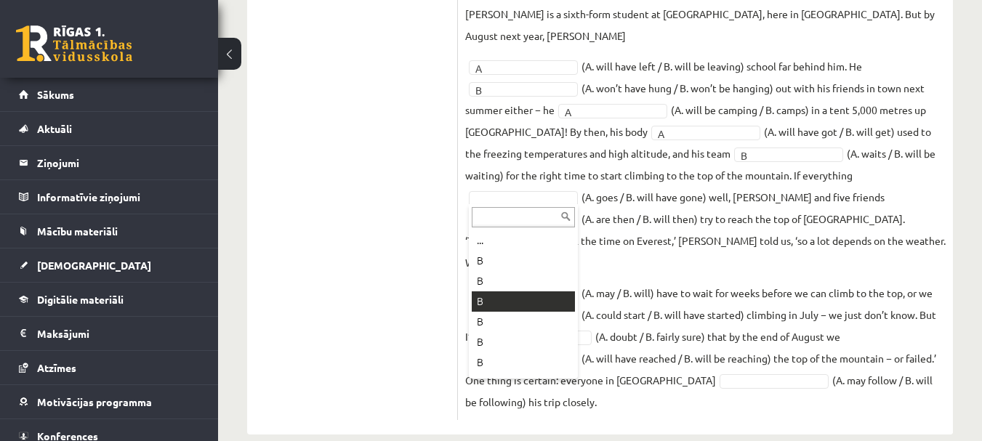
scroll to position [73, 0]
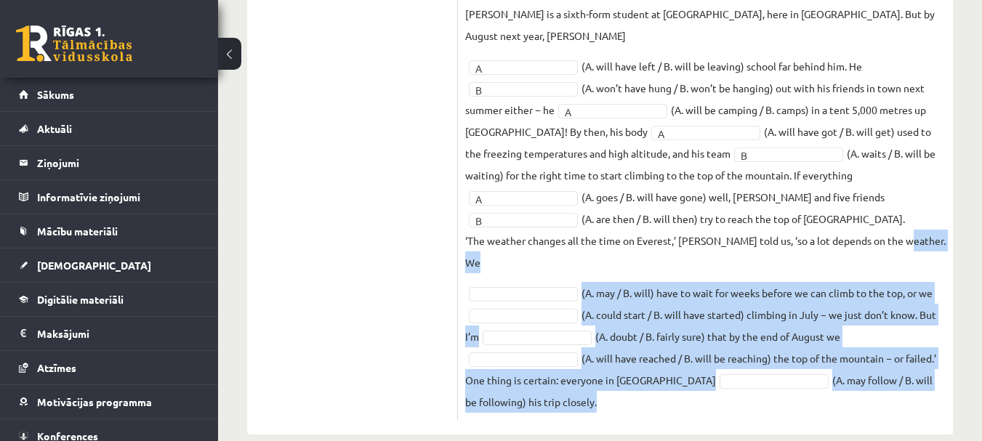
drag, startPoint x: 905, startPoint y: 239, endPoint x: 950, endPoint y: 388, distance: 155.0
click at [950, 388] on div "12p Izvēlies pareizo variantu. Pieejamie vārdi B B B B B B A A B B A A A B A A …" at bounding box center [705, 112] width 495 height 615
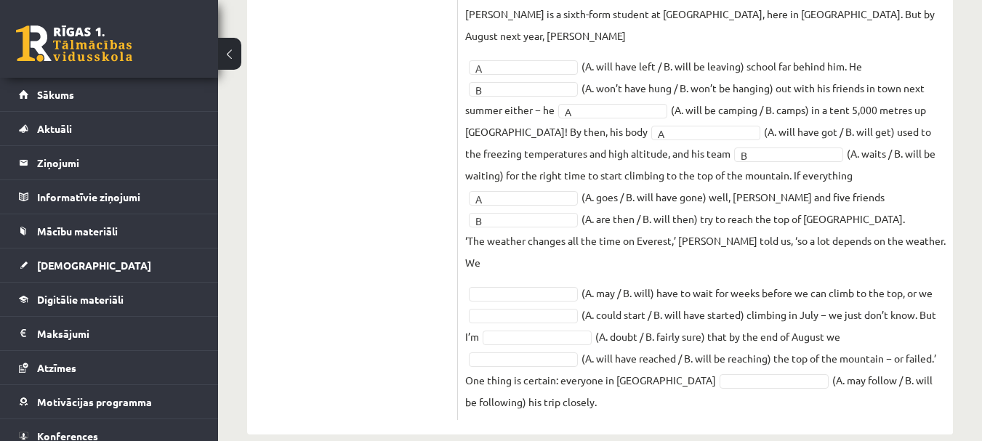
click at [905, 191] on fieldset "Local boy to climb Everest Nathan Short is a sixth-form student at Pittville Co…" at bounding box center [705, 197] width 481 height 432
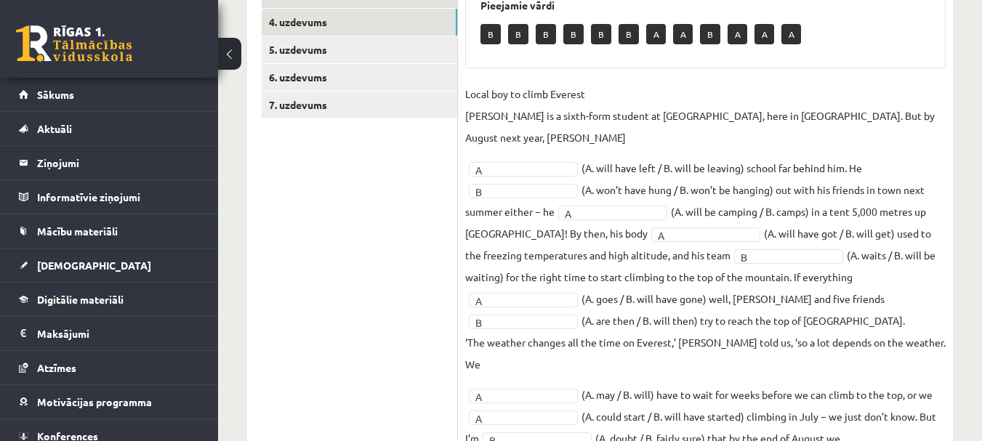
scroll to position [146, 0]
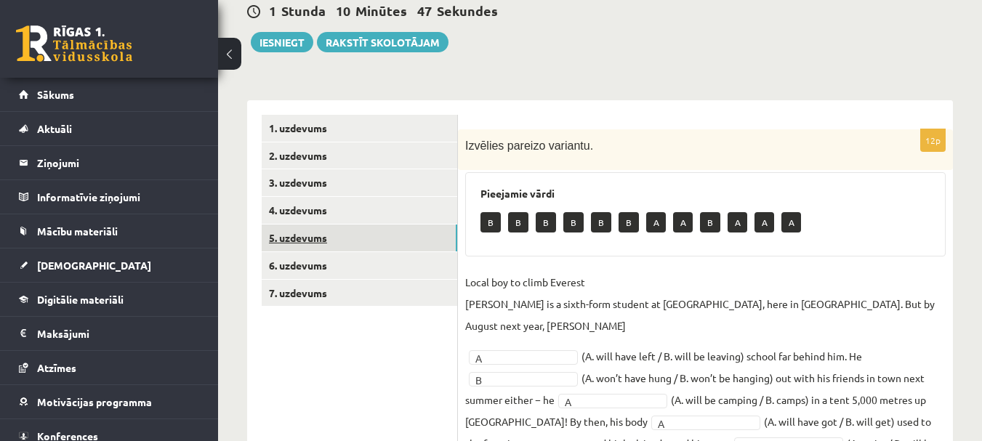
click at [319, 239] on link "5. uzdevums" at bounding box center [360, 238] width 196 height 27
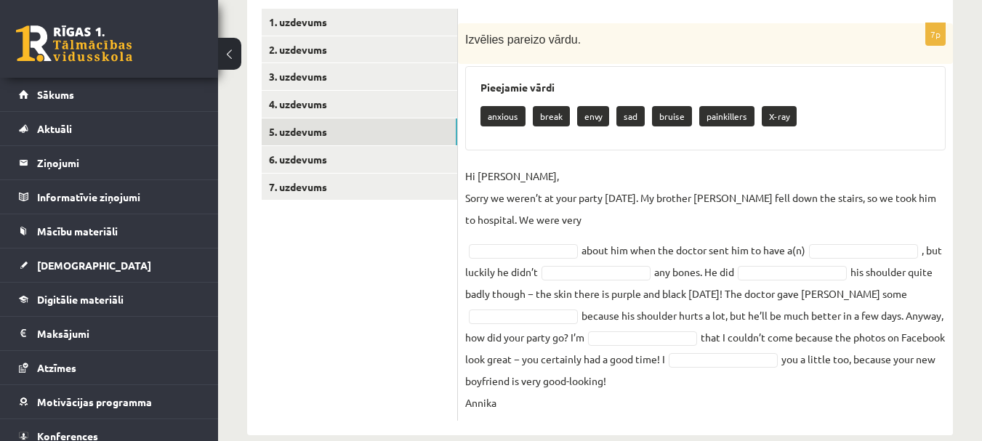
scroll to position [276, 0]
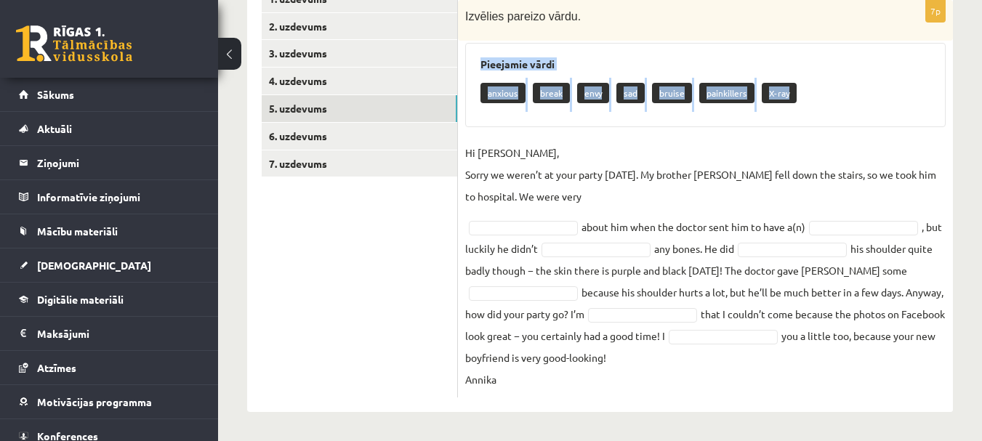
drag, startPoint x: 476, startPoint y: 52, endPoint x: 811, endPoint y: 98, distance: 339.0
click at [811, 98] on div "Pieejamie vārdi anxious break envy sad bruise painkillers X-ray" at bounding box center [705, 85] width 481 height 84
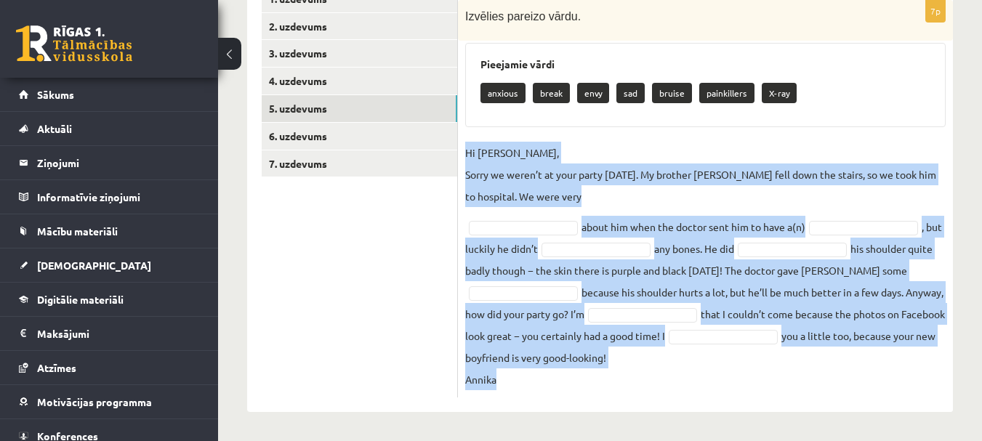
drag, startPoint x: 462, startPoint y: 147, endPoint x: 958, endPoint y: 382, distance: 548.1
click at [958, 382] on div "Angļu valoda 9.b klase 1. ieskaite , Katrīna Valtere (9.b JK klase) Parādīt pun…" at bounding box center [600, 110] width 764 height 661
click at [849, 198] on p "Hi Jenny, Sorry we weren’t at your party yesterday. My brother Kevin fell down …" at bounding box center [705, 174] width 481 height 65
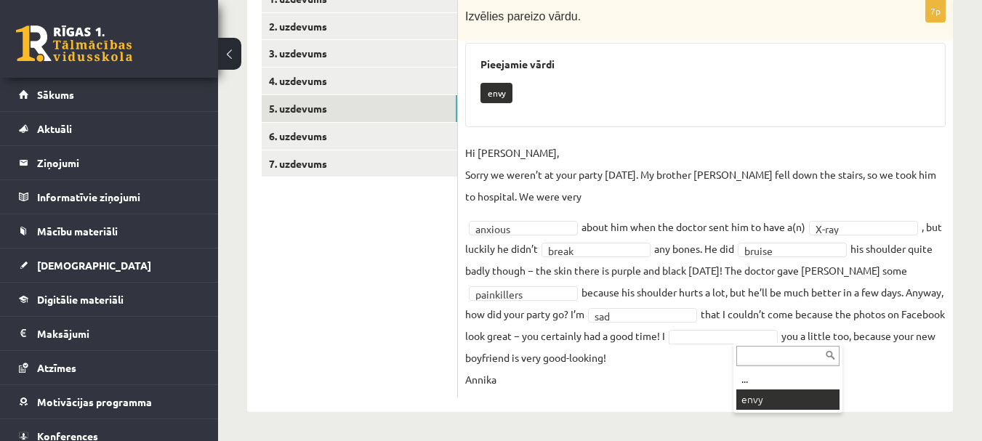
scroll to position [241, 0]
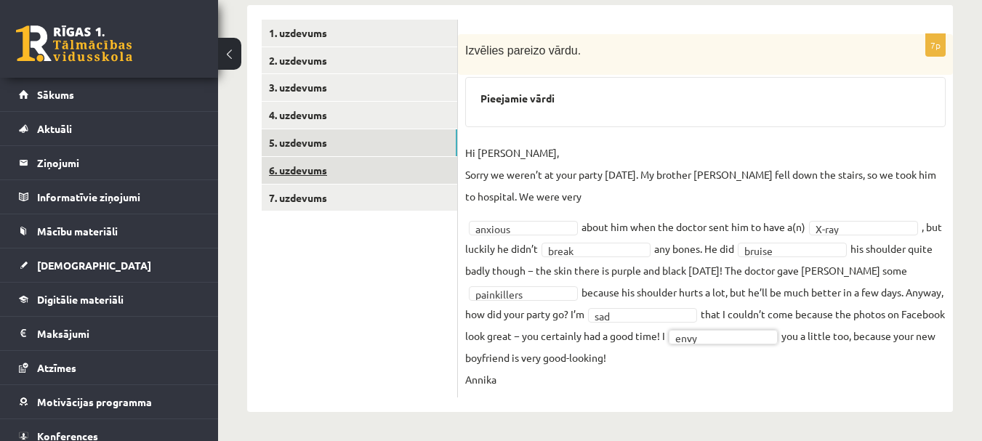
click at [311, 166] on link "6. uzdevums" at bounding box center [360, 170] width 196 height 27
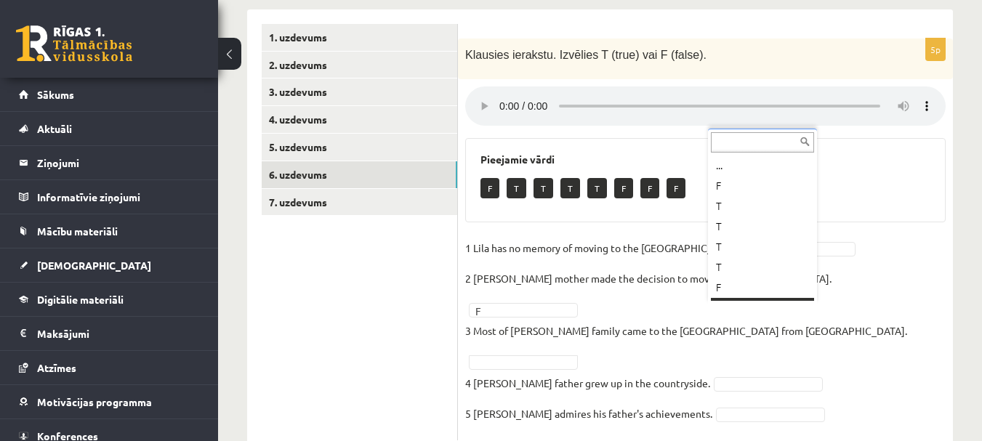
scroll to position [17, 0]
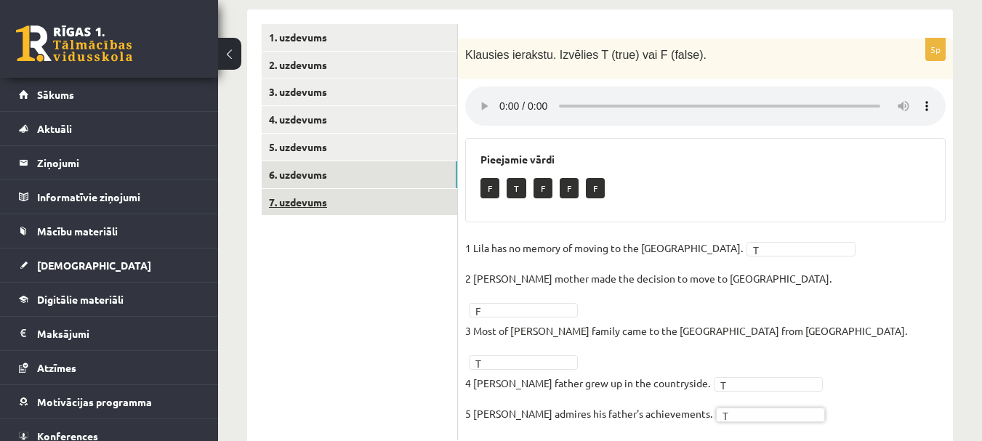
click at [313, 209] on link "7. uzdevums" at bounding box center [360, 202] width 196 height 27
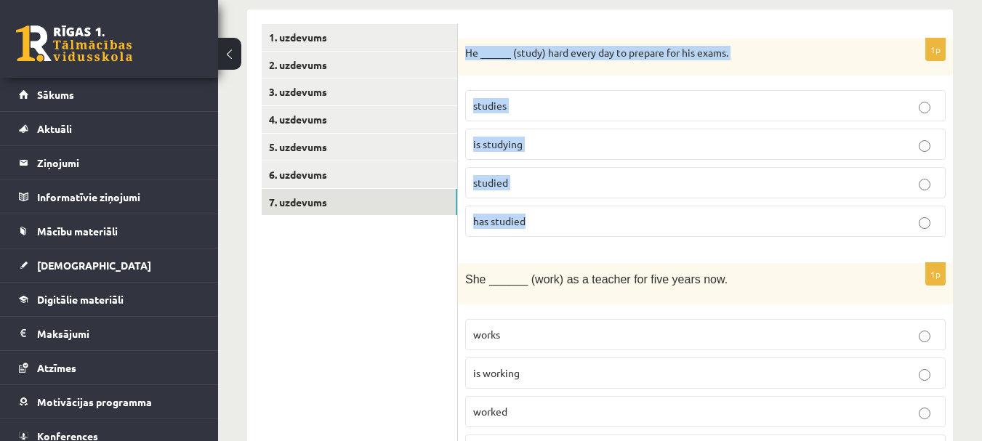
drag, startPoint x: 460, startPoint y: 47, endPoint x: 753, endPoint y: 230, distance: 345.0
click at [753, 230] on div "1p He ______ (study) hard every day to prepare for his exams. studies is studyi…" at bounding box center [705, 144] width 495 height 211
click at [559, 106] on p "studies" at bounding box center [705, 105] width 465 height 15
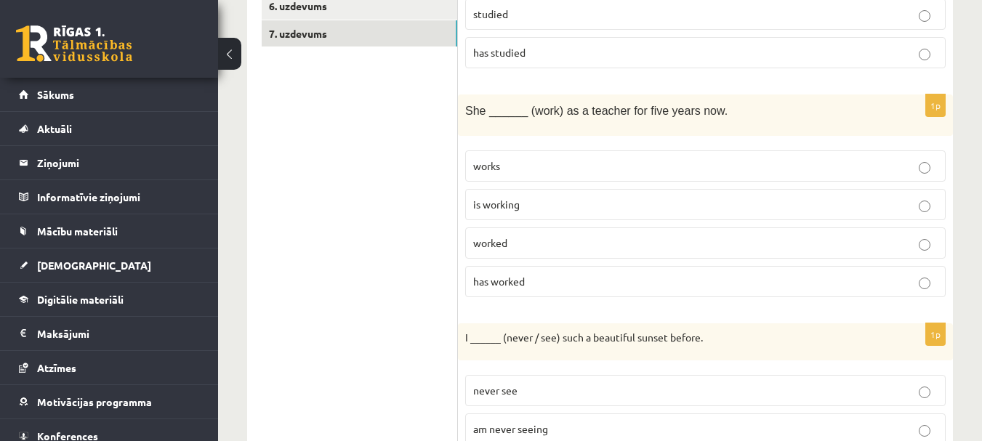
scroll to position [455, 0]
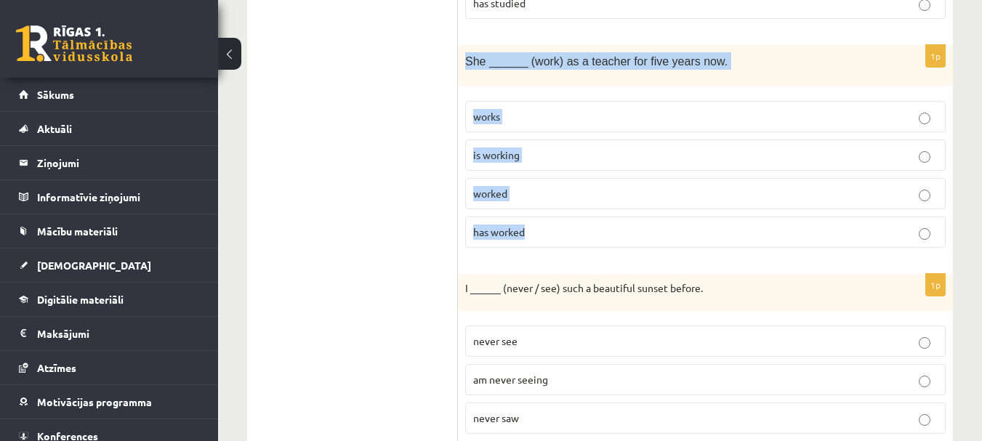
drag, startPoint x: 462, startPoint y: 51, endPoint x: 596, endPoint y: 238, distance: 230.3
click at [596, 238] on div "1p She ______ (work) as a teacher for five years now. works is working worked h…" at bounding box center [705, 152] width 495 height 214
click at [565, 232] on p "has worked" at bounding box center [705, 232] width 465 height 15
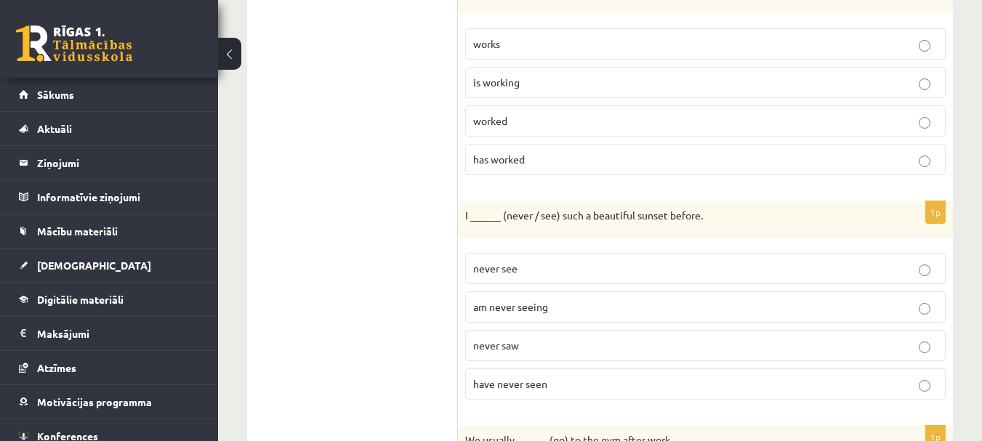
scroll to position [601, 0]
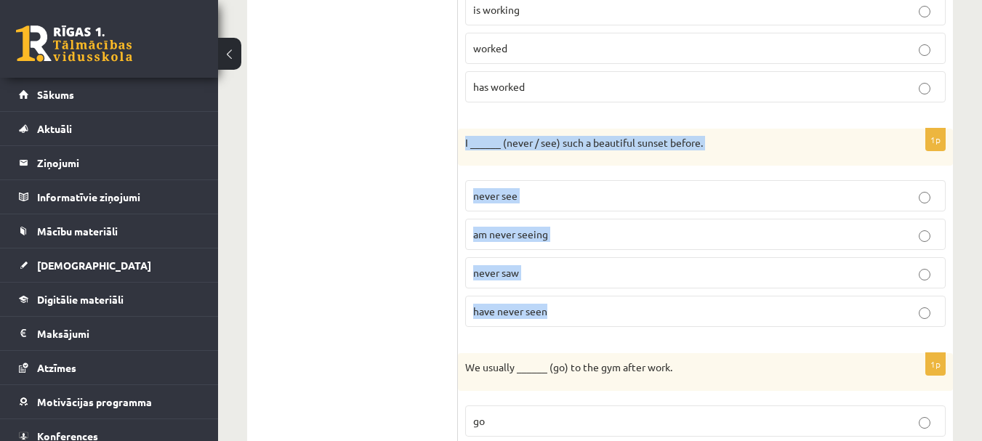
drag, startPoint x: 462, startPoint y: 139, endPoint x: 588, endPoint y: 316, distance: 216.5
click at [588, 316] on div "1p I ______ (never / see) such a beautiful sunset before. never see am never se…" at bounding box center [705, 234] width 495 height 211
click at [548, 313] on p "have never seen" at bounding box center [705, 311] width 465 height 15
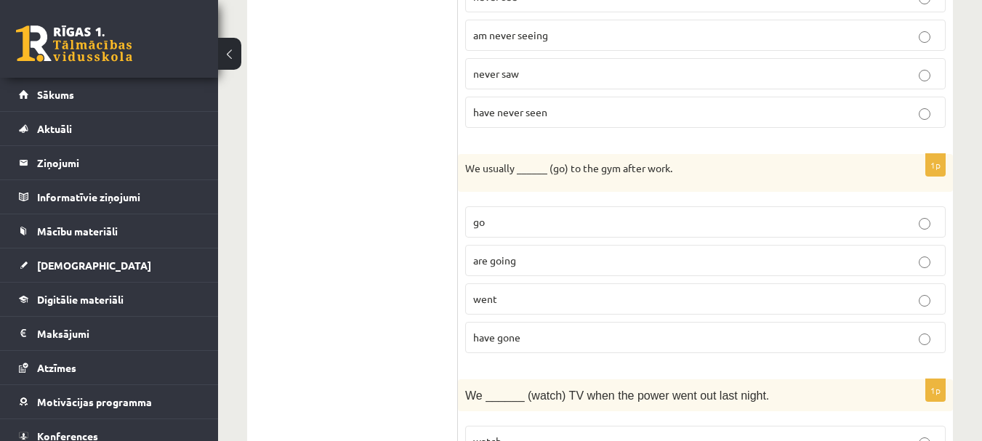
scroll to position [819, 0]
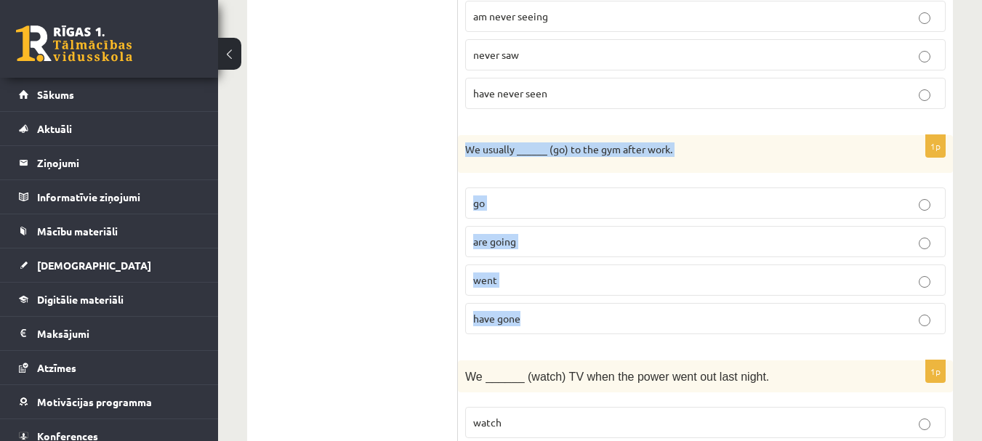
drag, startPoint x: 526, startPoint y: 171, endPoint x: 686, endPoint y: 328, distance: 224.7
click at [686, 328] on div "1p We usually ______ (go) to the gym after work. go are going went have gone" at bounding box center [705, 240] width 495 height 211
click at [553, 199] on p "go" at bounding box center [705, 203] width 465 height 15
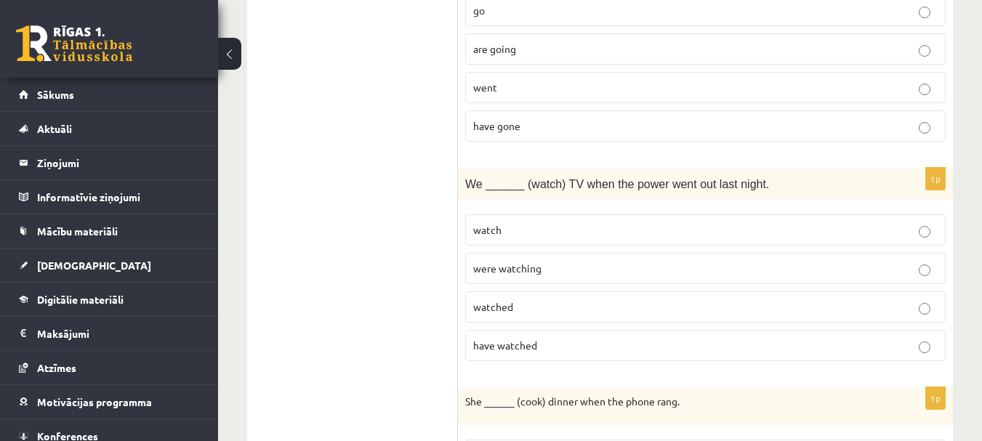
scroll to position [1037, 0]
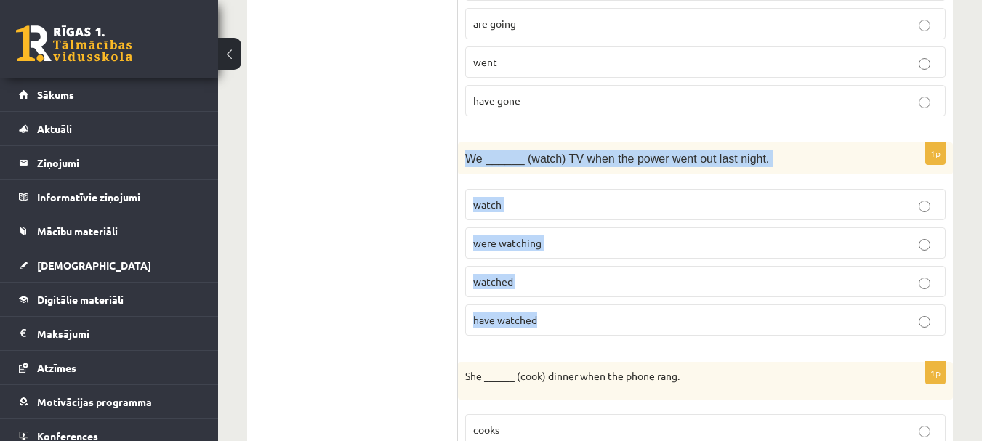
drag, startPoint x: 467, startPoint y: 153, endPoint x: 590, endPoint y: 319, distance: 207.4
click at [590, 319] on div "1p We ______ (watch) TV when the power went out last night. watch were watching…" at bounding box center [705, 245] width 495 height 205
click at [568, 247] on p "were watching" at bounding box center [705, 243] width 465 height 15
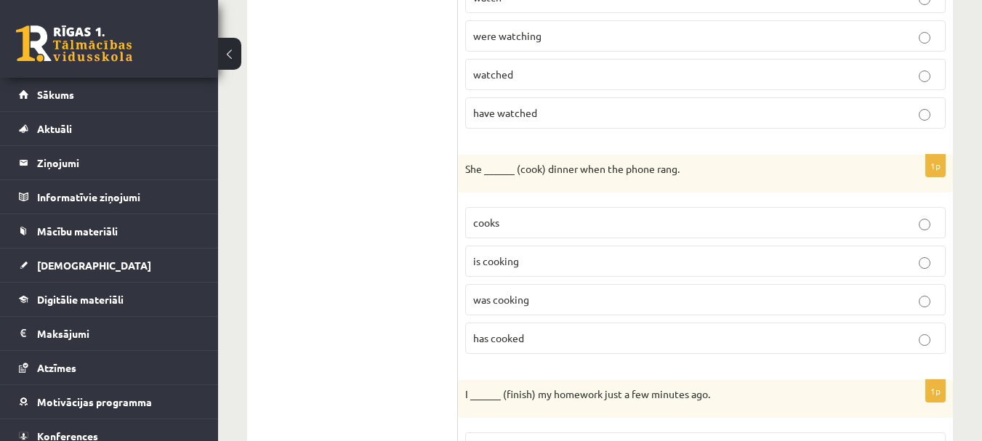
scroll to position [1255, 0]
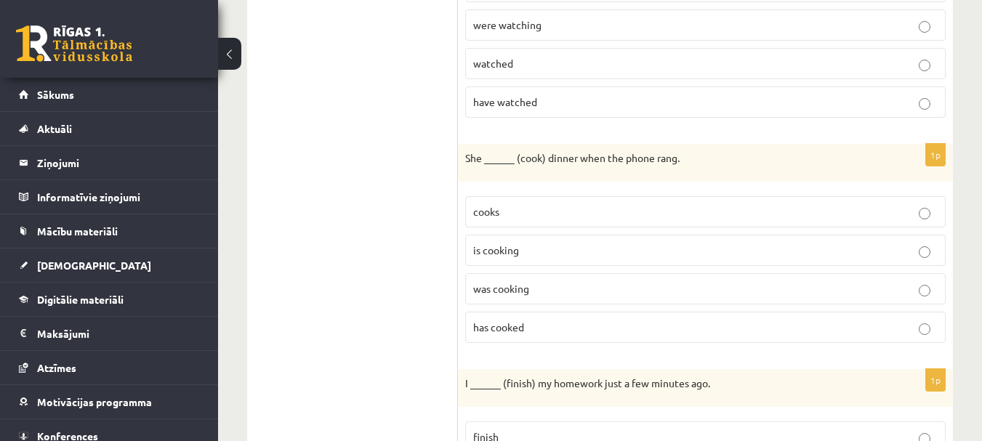
drag, startPoint x: 465, startPoint y: 159, endPoint x: 548, endPoint y: 263, distance: 134.0
click at [550, 266] on div "**********" at bounding box center [600, 130] width 706 height 2279
click at [369, 148] on ul "1. uzdevums 2. uzdevums 3. uzdevums 4. uzdevums 5. uzdevums 6. uzdevums 7. uzde…" at bounding box center [360, 131] width 196 height 2250
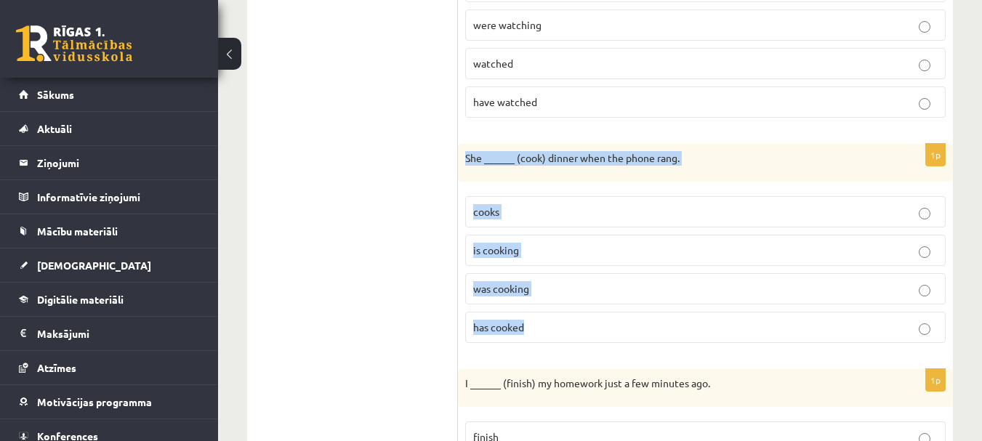
drag, startPoint x: 462, startPoint y: 145, endPoint x: 605, endPoint y: 328, distance: 231.6
click at [605, 328] on div "1p She ______ (cook) dinner when the phone rang. cooks is cooking was cooking h…" at bounding box center [705, 249] width 495 height 211
click at [569, 290] on p "was cooking" at bounding box center [705, 288] width 465 height 15
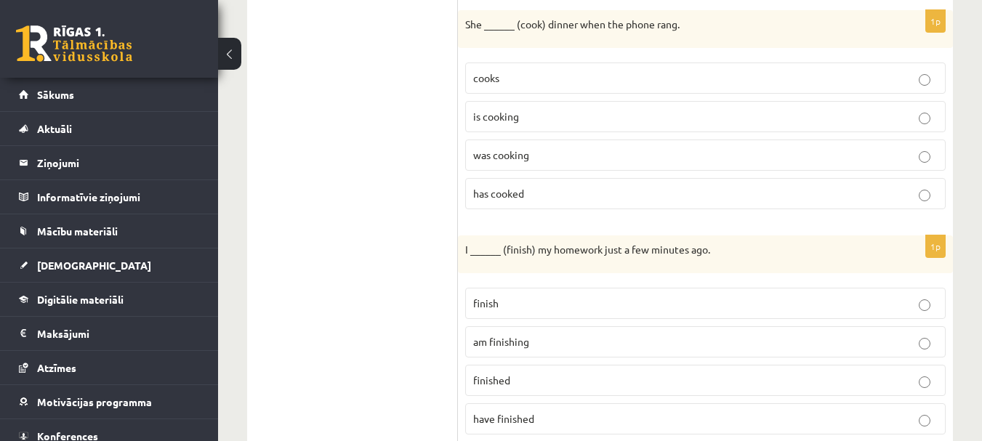
scroll to position [1473, 0]
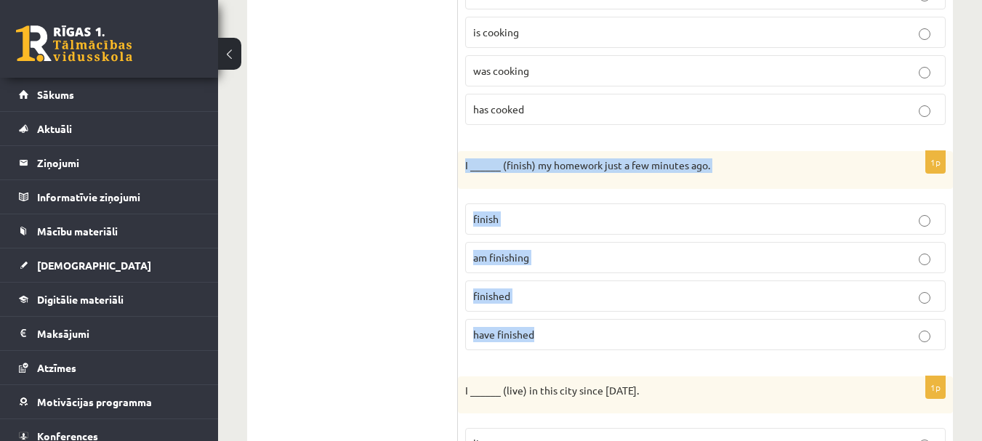
drag, startPoint x: 463, startPoint y: 150, endPoint x: 572, endPoint y: 339, distance: 218.3
click at [572, 339] on div "1p I ______ (finish) my homework just a few minutes ago. finish am finishing fi…" at bounding box center [705, 256] width 495 height 211
click at [567, 297] on p "finished" at bounding box center [705, 296] width 465 height 15
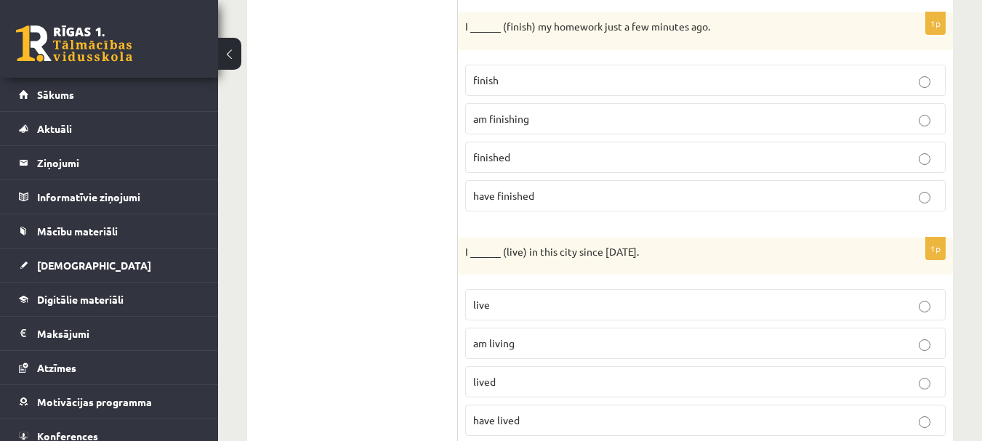
scroll to position [1691, 0]
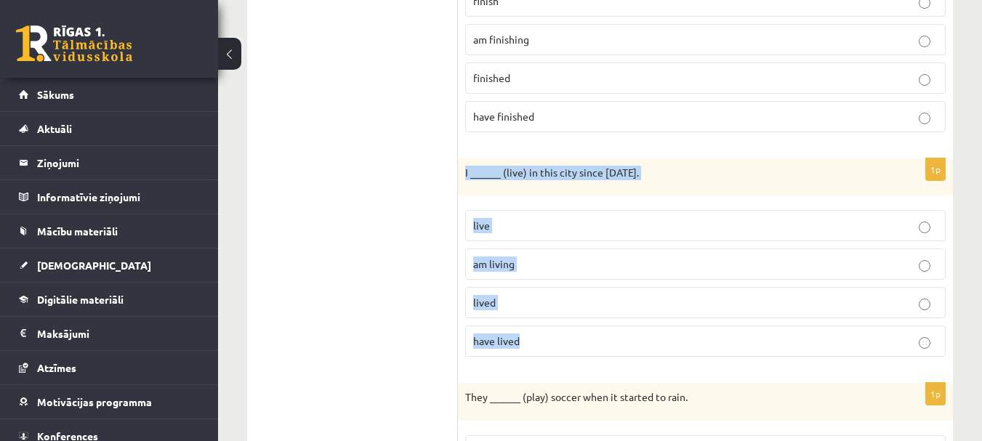
drag, startPoint x: 461, startPoint y: 156, endPoint x: 609, endPoint y: 329, distance: 228.0
click at [550, 335] on p "have lived" at bounding box center [705, 341] width 465 height 15
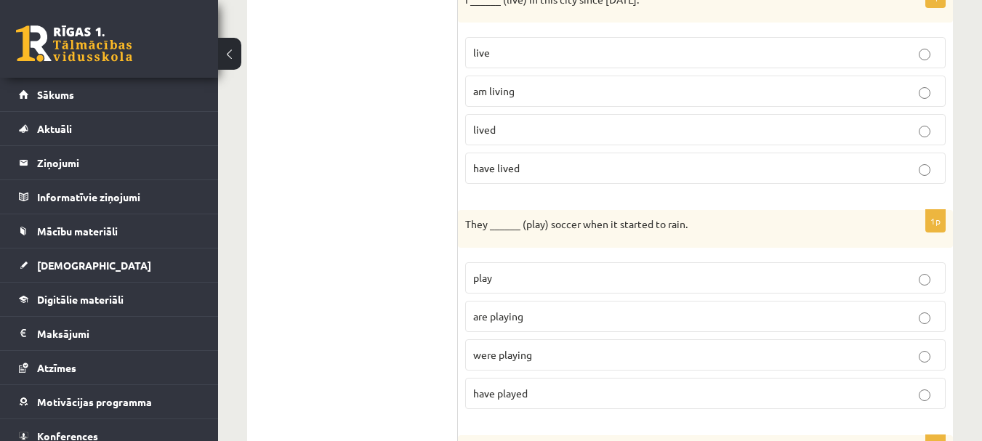
scroll to position [1909, 0]
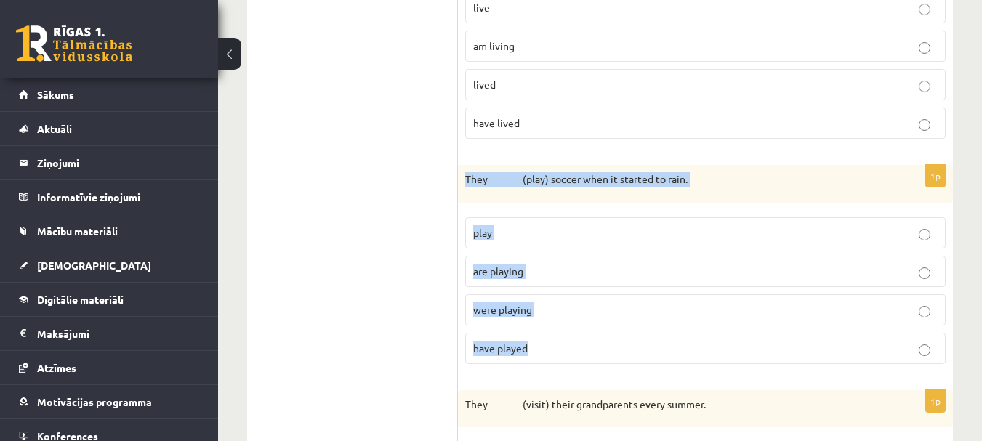
drag, startPoint x: 478, startPoint y: 203, endPoint x: 573, endPoint y: 353, distance: 177.1
click at [573, 353] on div "1p They ______ (play) soccer when it started to rain. play are playing were pla…" at bounding box center [705, 270] width 495 height 211
click at [580, 305] on p "were playing" at bounding box center [705, 309] width 465 height 15
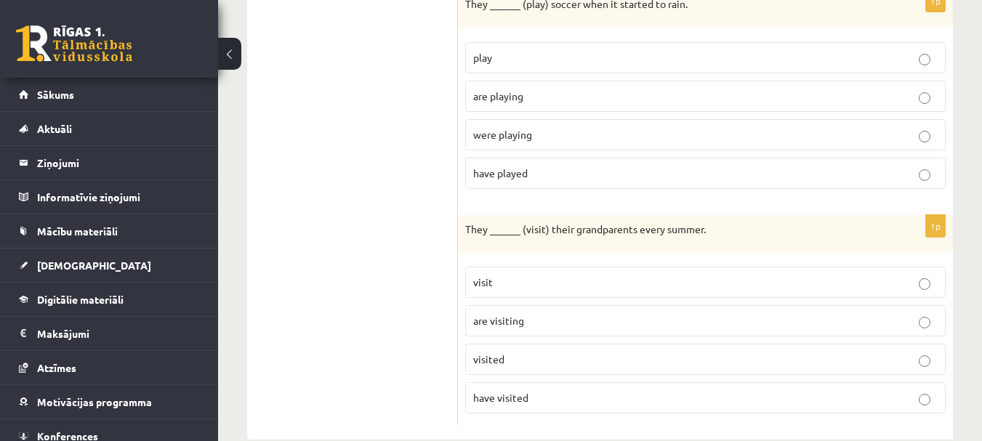
scroll to position [2112, 0]
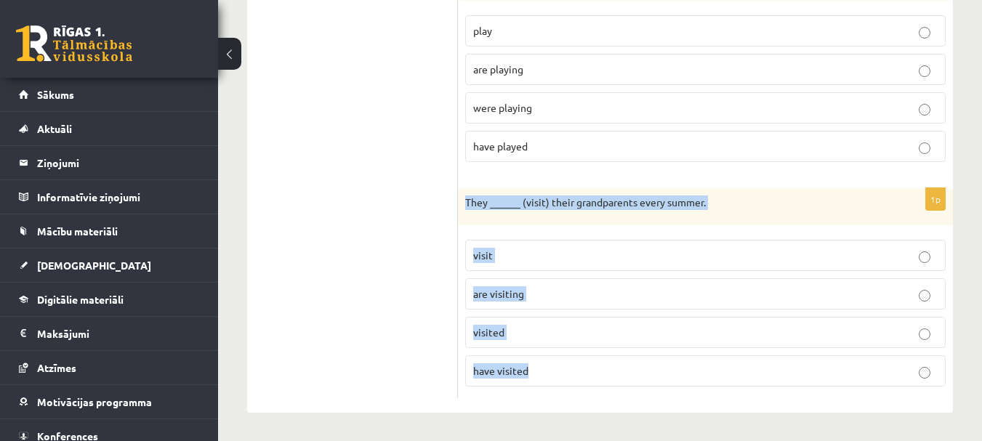
drag, startPoint x: 465, startPoint y: 189, endPoint x: 575, endPoint y: 390, distance: 229.4
click at [575, 390] on div "1p They ______ (visit) their grandparents every summer. visit are visiting visi…" at bounding box center [705, 293] width 495 height 211
click at [513, 250] on p "visit" at bounding box center [705, 255] width 465 height 15
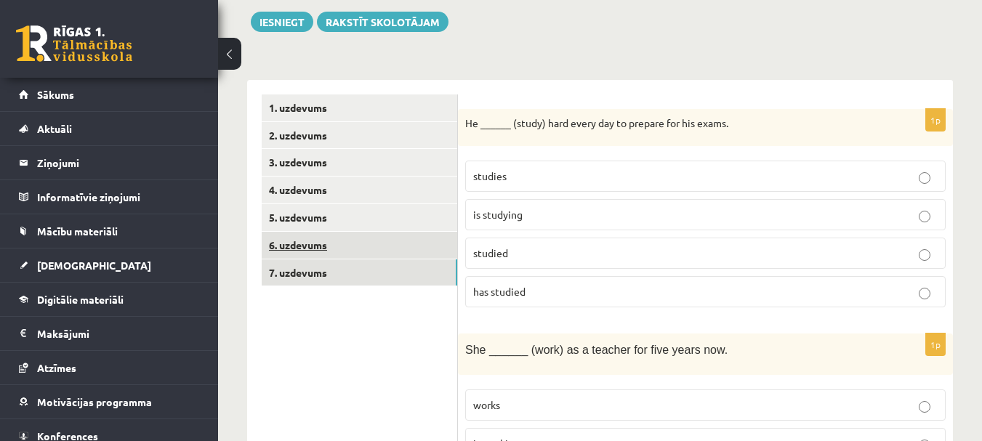
scroll to position [218, 0]
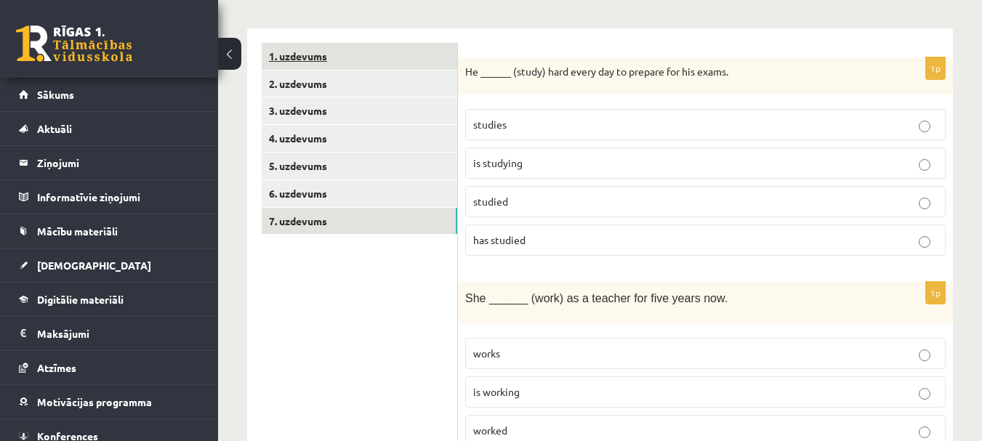
click at [308, 55] on link "1. uzdevums" at bounding box center [360, 56] width 196 height 27
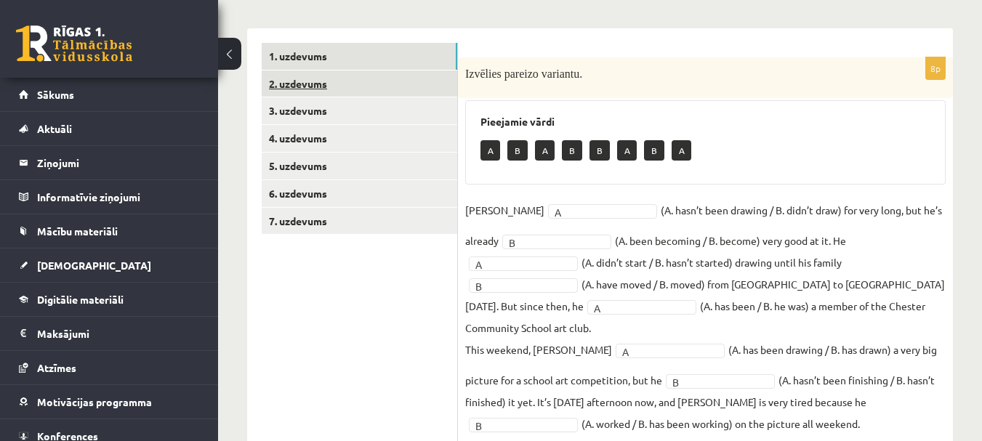
click at [339, 84] on link "2. uzdevums" at bounding box center [360, 84] width 196 height 27
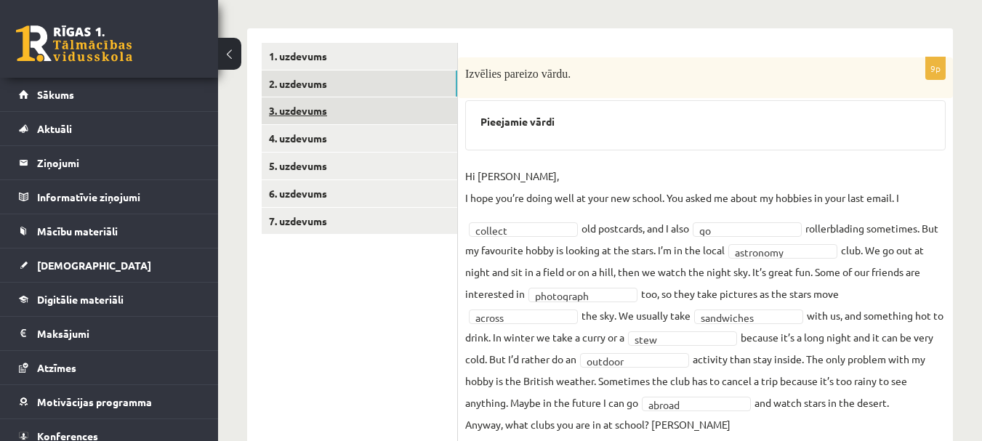
click at [295, 113] on link "3. uzdevums" at bounding box center [360, 110] width 196 height 27
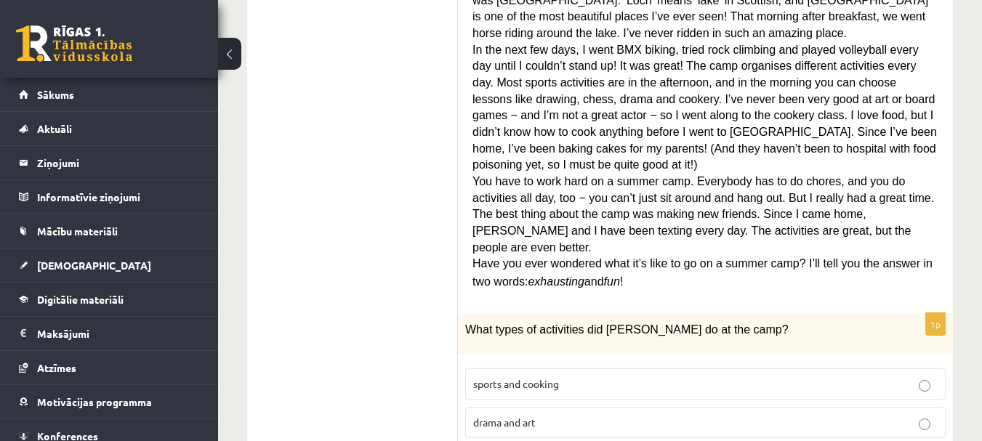
scroll to position [291, 0]
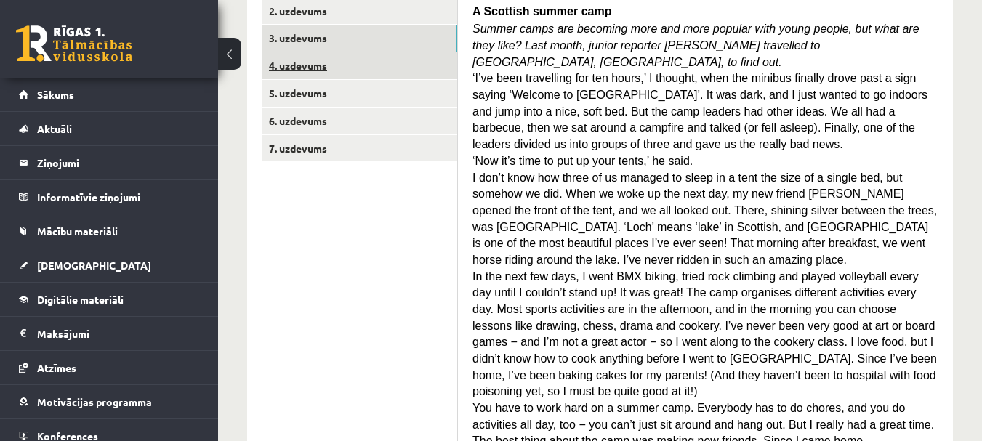
click at [302, 63] on link "4. uzdevums" at bounding box center [360, 65] width 196 height 27
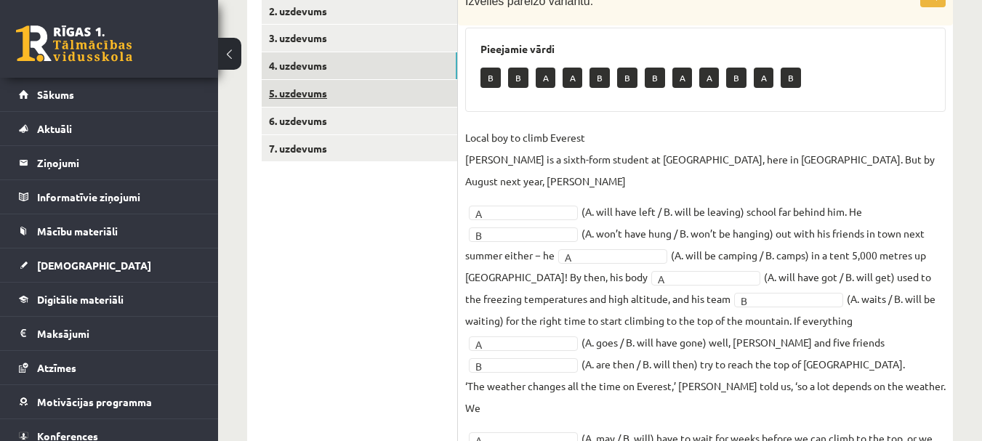
click at [316, 96] on link "5. uzdevums" at bounding box center [360, 93] width 196 height 27
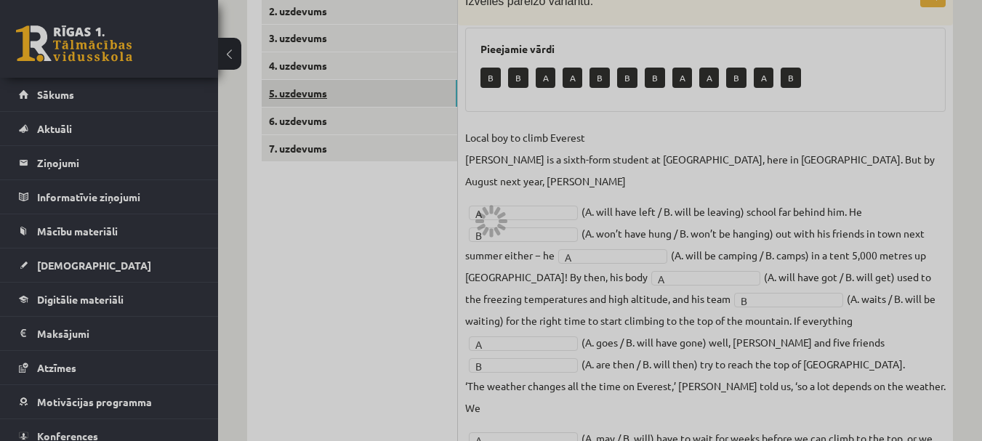
scroll to position [241, 0]
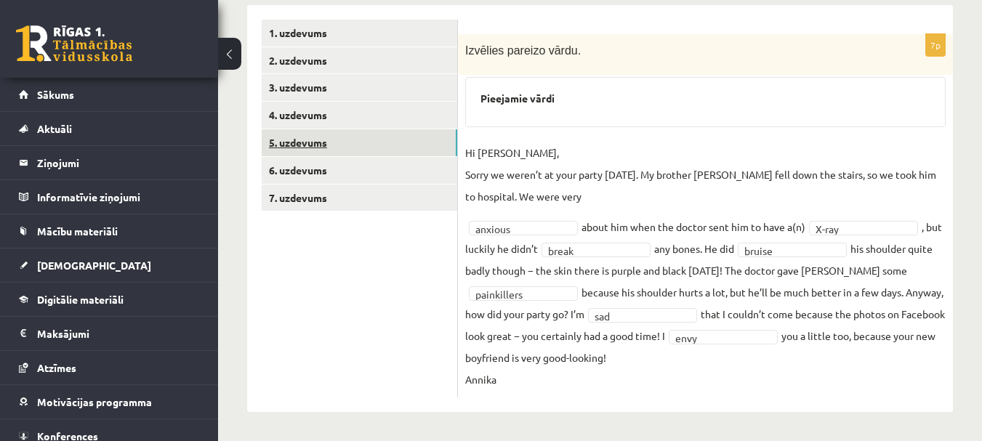
click at [308, 135] on link "5. uzdevums" at bounding box center [360, 142] width 196 height 27
click at [310, 172] on link "6. uzdevums" at bounding box center [360, 170] width 196 height 27
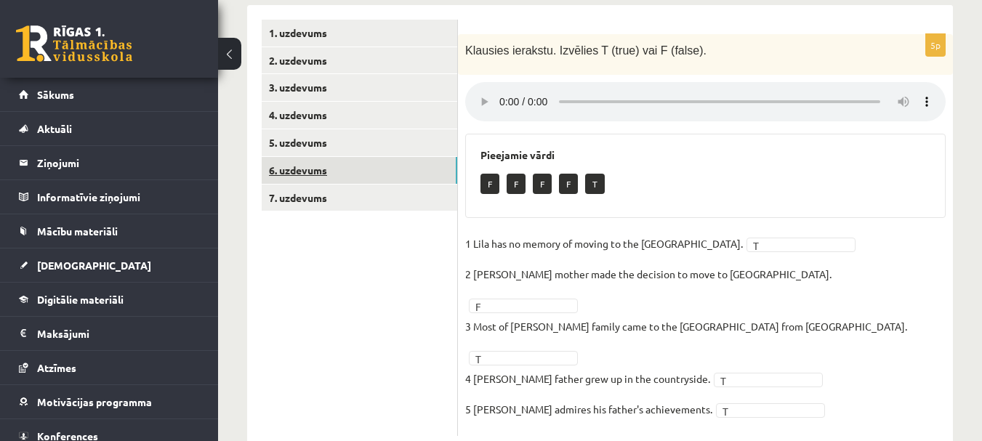
scroll to position [237, 0]
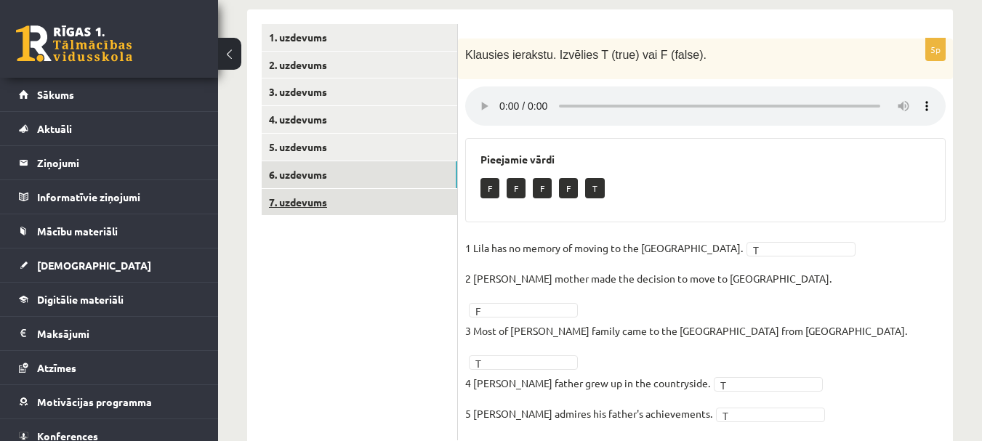
click at [305, 209] on link "7. uzdevums" at bounding box center [360, 202] width 196 height 27
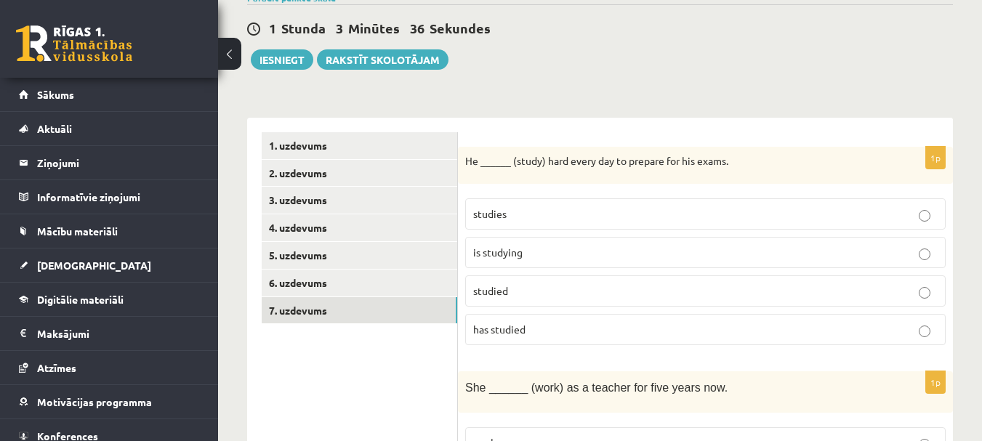
scroll to position [0, 0]
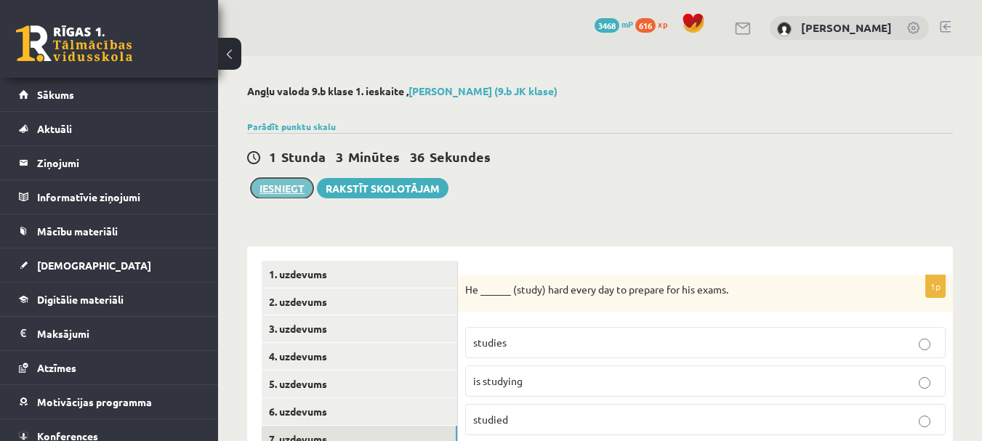
click at [293, 191] on button "Iesniegt" at bounding box center [282, 188] width 63 height 20
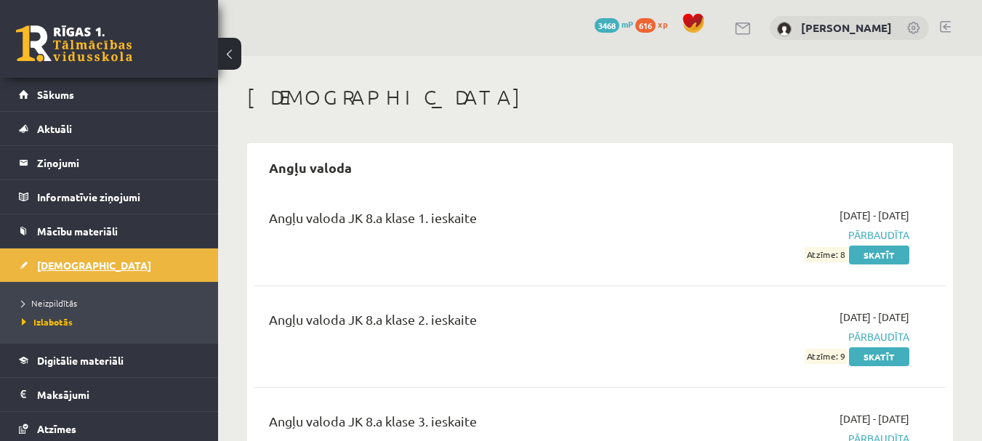
click at [63, 263] on span "[DEMOGRAPHIC_DATA]" at bounding box center [94, 265] width 114 height 13
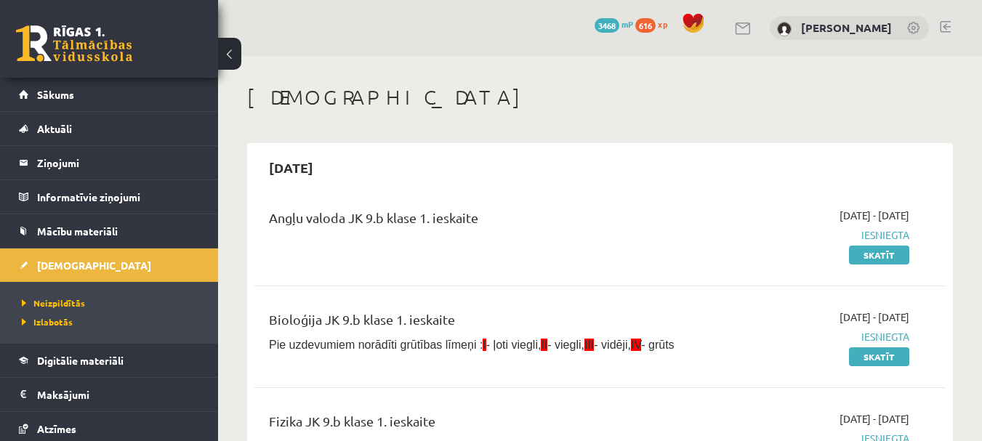
click at [89, 52] on link at bounding box center [74, 43] width 116 height 36
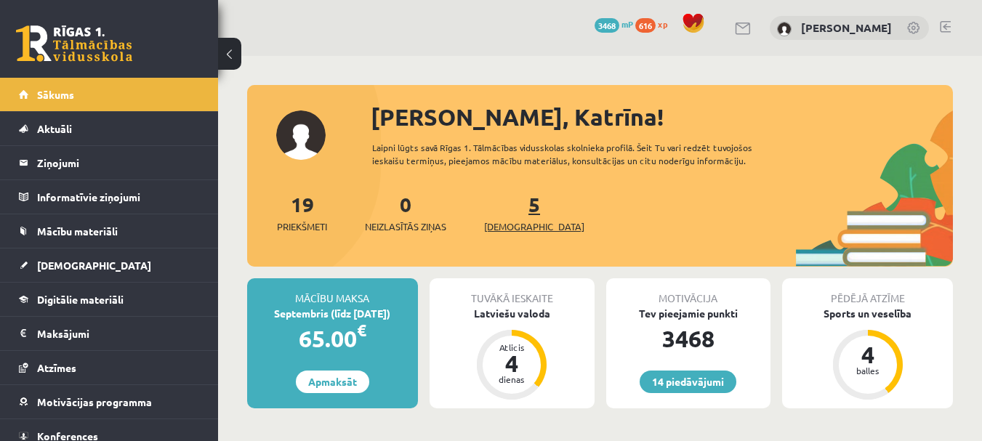
click at [510, 204] on link "5 [DEMOGRAPHIC_DATA]" at bounding box center [534, 212] width 100 height 43
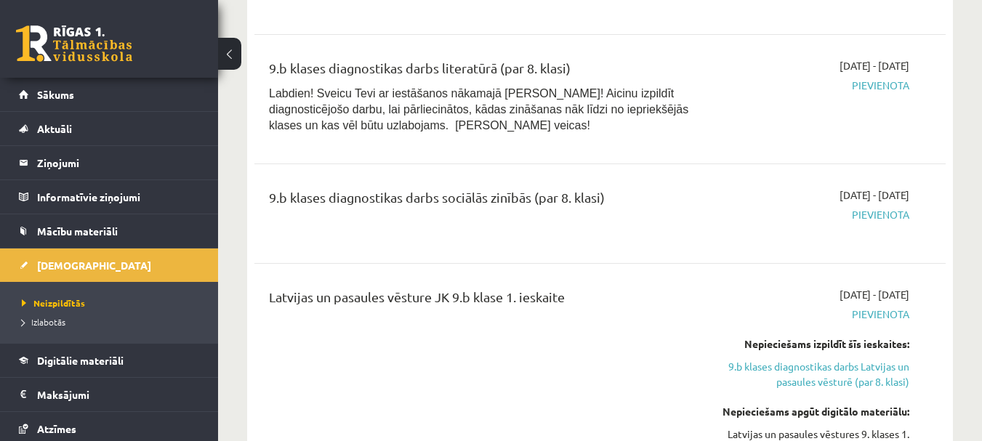
scroll to position [727, 0]
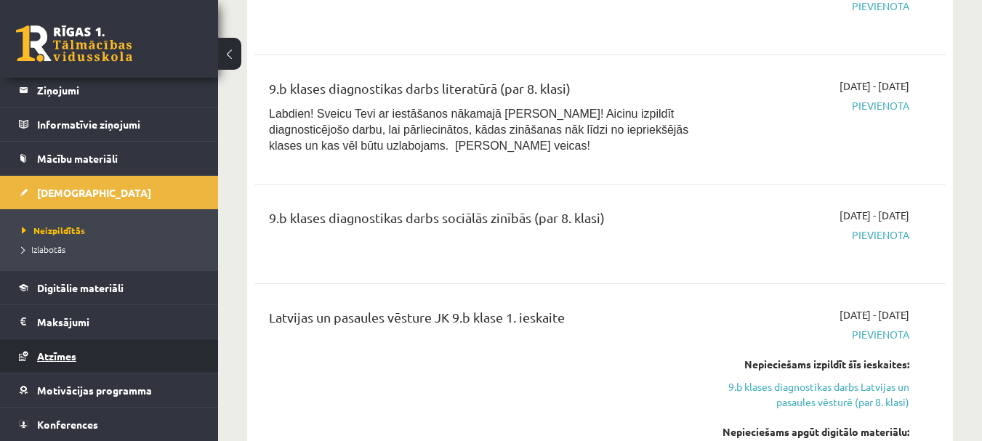
click at [69, 356] on span "Atzīmes" at bounding box center [56, 356] width 39 height 13
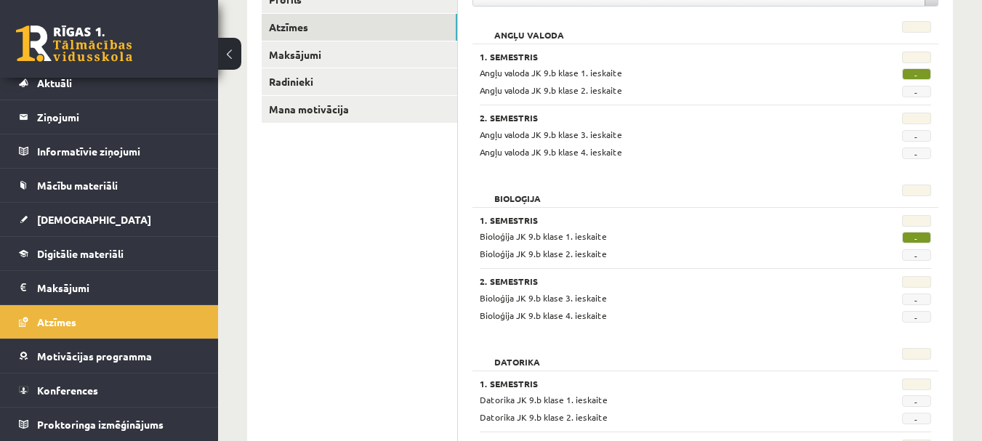
scroll to position [145, 0]
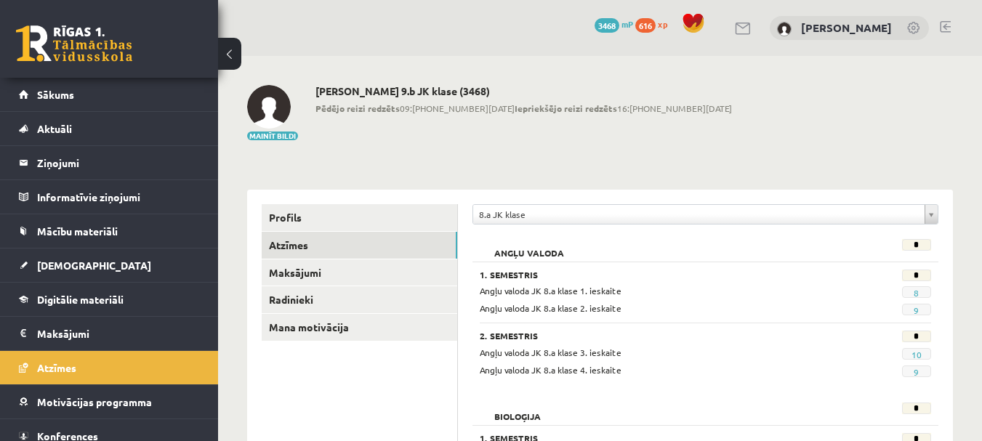
click at [99, 28] on link at bounding box center [74, 43] width 116 height 36
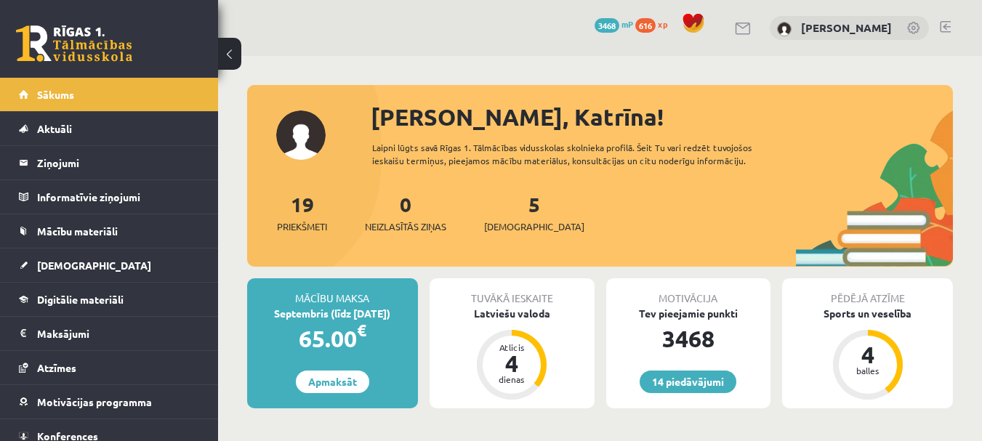
click at [946, 30] on link at bounding box center [945, 27] width 11 height 12
